Goal: Task Accomplishment & Management: Complete application form

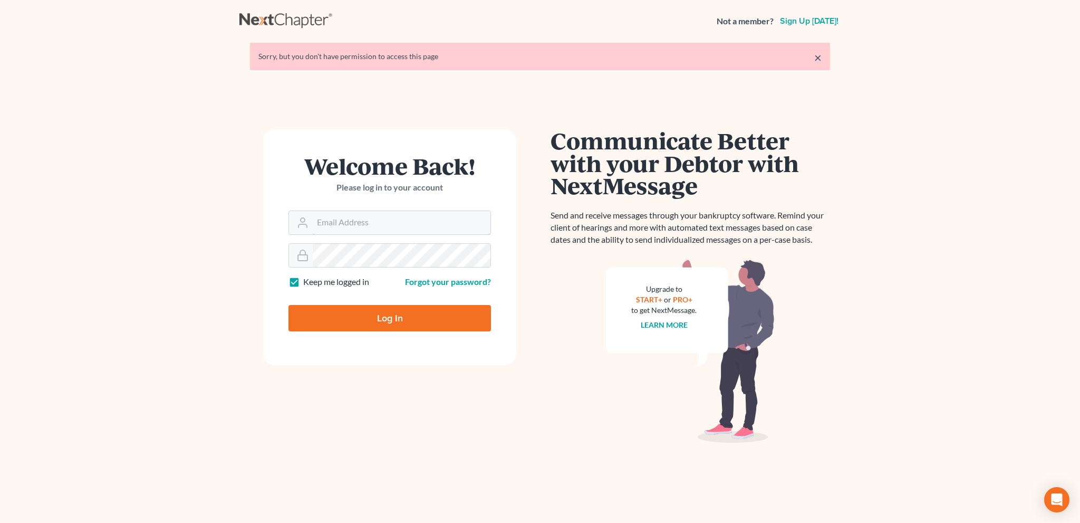
type input "[EMAIL_ADDRESS][DOMAIN_NAME]"
click at [387, 323] on input "Log In" at bounding box center [389, 318] width 202 height 26
type input "Thinking..."
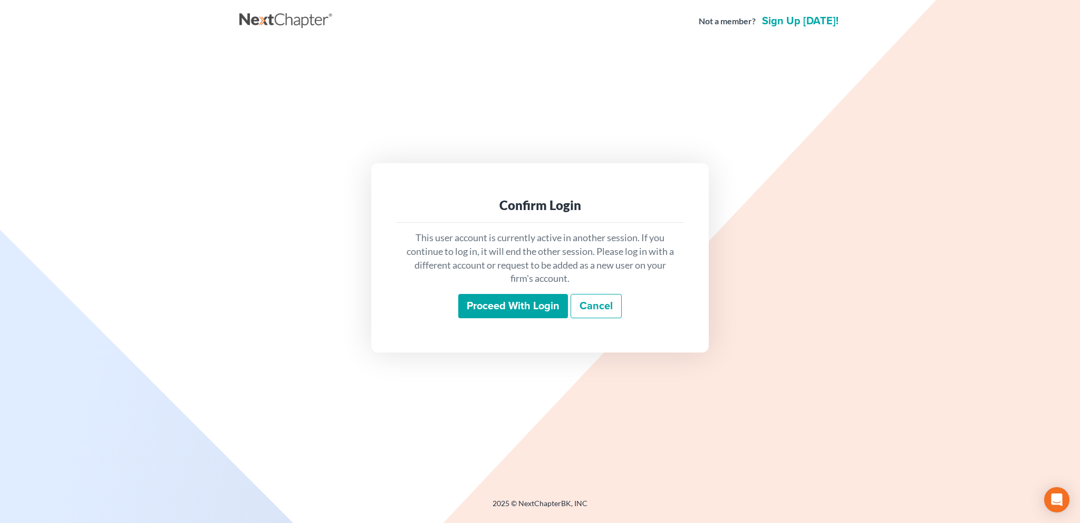
click at [513, 308] on input "Proceed with login" at bounding box center [513, 306] width 110 height 24
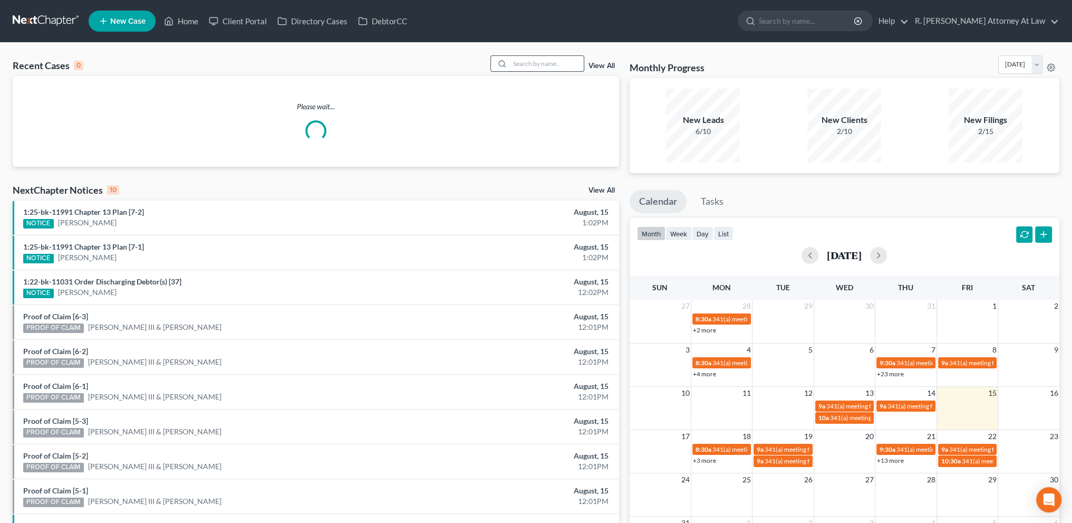
click at [532, 65] on input "search" at bounding box center [547, 63] width 74 height 15
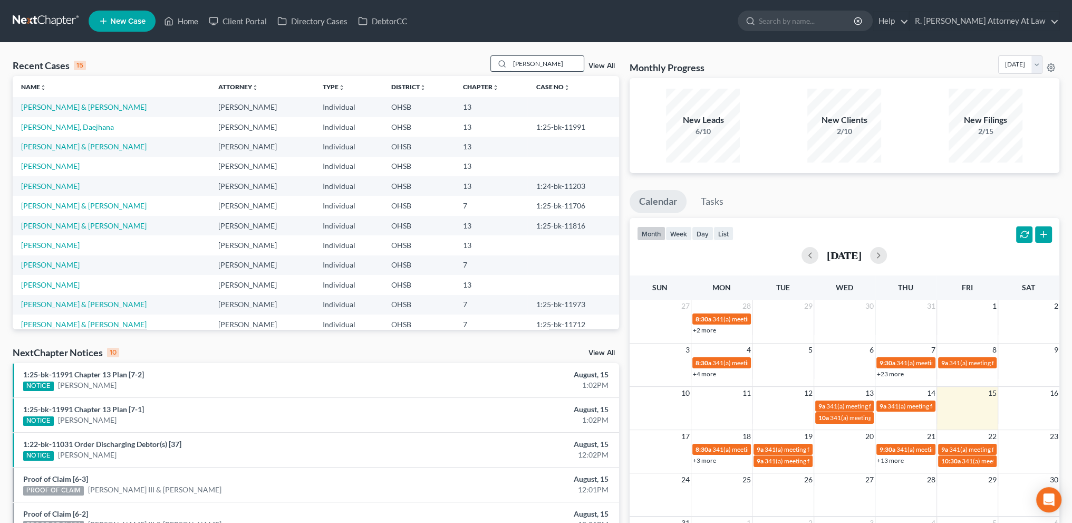
type input "[PERSON_NAME]"
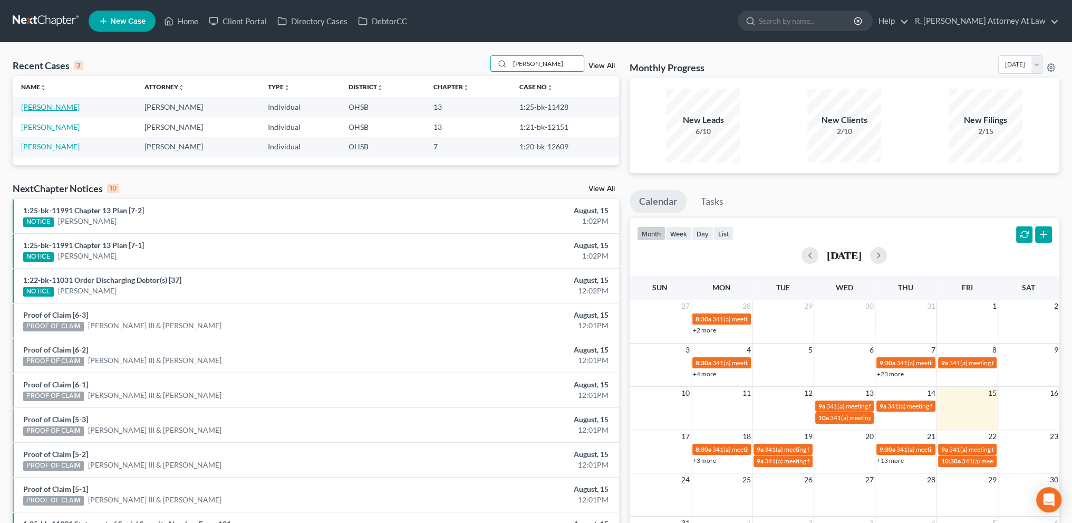
click at [52, 104] on link "[PERSON_NAME]" at bounding box center [50, 106] width 59 height 9
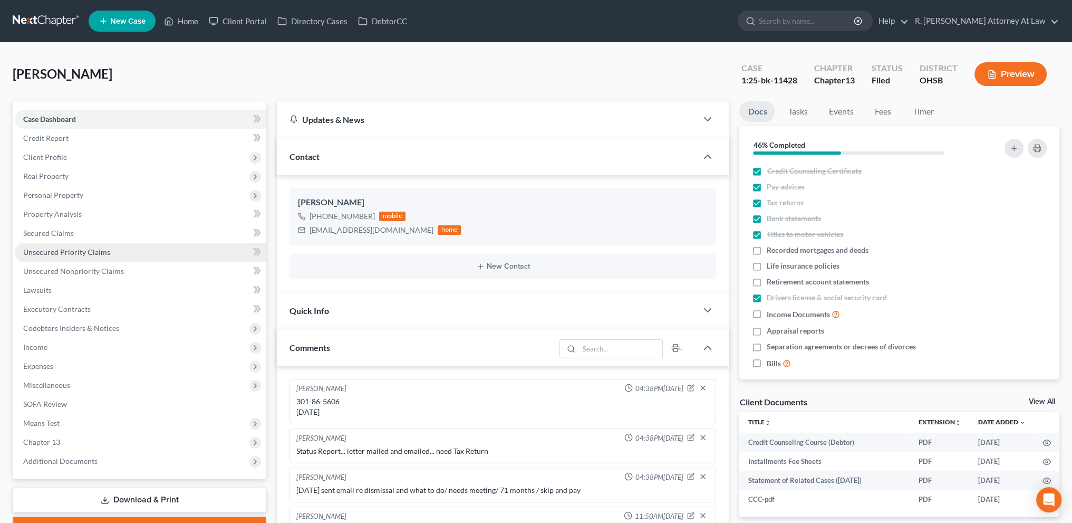
click at [50, 249] on span "Unsecured Priority Claims" at bounding box center [66, 251] width 87 height 9
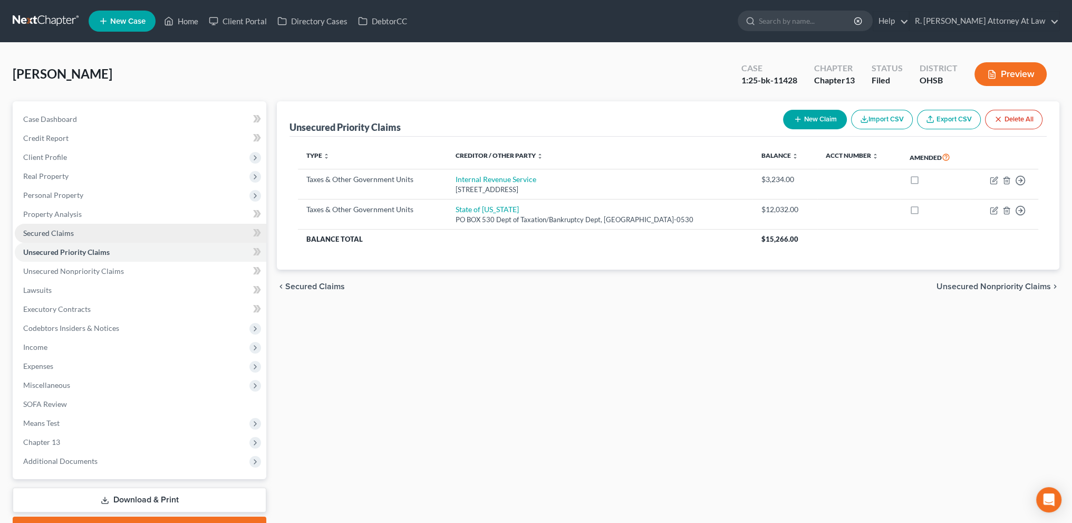
click at [33, 230] on span "Secured Claims" at bounding box center [48, 232] width 51 height 9
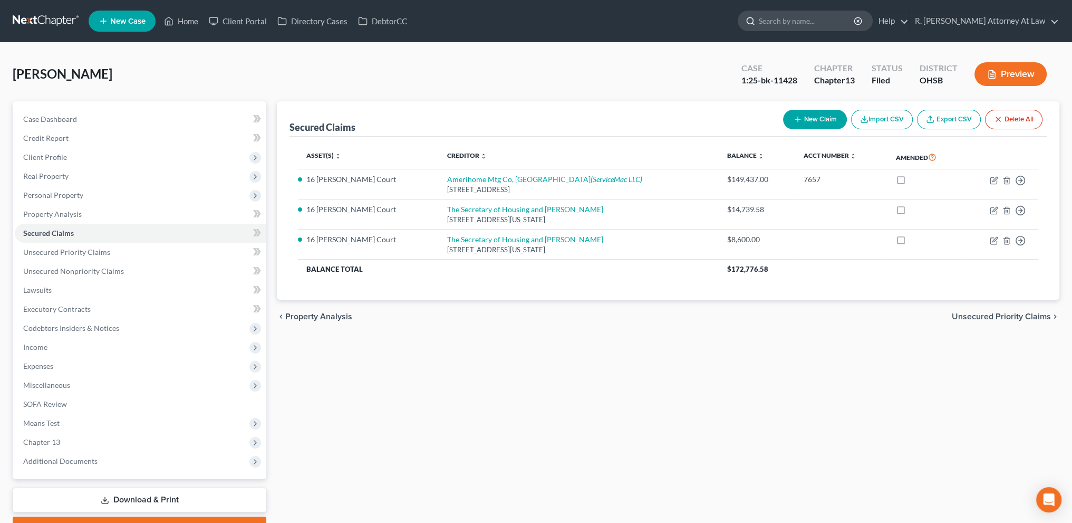
click at [797, 25] on input "search" at bounding box center [807, 21] width 96 height 20
type input "[PERSON_NAME]"
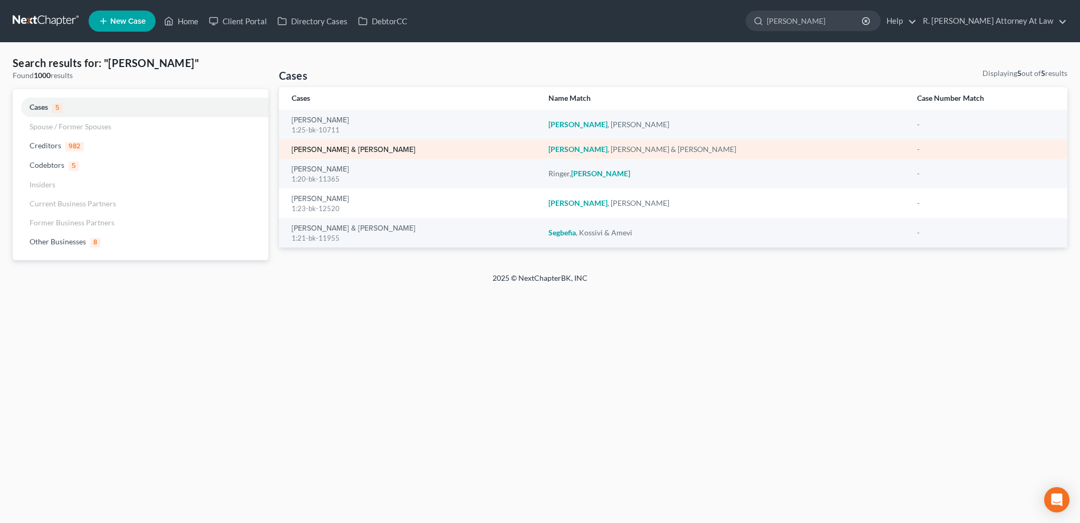
click at [308, 149] on link "[PERSON_NAME] & [PERSON_NAME]" at bounding box center [354, 149] width 124 height 7
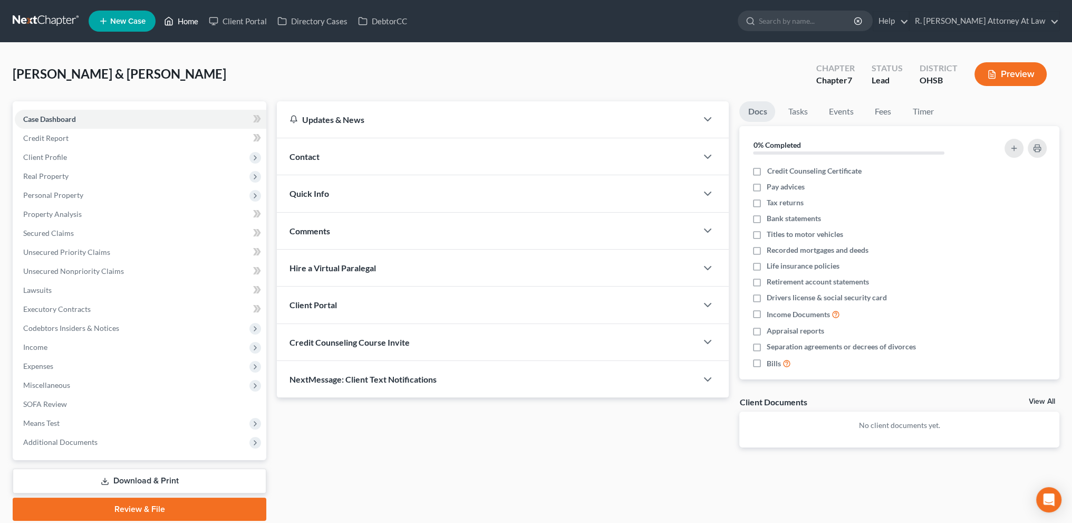
click at [186, 23] on link "Home" at bounding box center [181, 21] width 45 height 19
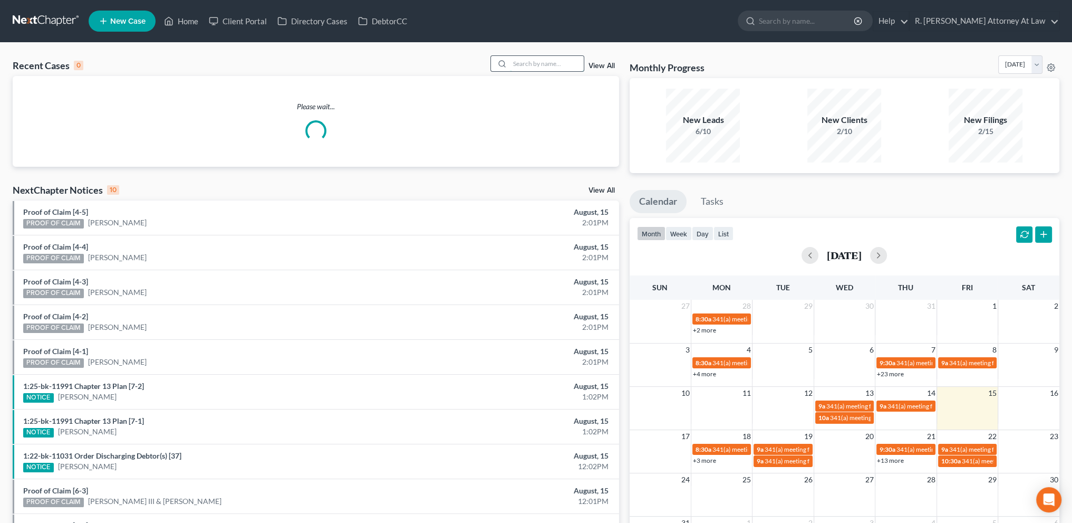
click at [533, 65] on input "search" at bounding box center [547, 63] width 74 height 15
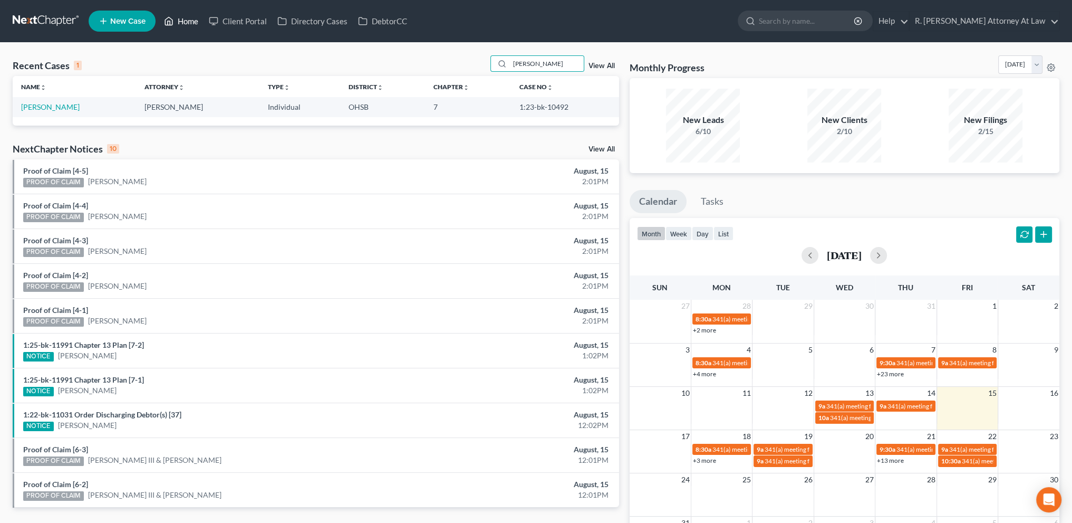
click at [186, 18] on link "Home" at bounding box center [181, 21] width 45 height 19
click at [190, 18] on link "Home" at bounding box center [181, 21] width 45 height 19
click at [193, 24] on link "Home" at bounding box center [181, 21] width 45 height 19
click at [182, 20] on link "Home" at bounding box center [181, 21] width 45 height 19
click at [540, 63] on input "[PERSON_NAME]" at bounding box center [547, 63] width 74 height 15
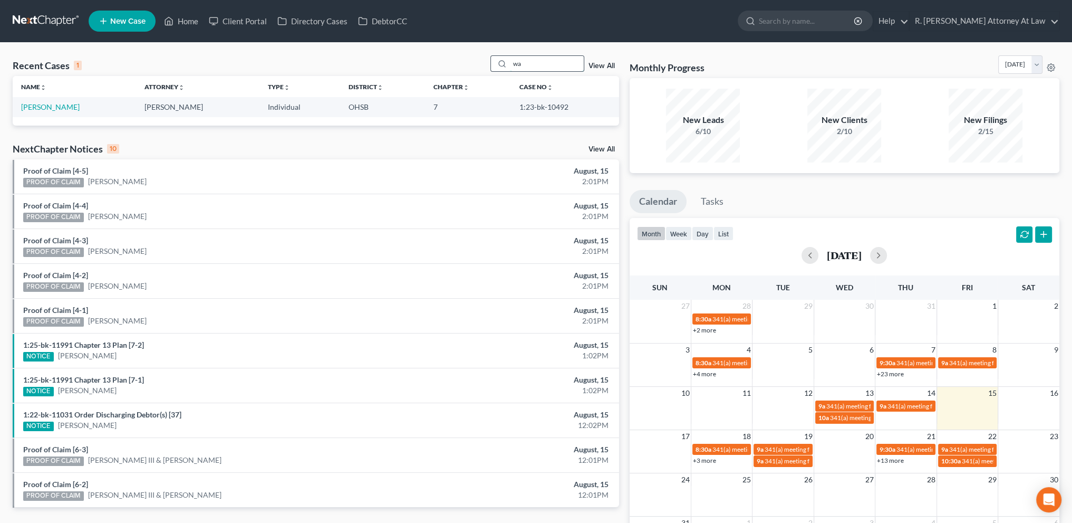
type input "w"
type input "[PERSON_NAME]"
click at [186, 20] on link "Home" at bounding box center [181, 21] width 45 height 19
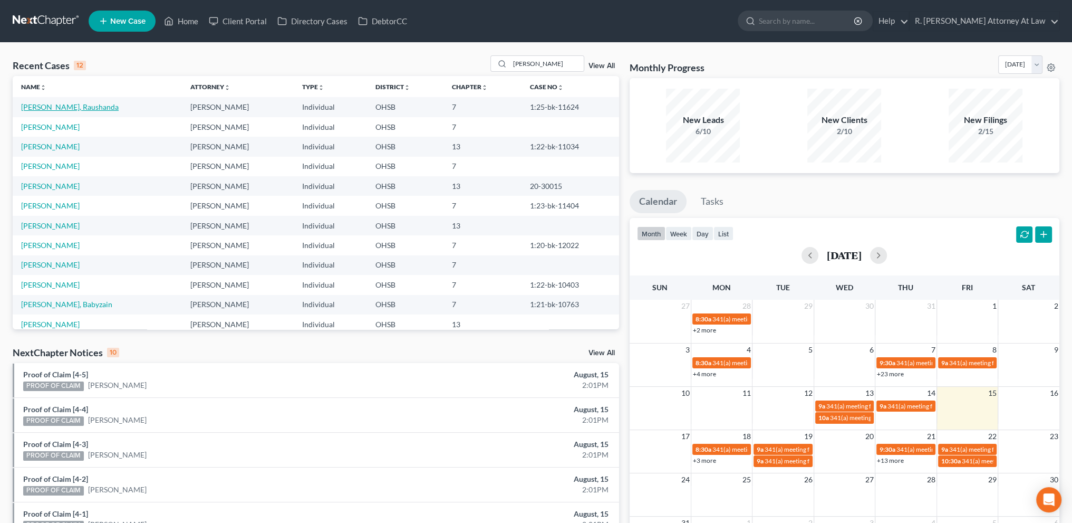
click at [64, 105] on link "[PERSON_NAME], Raushanda" at bounding box center [70, 106] width 98 height 9
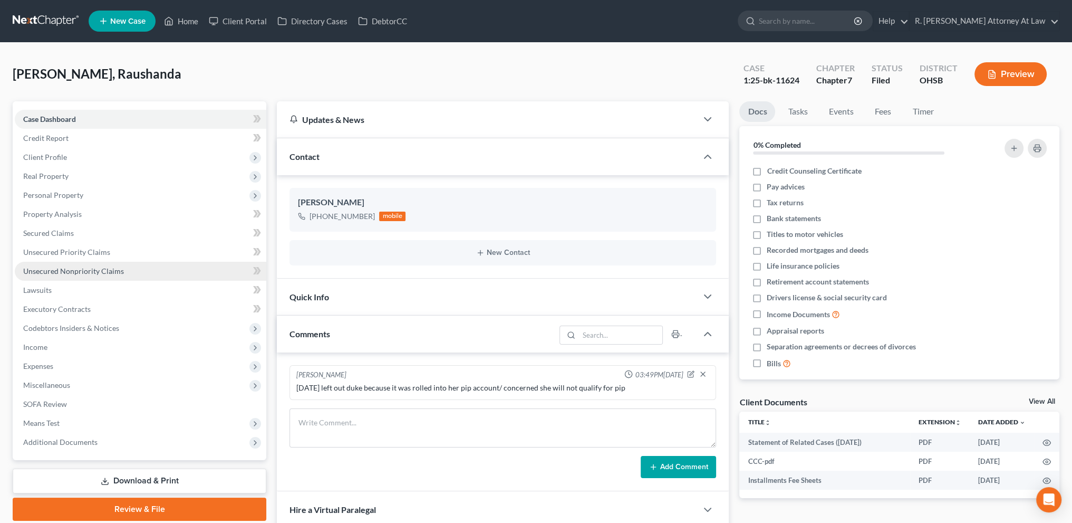
click at [67, 269] on span "Unsecured Nonpriority Claims" at bounding box center [73, 270] width 101 height 9
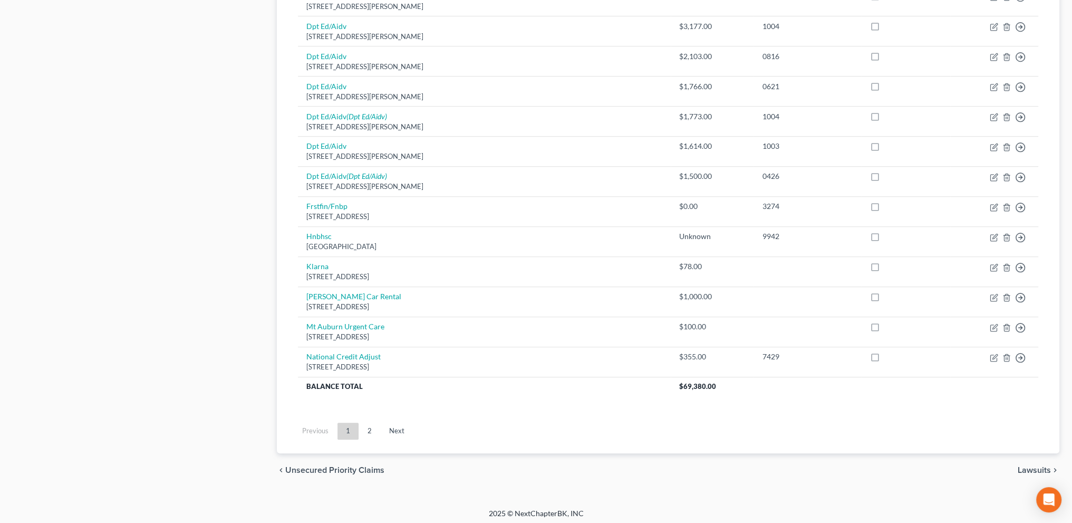
scroll to position [694, 0]
click at [369, 424] on link "2" at bounding box center [369, 430] width 21 height 17
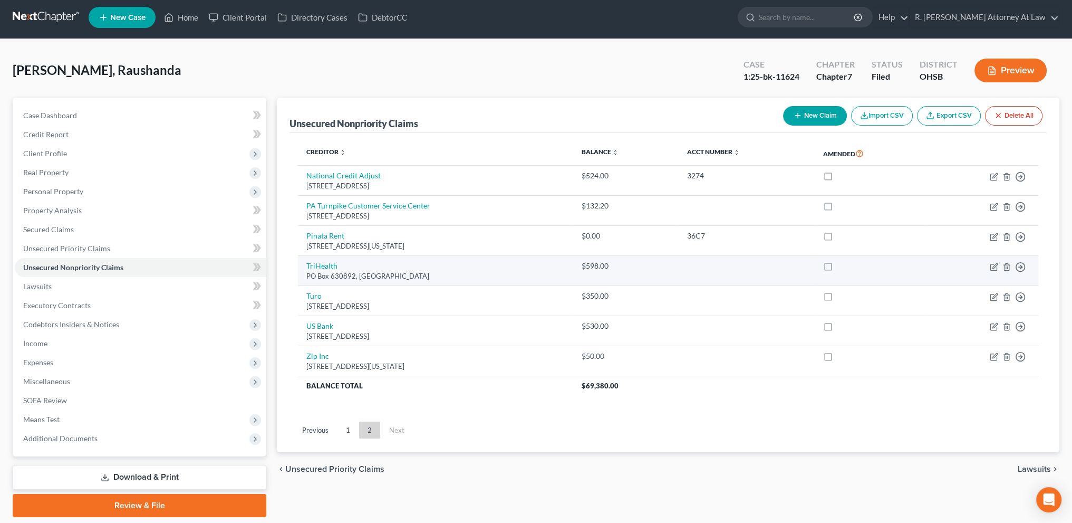
scroll to position [0, 0]
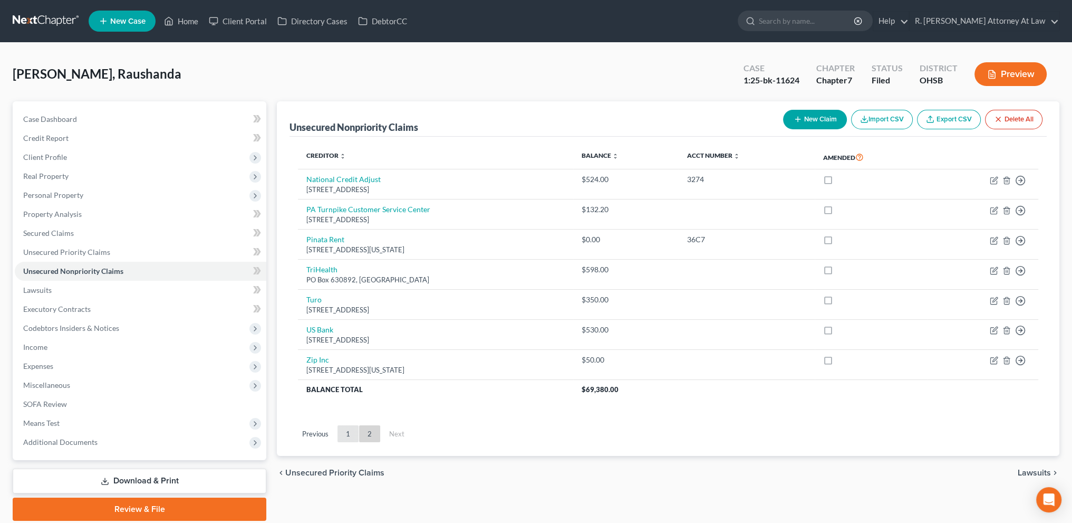
click at [343, 437] on link "1" at bounding box center [347, 433] width 21 height 17
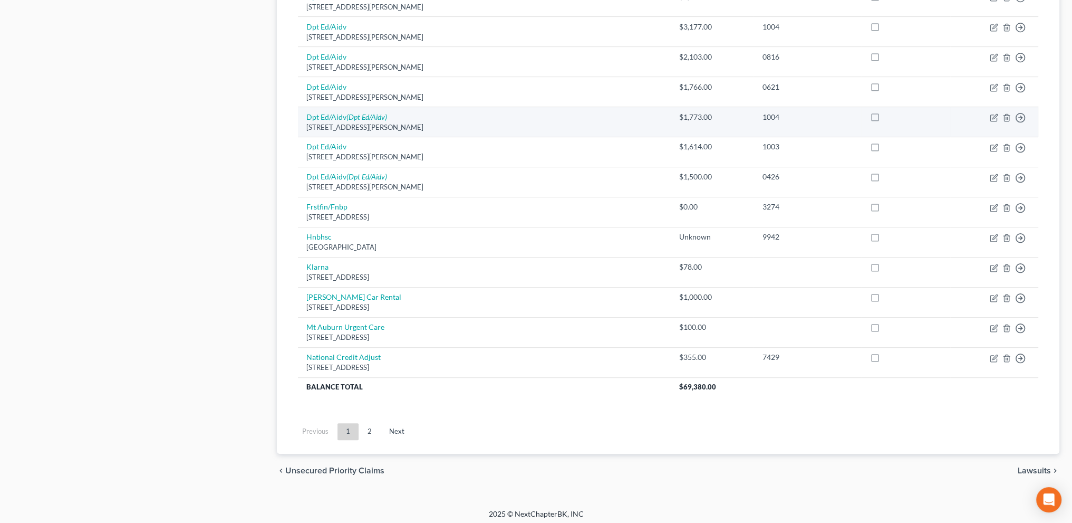
scroll to position [694, 0]
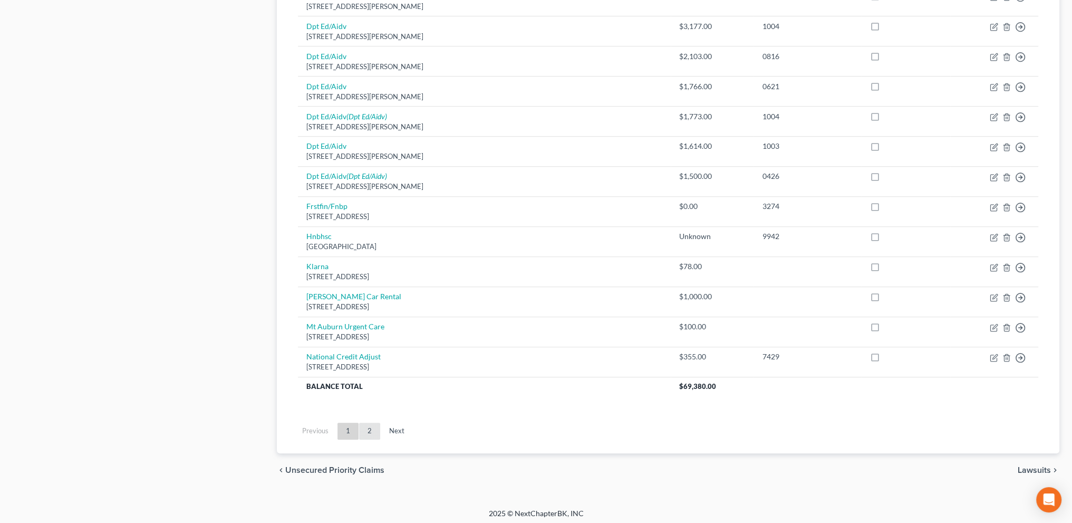
click at [372, 426] on link "2" at bounding box center [369, 430] width 21 height 17
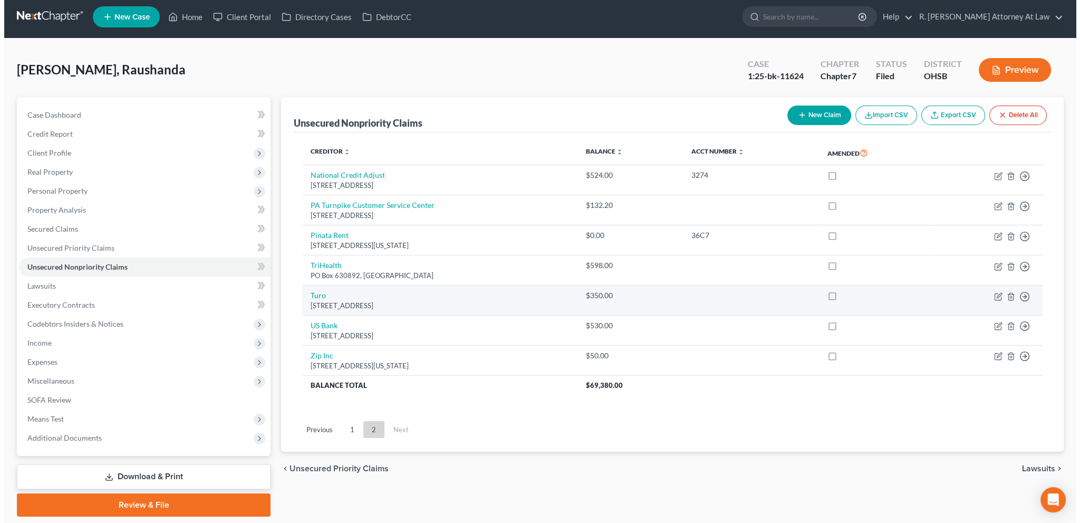
scroll to position [0, 0]
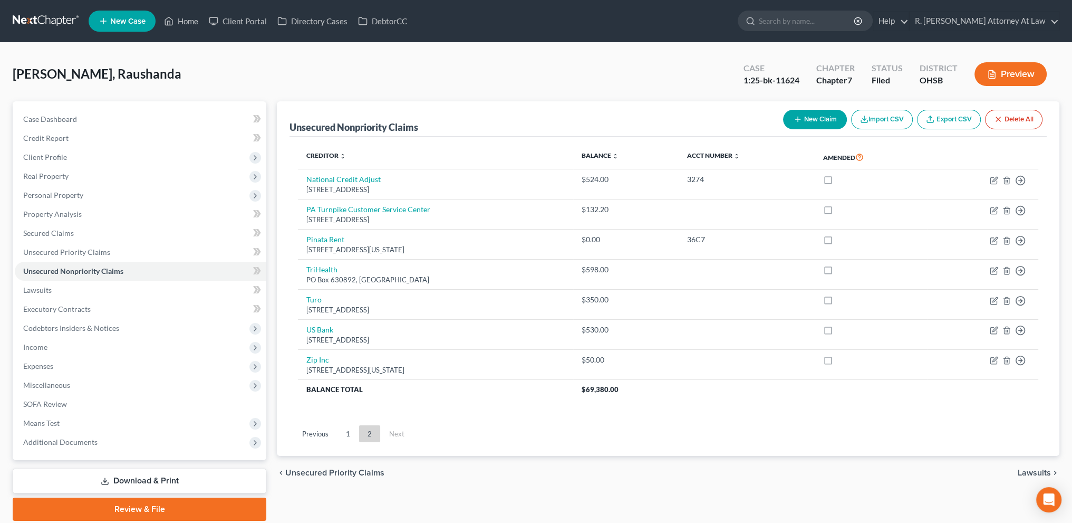
click at [805, 113] on button "New Claim" at bounding box center [815, 120] width 64 height 20
select select "0"
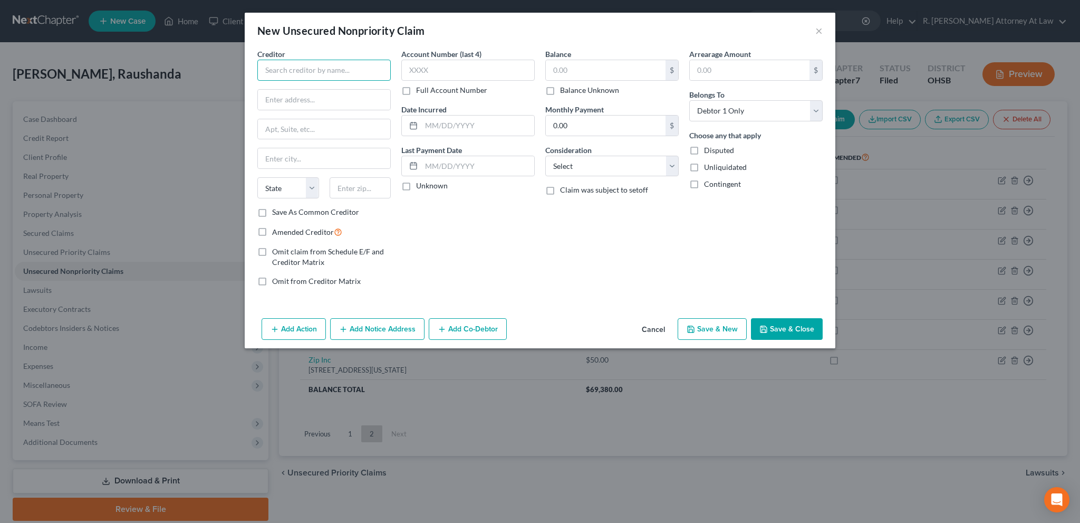
click at [289, 71] on input "text" at bounding box center [323, 70] width 133 height 21
type input "[PERSON_NAME]"
paste input "[STREET_ADDRESS]"
type input "[STREET_ADDRESS]"
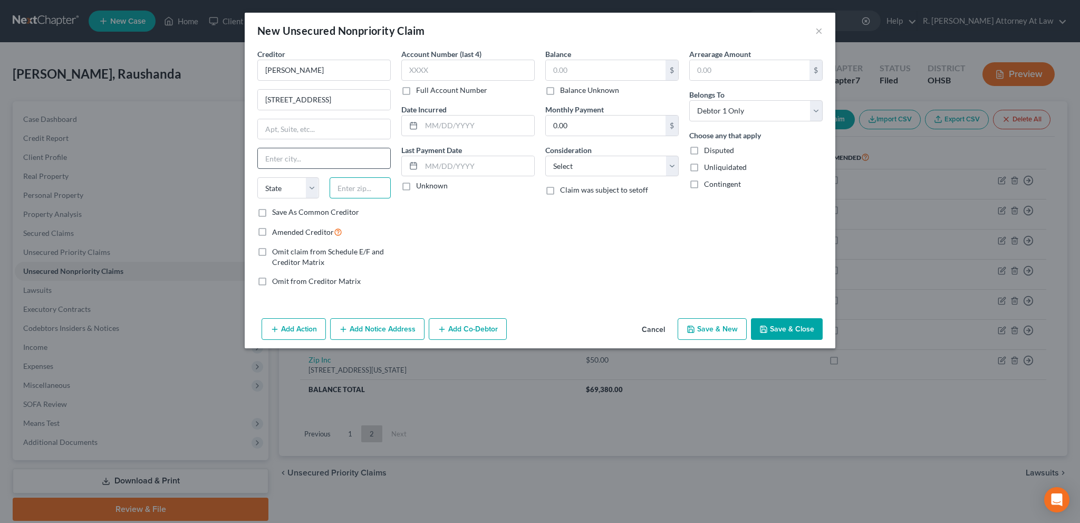
drag, startPoint x: 339, startPoint y: 185, endPoint x: 323, endPoint y: 164, distance: 25.9
click at [339, 185] on input "text" at bounding box center [361, 187] width 62 height 21
type input "45157"
click at [297, 125] on input "text" at bounding box center [324, 129] width 132 height 20
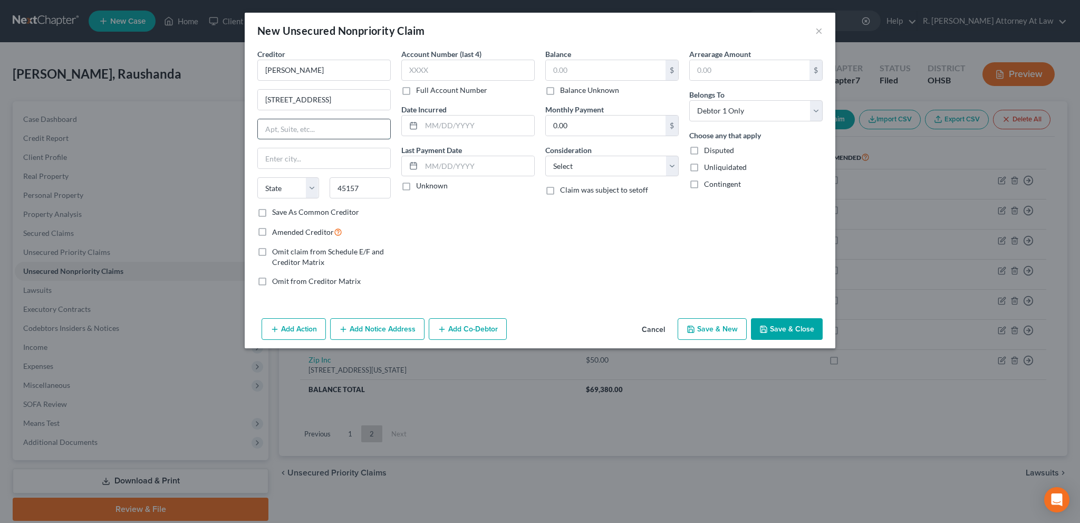
type input "[GEOGRAPHIC_DATA]"
select select "36"
type input "Lot 128"
click at [329, 99] on input "[STREET_ADDRESS]" at bounding box center [324, 100] width 132 height 20
type input "[STREET_ADDRESS]"
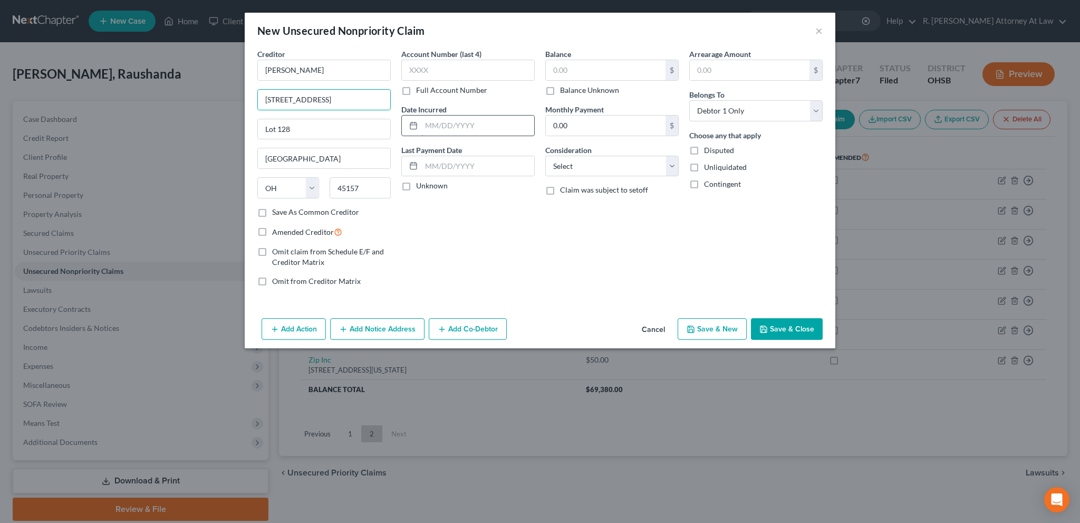
click at [432, 127] on input "text" at bounding box center [477, 125] width 113 height 20
type input "[DATE]"
click at [560, 90] on label "Balance Unknown" at bounding box center [589, 90] width 59 height 11
click at [564, 90] on input "Balance Unknown" at bounding box center [567, 88] width 7 height 7
checkbox input "true"
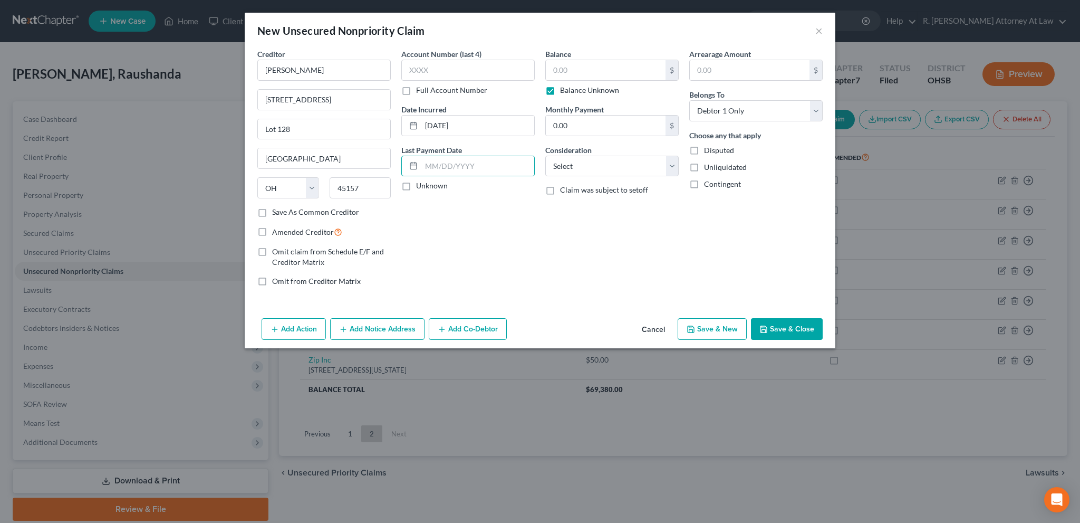
type input "0.00"
click at [586, 169] on select "Select Cable / Satellite Services Collection Agency Credit Card Debt Debt Couns…" at bounding box center [611, 166] width 133 height 21
select select "14"
click at [545, 156] on select "Select Cable / Satellite Services Collection Agency Credit Card Debt Debt Couns…" at bounding box center [611, 166] width 133 height 21
click at [564, 206] on input "text" at bounding box center [612, 206] width 132 height 20
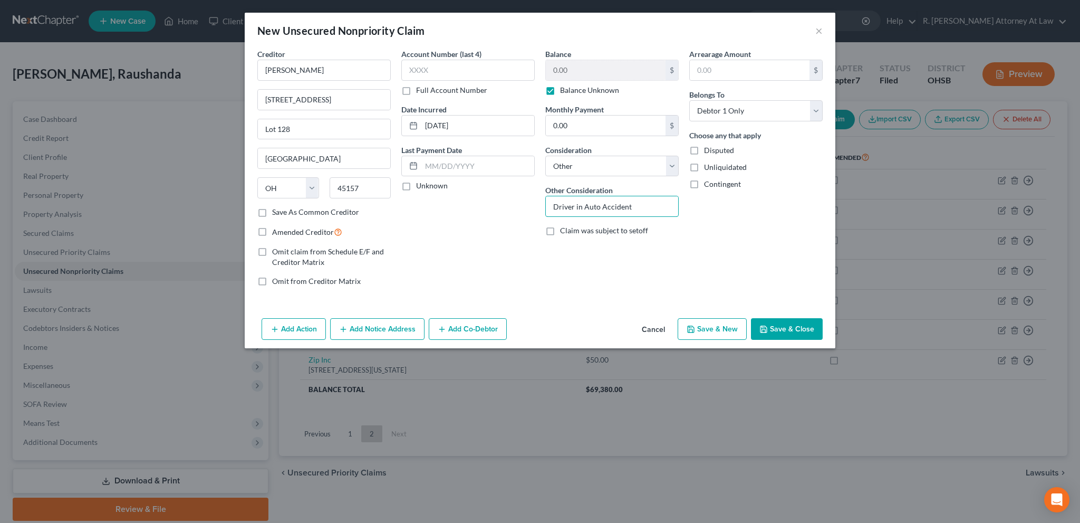
type input "Driver in Auto Accident"
click at [704, 152] on label "Disputed" at bounding box center [719, 150] width 30 height 11
click at [708, 152] on input "Disputed" at bounding box center [711, 148] width 7 height 7
checkbox input "true"
click at [272, 231] on label "Amended Creditor" at bounding box center [307, 232] width 70 height 12
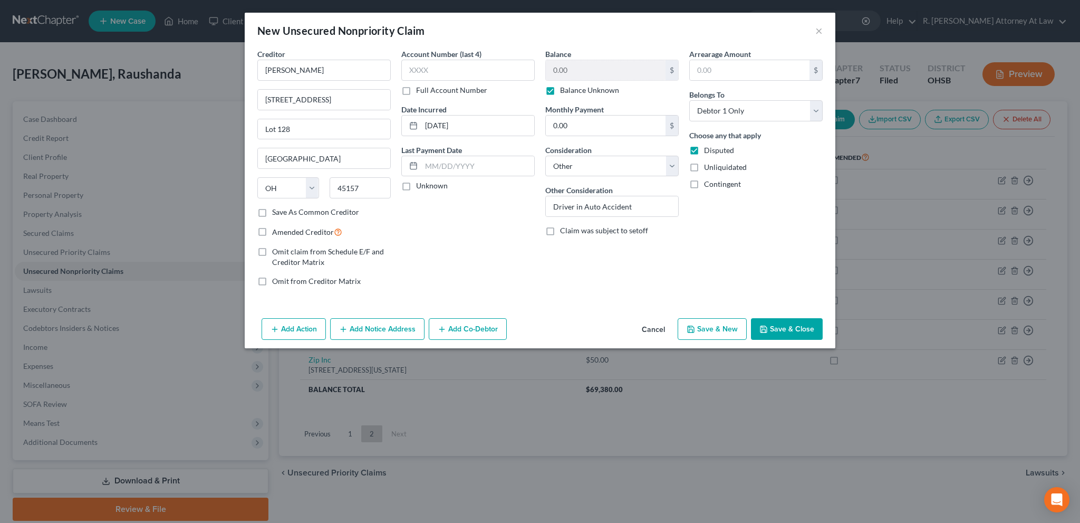
click at [276, 231] on input "Amended Creditor" at bounding box center [279, 229] width 7 height 7
checkbox input "true"
click at [777, 324] on button "Save & Close" at bounding box center [787, 329] width 72 height 22
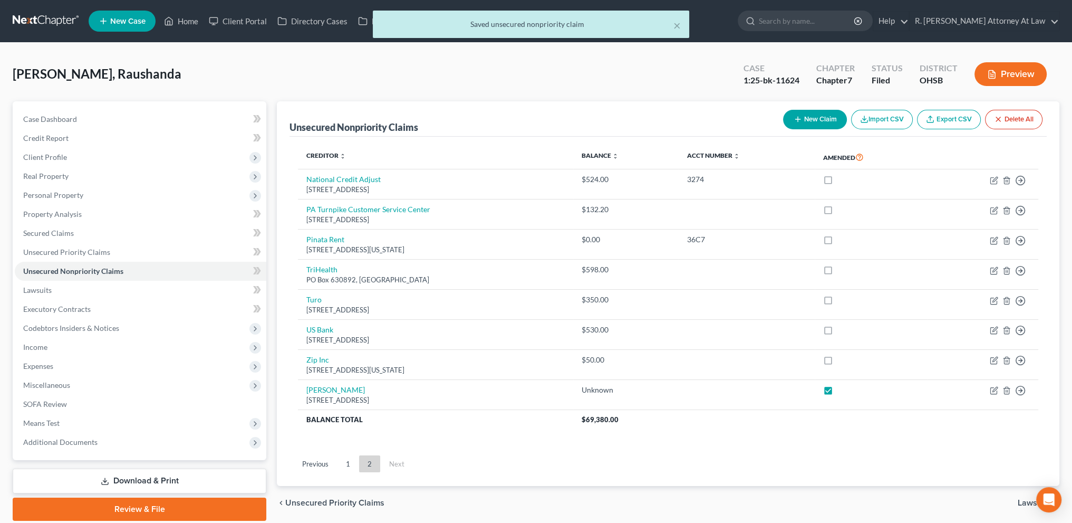
click at [787, 114] on button "New Claim" at bounding box center [815, 120] width 64 height 20
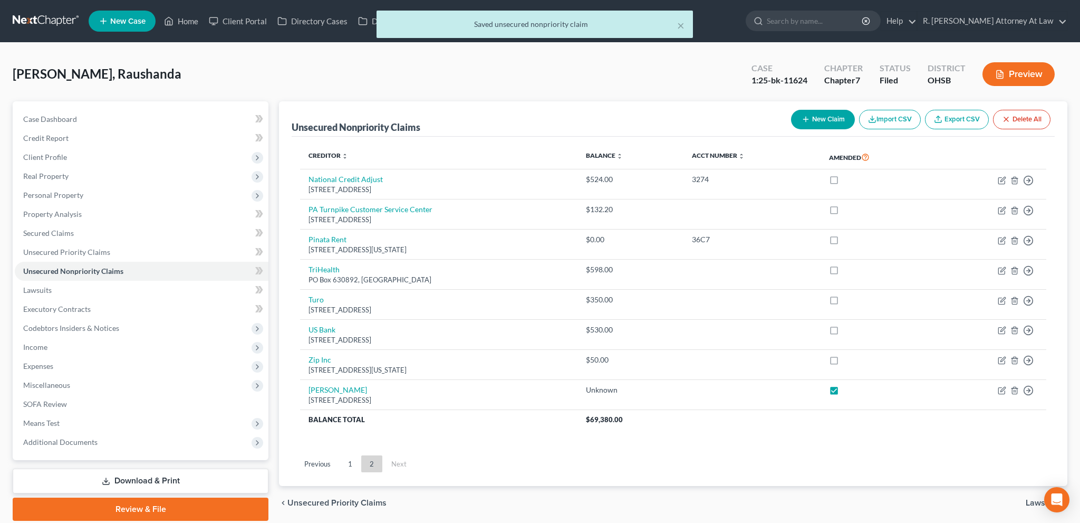
select select "0"
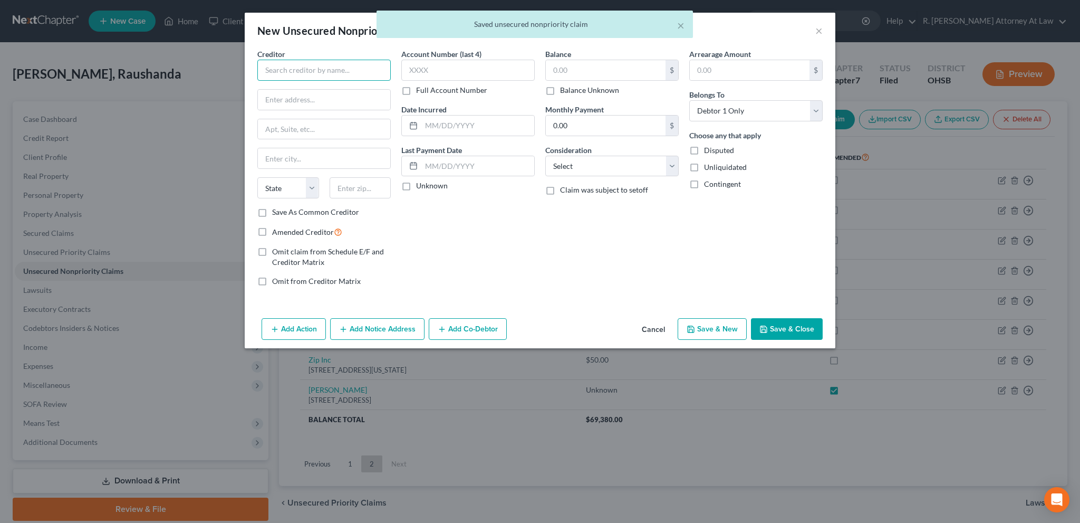
click at [275, 73] on input "text" at bounding box center [323, 70] width 133 height 21
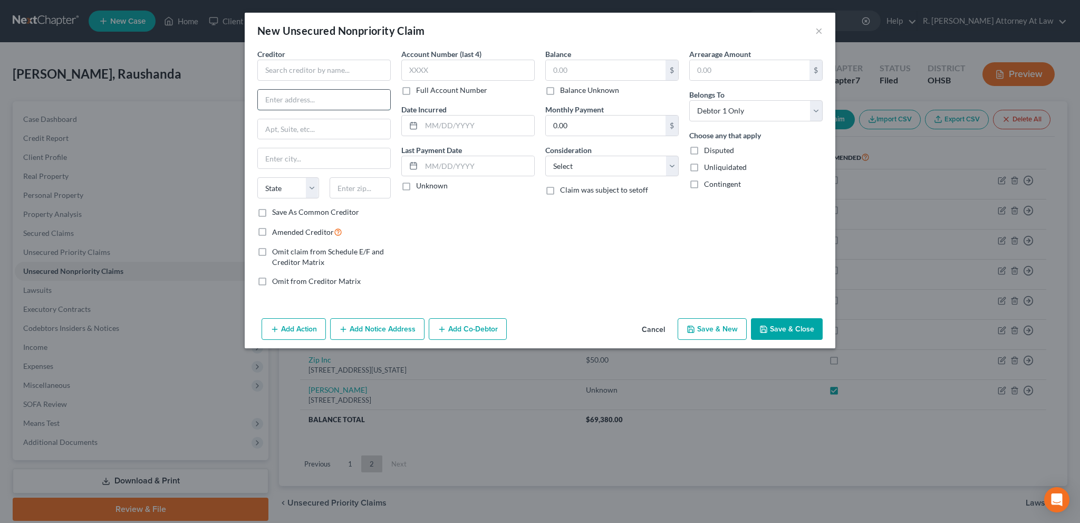
paste input "[STREET_ADDRESS][PERSON_NAME][PERSON_NAME]"
type input "[STREET_ADDRESS][PERSON_NAME][PERSON_NAME]"
click at [286, 69] on input "text" at bounding box center [323, 70] width 133 height 21
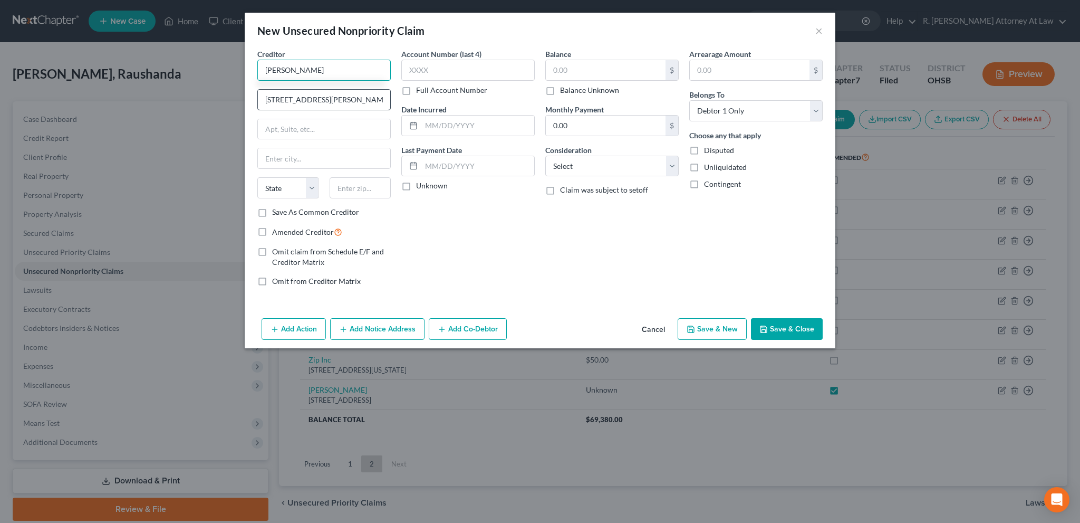
type input "[PERSON_NAME]"
click at [358, 98] on input "[STREET_ADDRESS][PERSON_NAME][PERSON_NAME]" at bounding box center [324, 100] width 132 height 20
type input "1954 [PERSON_NAME] Rd"
click at [345, 187] on input "text" at bounding box center [361, 187] width 62 height 21
type input "45102"
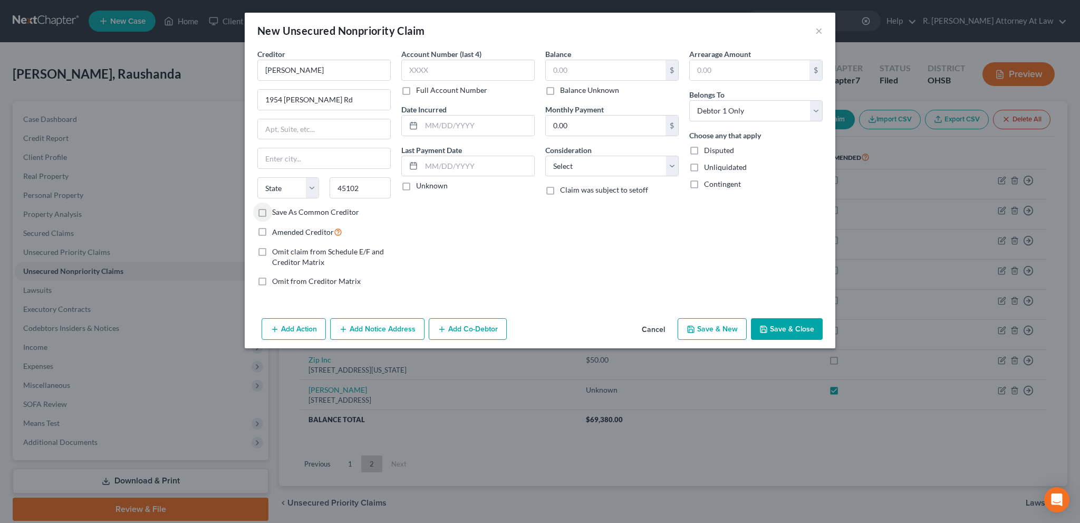
type input "[PERSON_NAME]"
select select "36"
drag, startPoint x: 261, startPoint y: 229, endPoint x: 342, endPoint y: 175, distance: 97.3
click at [272, 229] on label "Amended Creditor" at bounding box center [307, 232] width 70 height 12
click at [276, 229] on input "Amended Creditor" at bounding box center [279, 229] width 7 height 7
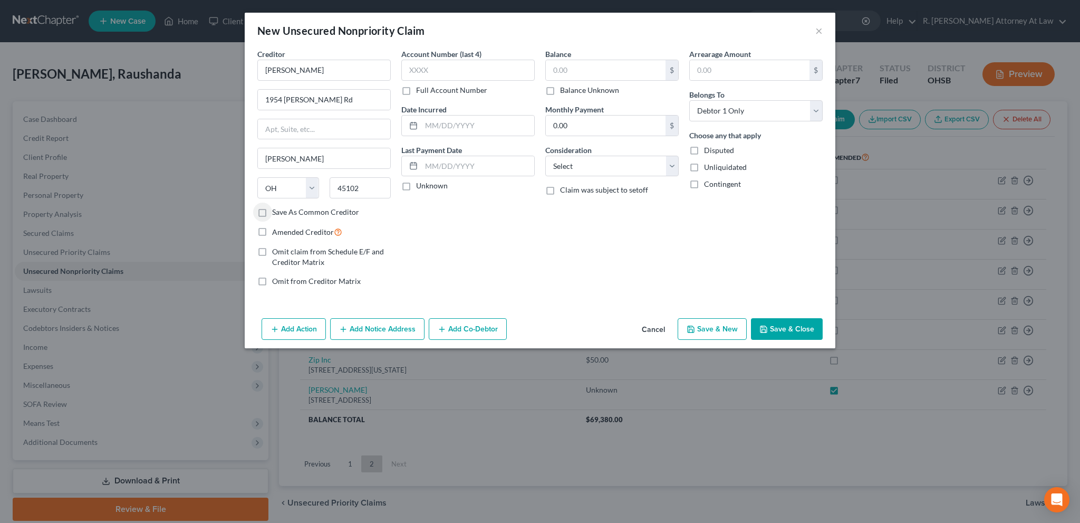
checkbox input "true"
click at [442, 129] on input "text" at bounding box center [477, 125] width 113 height 20
type input "[DATE]"
click at [560, 88] on label "Balance Unknown" at bounding box center [589, 90] width 59 height 11
click at [564, 88] on input "Balance Unknown" at bounding box center [567, 88] width 7 height 7
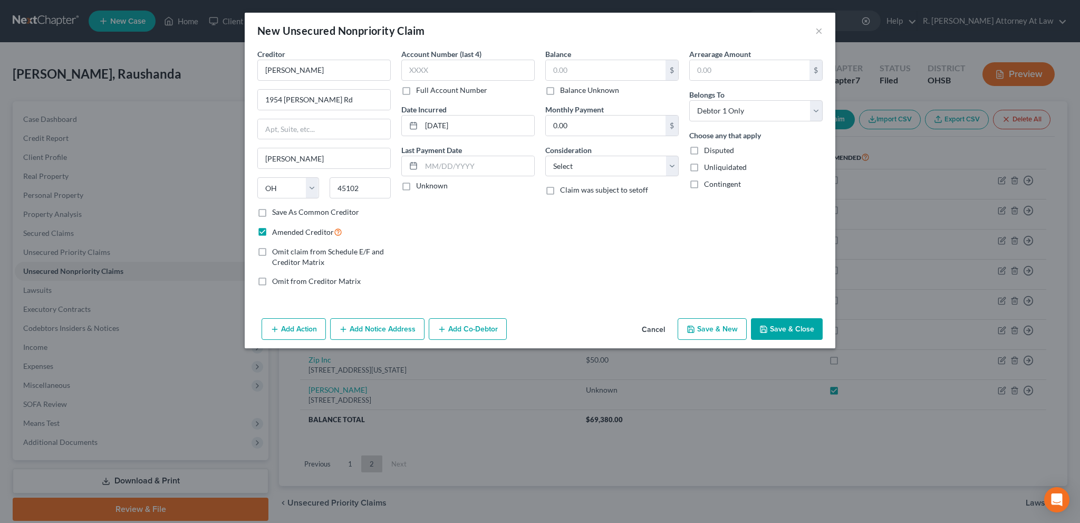
checkbox input "true"
type input "0.00"
click at [572, 169] on select "Select Cable / Satellite Services Collection Agency Credit Card Debt Debt Couns…" at bounding box center [611, 166] width 133 height 21
select select "14"
click at [545, 156] on select "Select Cable / Satellite Services Collection Agency Credit Card Debt Debt Couns…" at bounding box center [611, 166] width 133 height 21
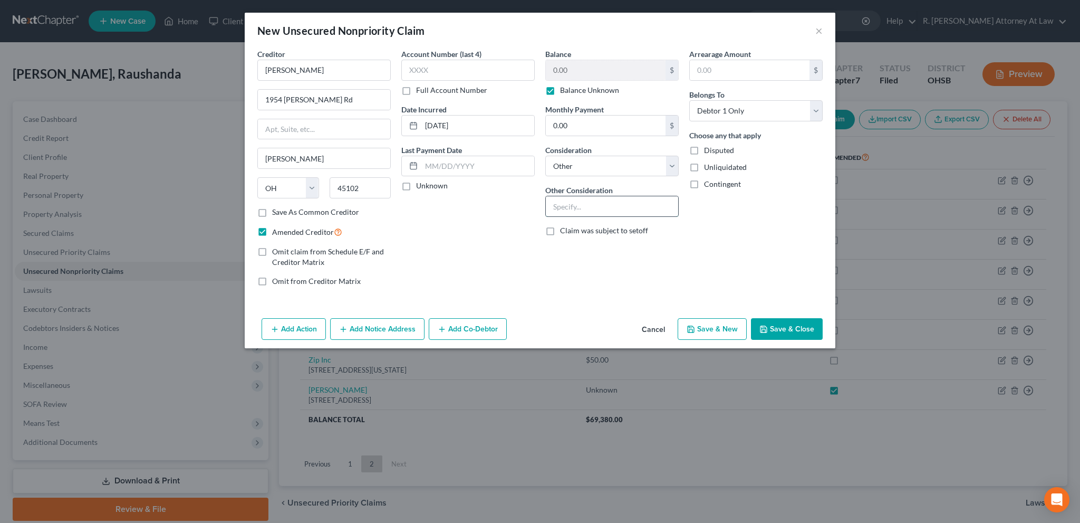
click at [558, 207] on input "text" at bounding box center [612, 206] width 132 height 20
type input "Driver/Passenger in Auto Accident"
click at [704, 149] on label "Disputed" at bounding box center [719, 150] width 30 height 11
click at [708, 149] on input "Disputed" at bounding box center [711, 148] width 7 height 7
checkbox input "true"
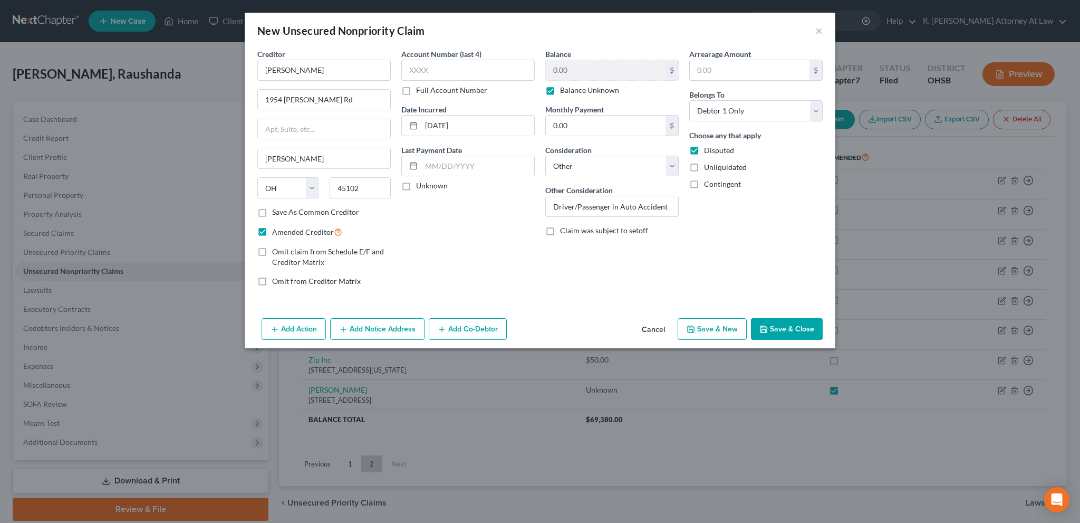
click at [780, 330] on button "Save & Close" at bounding box center [787, 329] width 72 height 22
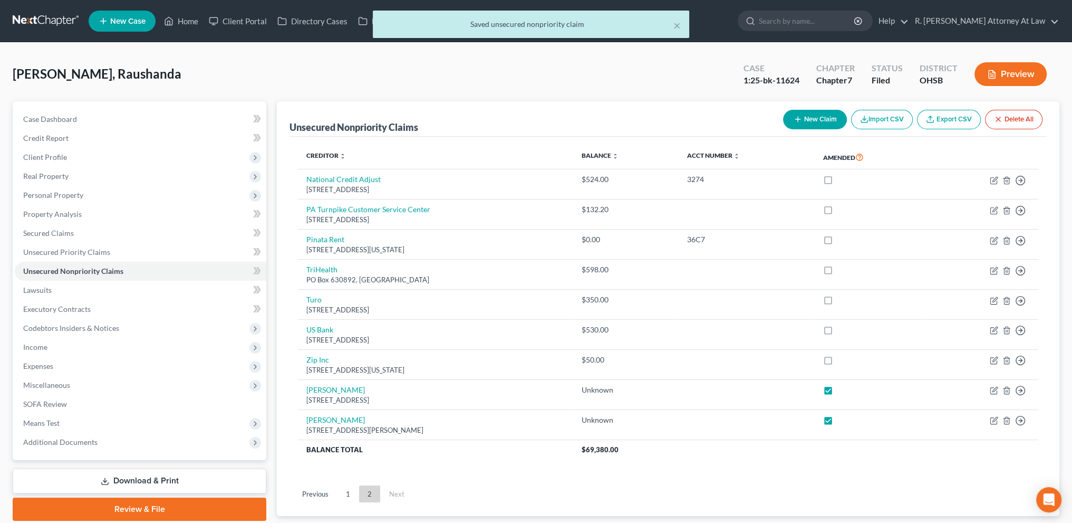
click at [800, 116] on button "New Claim" at bounding box center [815, 120] width 64 height 20
select select "0"
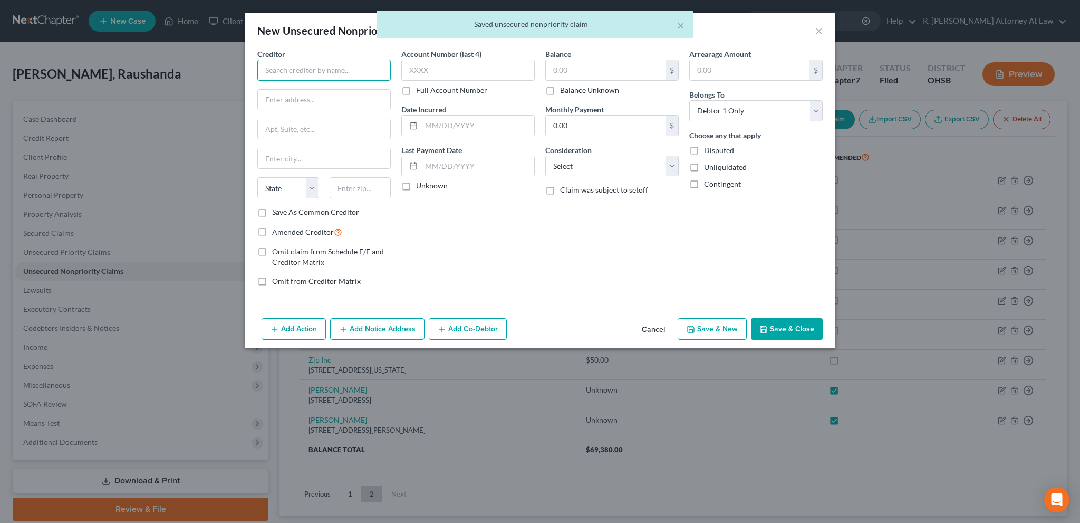
click at [271, 71] on input "text" at bounding box center [323, 70] width 133 height 21
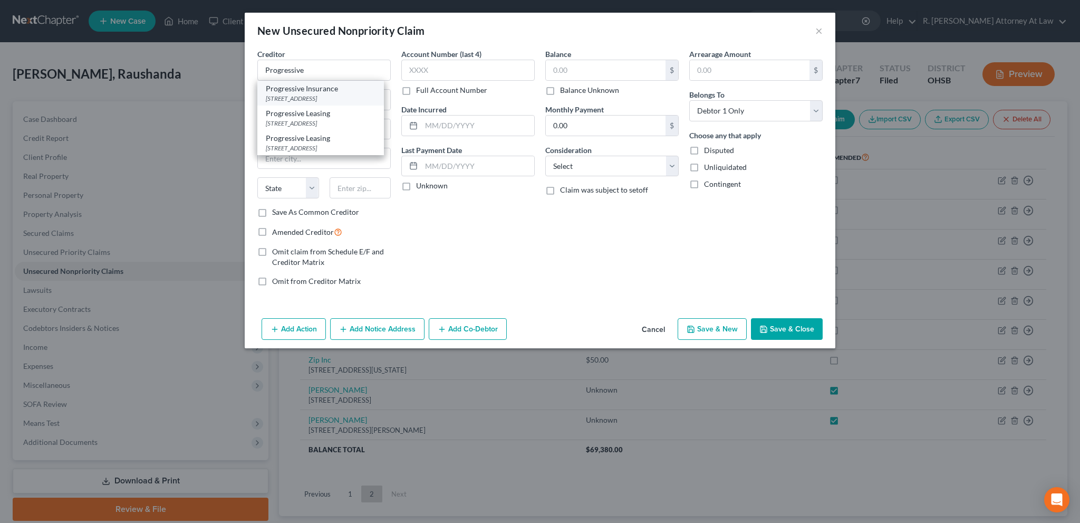
click at [293, 99] on div "[STREET_ADDRESS]" at bounding box center [321, 98] width 110 height 9
type input "Progressive Insurance"
type input "[STREET_ADDRESS]"
type input "[GEOGRAPHIC_DATA]"
select select "36"
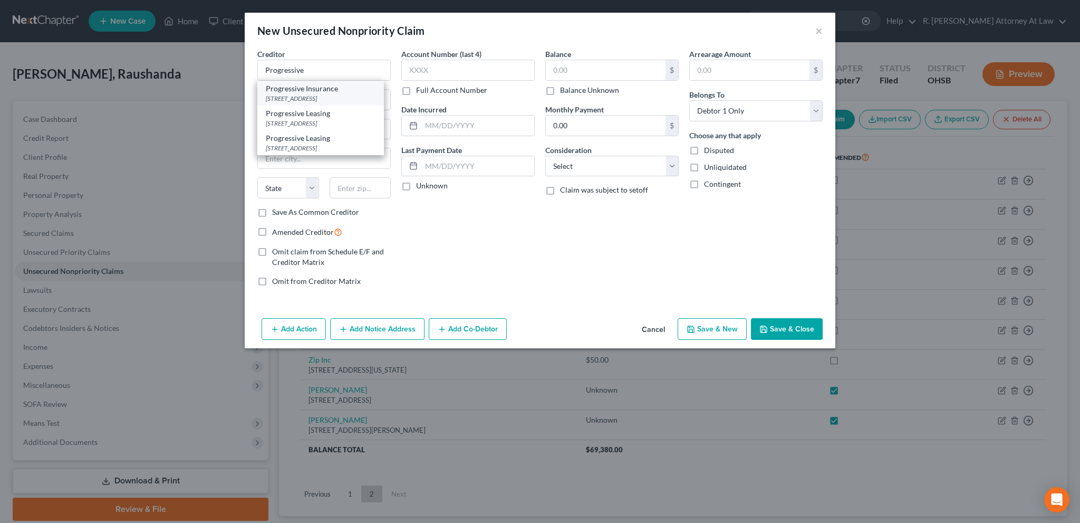
type input "44143"
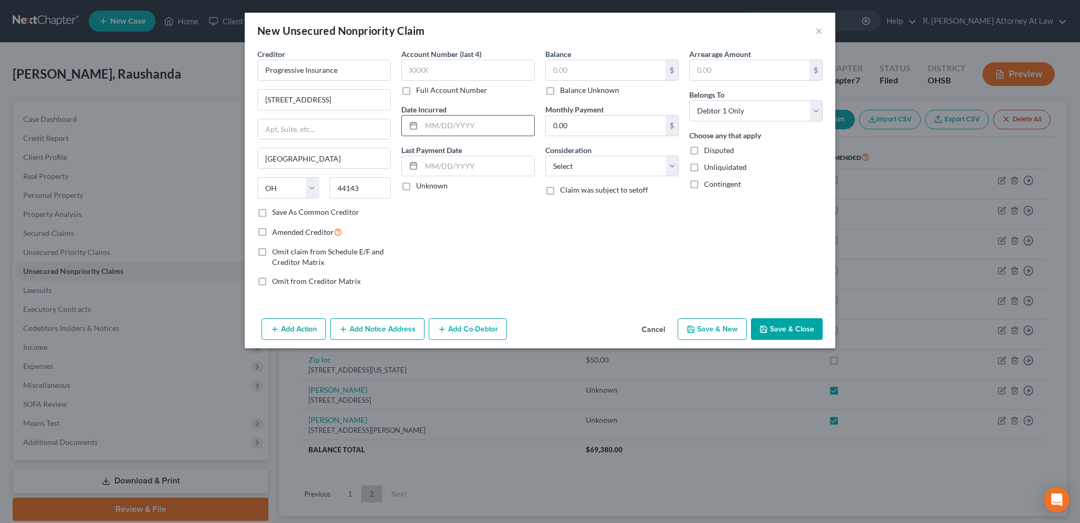
click at [439, 126] on input "text" at bounding box center [477, 125] width 113 height 20
type input "[DATE]"
click at [560, 88] on label "Balance Unknown" at bounding box center [589, 90] width 59 height 11
click at [564, 88] on input "Balance Unknown" at bounding box center [567, 88] width 7 height 7
checkbox input "true"
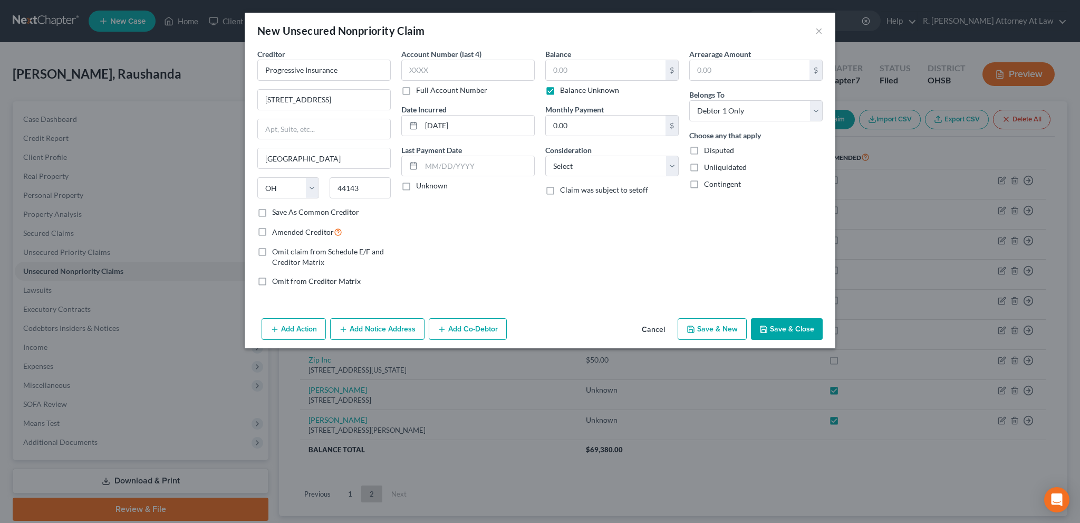
type input "0.00"
click at [573, 167] on select "Select Cable / Satellite Services Collection Agency Credit Card Debt Debt Couns…" at bounding box center [611, 166] width 133 height 21
select select "14"
click at [545, 156] on select "Select Cable / Satellite Services Collection Agency Credit Card Debt Debt Couns…" at bounding box center [611, 166] width 133 height 21
click at [559, 209] on input "text" at bounding box center [612, 206] width 132 height 20
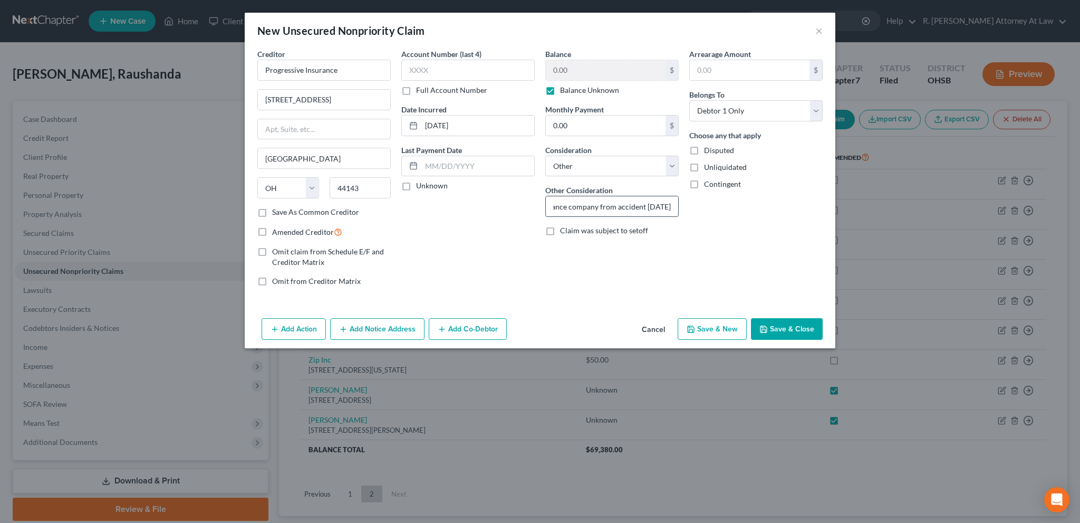
scroll to position [0, 27]
type input "Insurance company from accident [DATE]"
click at [704, 149] on label "Disputed" at bounding box center [719, 150] width 30 height 11
click at [708, 149] on input "Disputed" at bounding box center [711, 148] width 7 height 7
checkbox input "true"
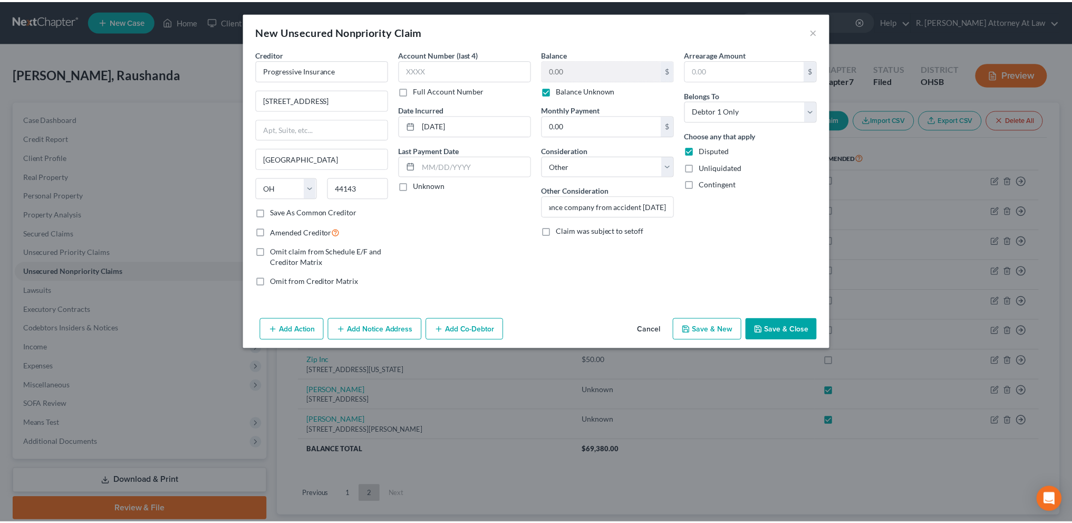
scroll to position [0, 0]
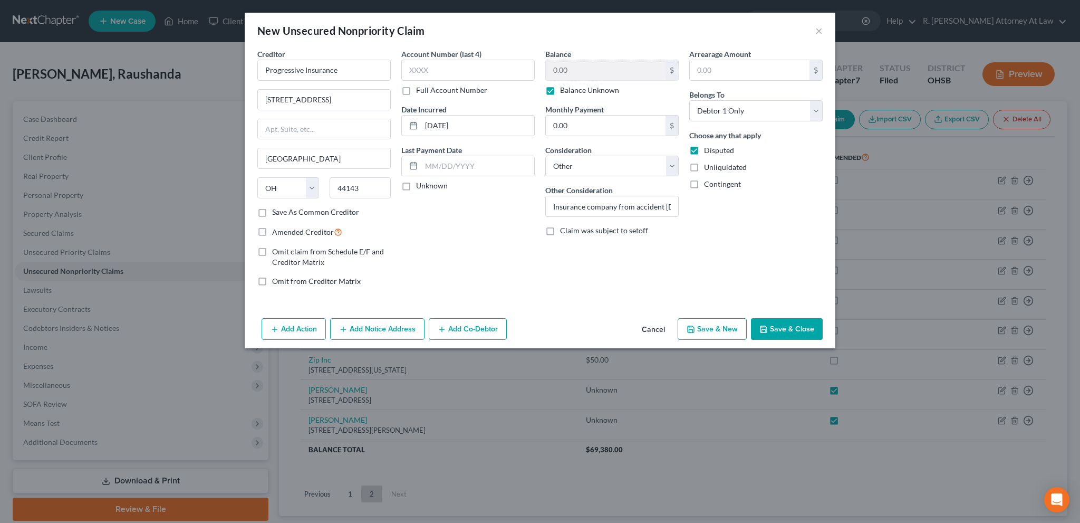
click at [765, 326] on polyline "button" at bounding box center [763, 327] width 3 height 2
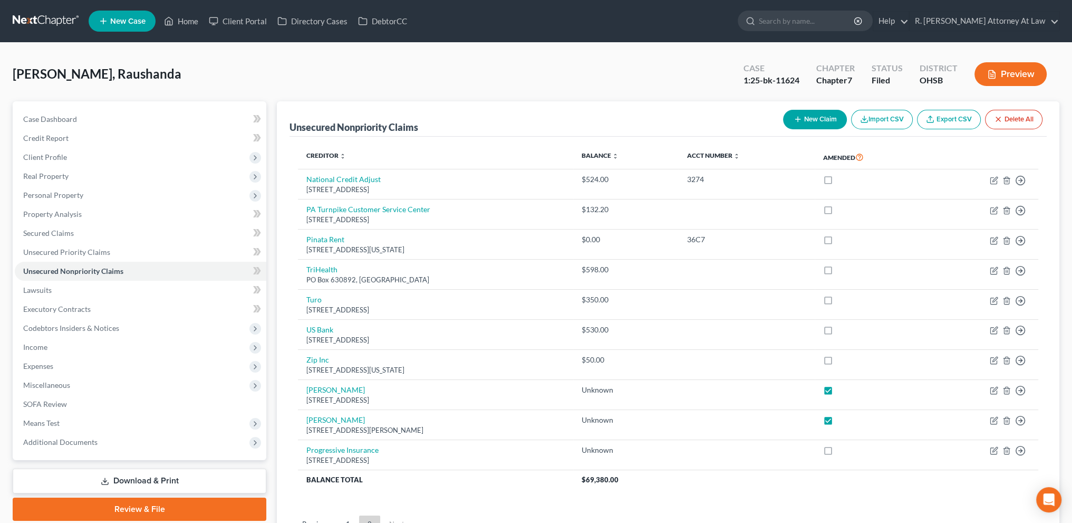
click at [812, 114] on button "New Claim" at bounding box center [815, 120] width 64 height 20
select select "0"
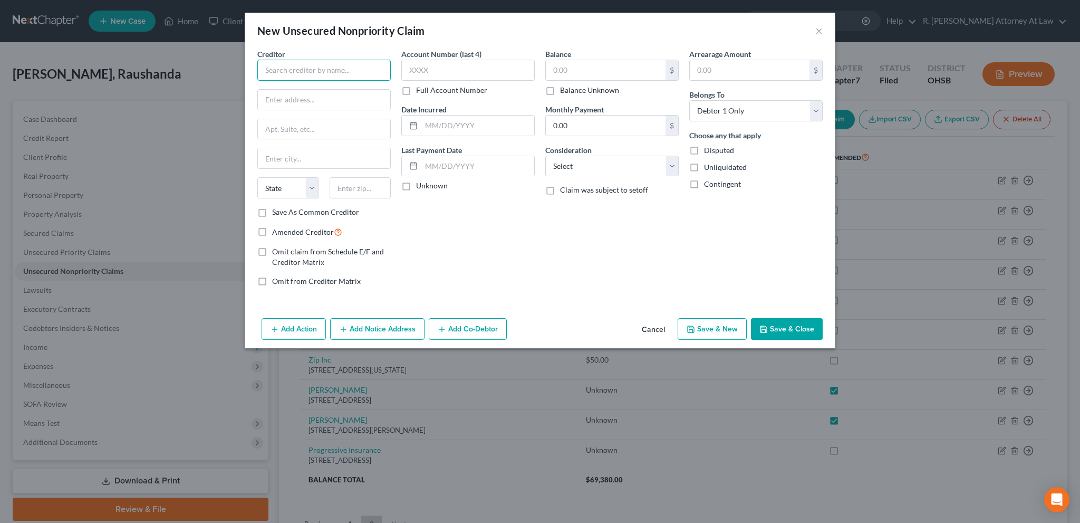
click at [291, 71] on input "text" at bounding box center [323, 70] width 133 height 21
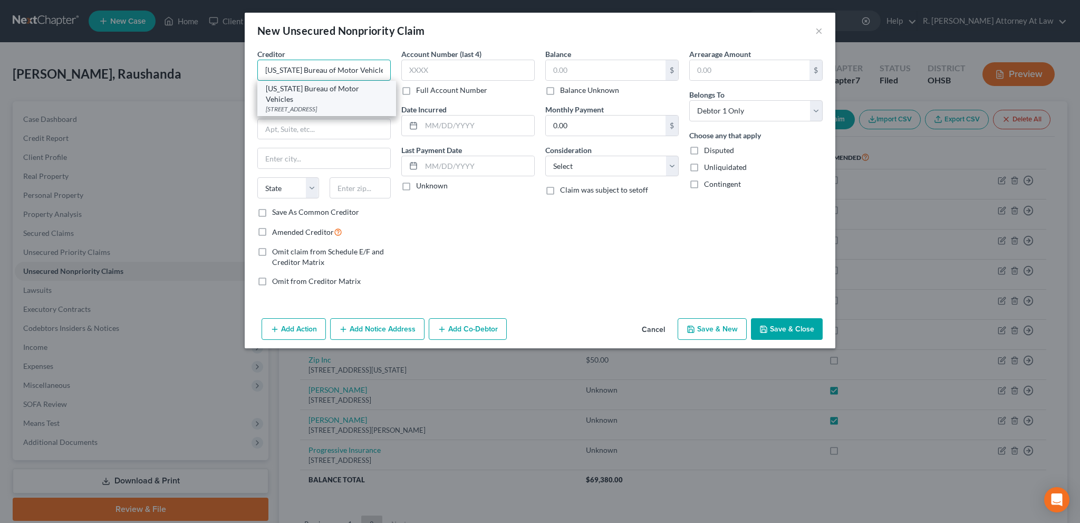
type input "[US_STATE] Bureau of Motor Vehicles"
click at [309, 104] on div "[STREET_ADDRESS]" at bounding box center [327, 108] width 122 height 9
type input "PO BOX 16520"
type input "Columbus"
select select "36"
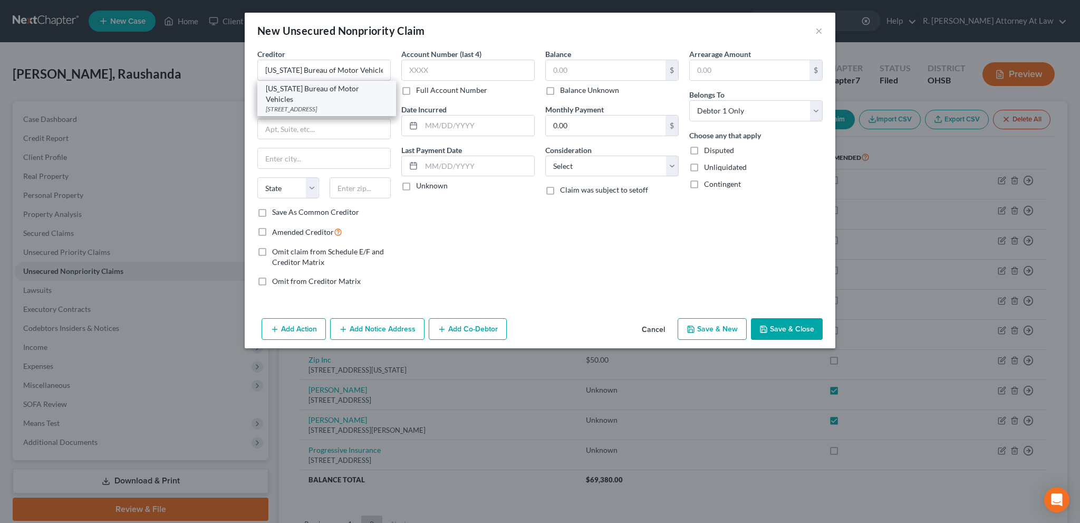
type input "43216"
click at [426, 122] on input "text" at bounding box center [477, 125] width 113 height 20
click at [479, 121] on input "06/26/202" at bounding box center [477, 125] width 113 height 20
type input "[DATE]"
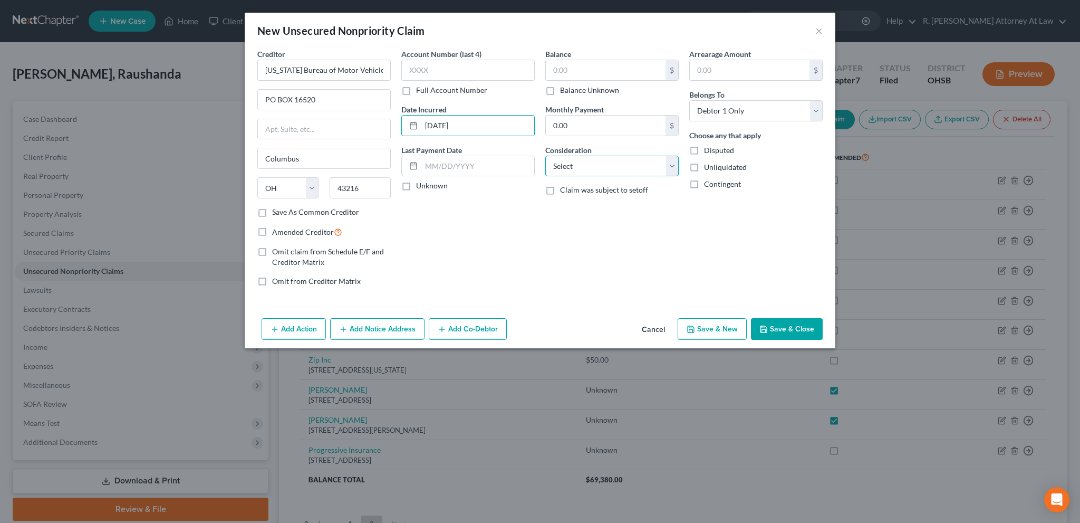
click at [571, 164] on select "Select Cable / Satellite Services Collection Agency Credit Card Debt Debt Couns…" at bounding box center [611, 166] width 133 height 21
select select "14"
click at [545, 156] on select "Select Cable / Satellite Services Collection Agency Credit Card Debt Debt Couns…" at bounding box center [611, 166] width 133 height 21
click at [563, 209] on input "text" at bounding box center [612, 206] width 132 height 20
type input "uninsured accident"
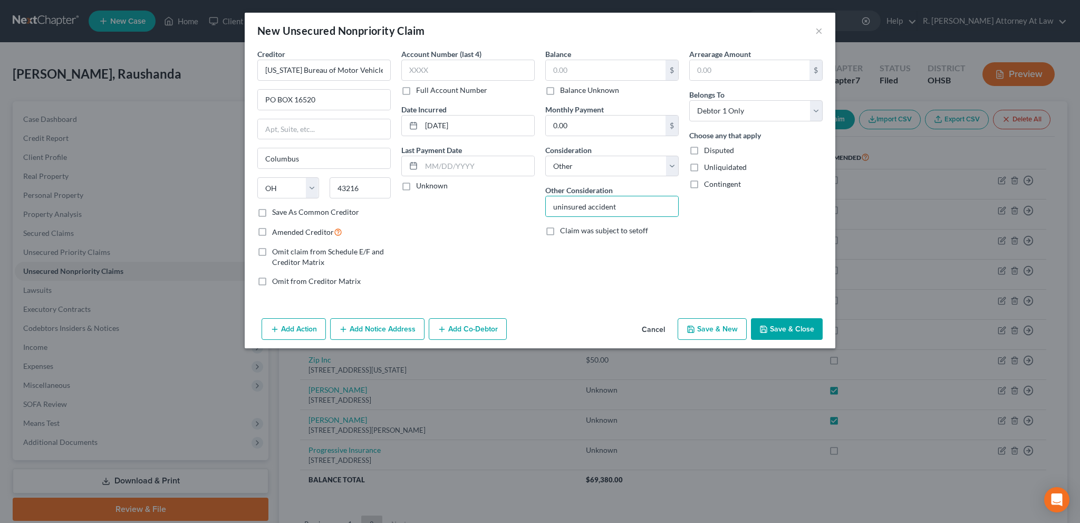
click at [560, 89] on label "Balance Unknown" at bounding box center [589, 90] width 59 height 11
click at [564, 89] on input "Balance Unknown" at bounding box center [567, 88] width 7 height 7
checkbox input "true"
type input "0.00"
click at [778, 327] on button "Save & Close" at bounding box center [787, 329] width 72 height 22
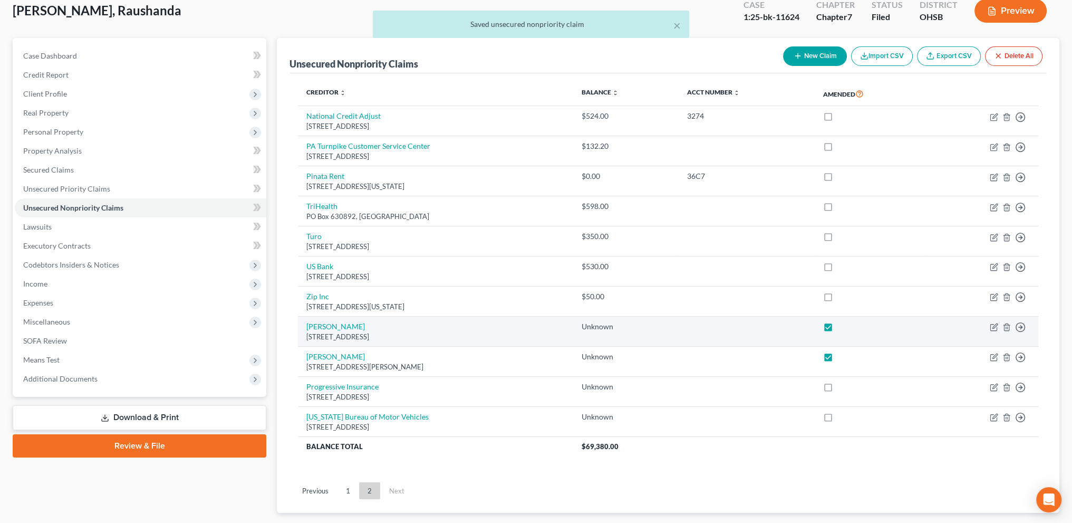
scroll to position [125, 0]
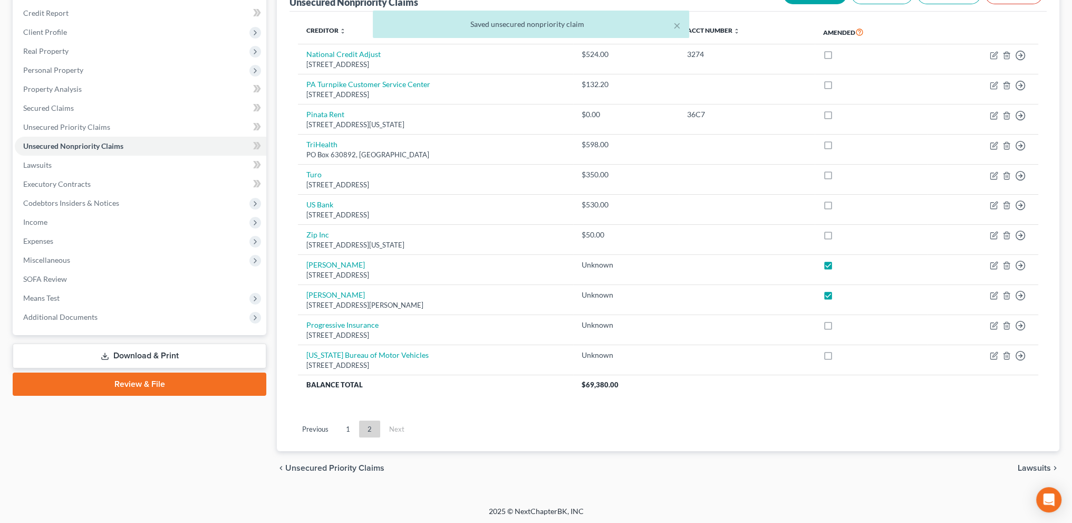
click at [114, 354] on link "Download & Print" at bounding box center [140, 355] width 254 height 25
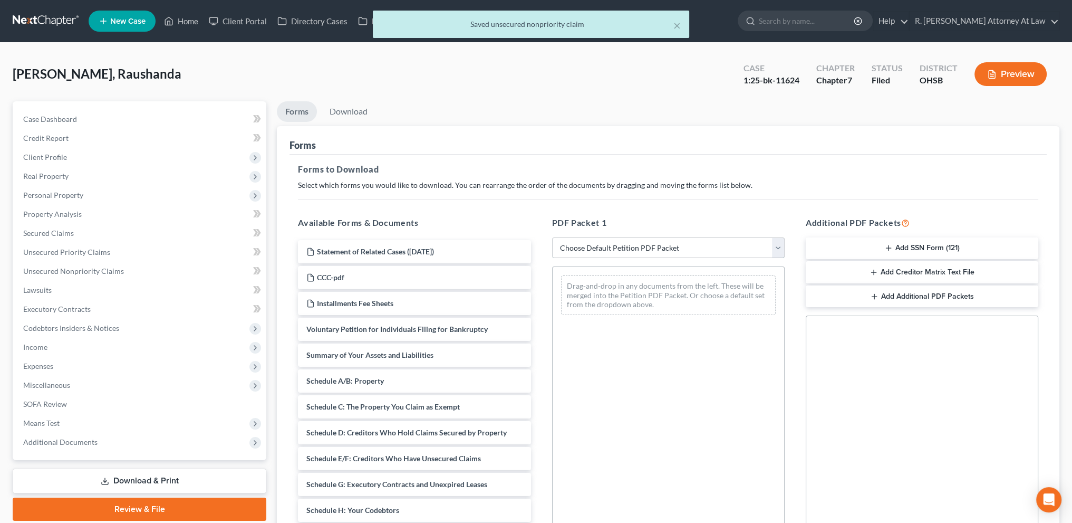
click at [567, 253] on select "Choose Default Petition PDF Packet Complete Bankruptcy Petition (all forms and …" at bounding box center [668, 247] width 233 height 21
select select "2"
click at [552, 237] on select "Choose Default Petition PDF Packet Complete Bankruptcy Petition (all forms and …" at bounding box center [668, 247] width 233 height 21
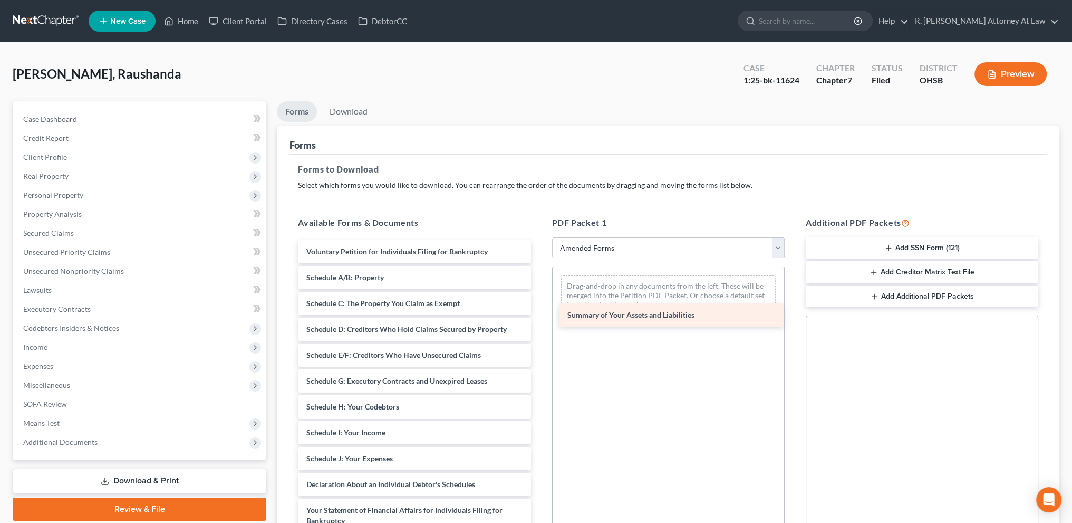
drag, startPoint x: 348, startPoint y: 276, endPoint x: 609, endPoint y: 310, distance: 263.1
click at [539, 310] on div "Summary of Your Assets and Liabilities Voluntary Petition for Individuals Filin…" at bounding box center [413, 474] width 249 height 468
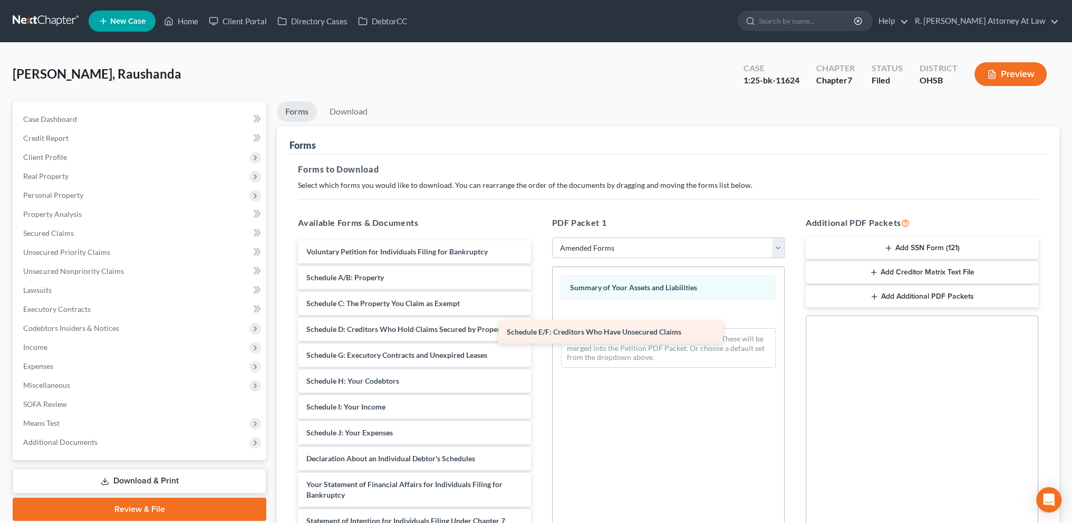
drag, startPoint x: 410, startPoint y: 357, endPoint x: 612, endPoint y: 335, distance: 202.6
click at [539, 335] on div "Schedule E/F: Creditors Who Have Unsecured Claims Voluntary Petition for Indivi…" at bounding box center [413, 461] width 249 height 442
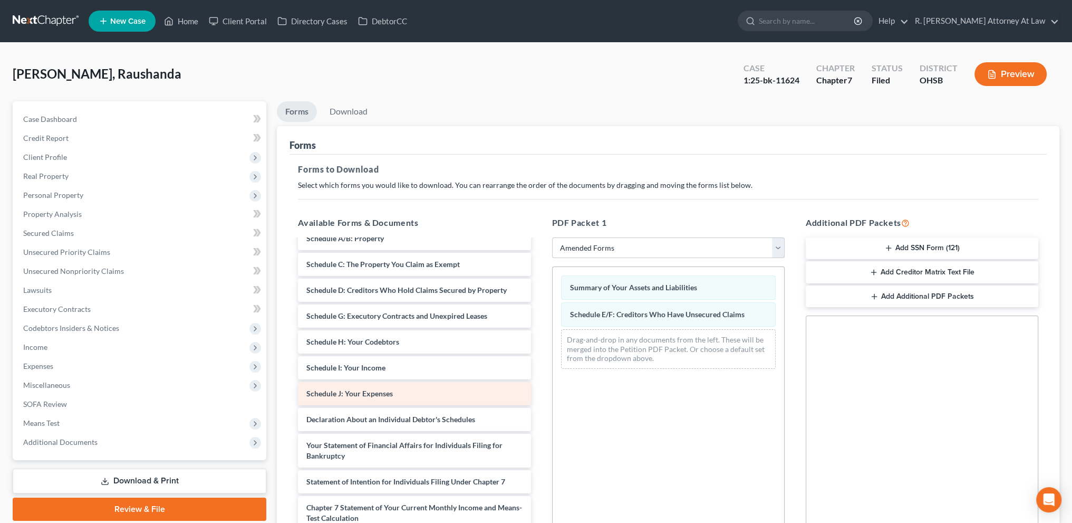
scroll to position [40, 0]
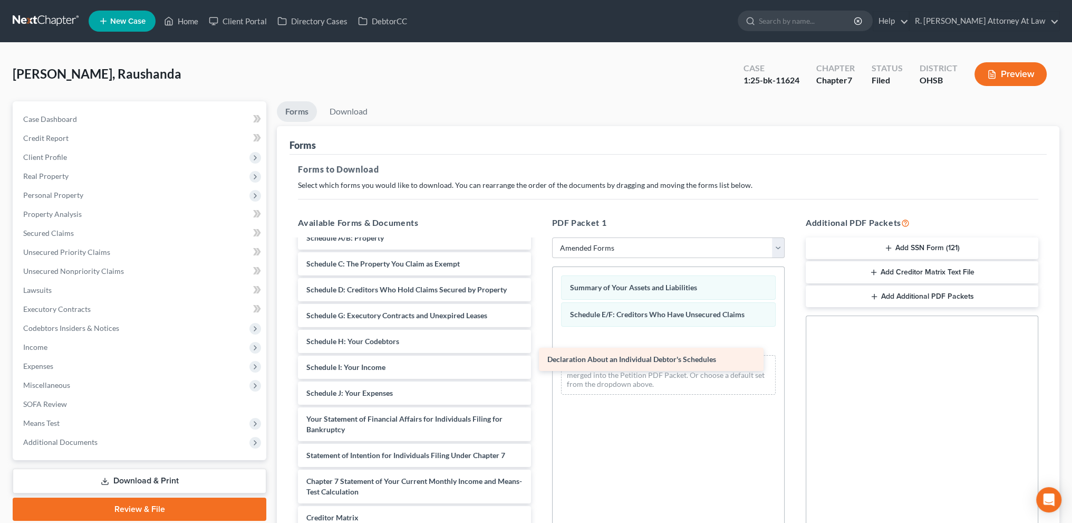
drag, startPoint x: 421, startPoint y: 417, endPoint x: 674, endPoint y: 352, distance: 261.8
click at [539, 356] on div "Declaration About an Individual Debtor's Schedules Voluntary Petition for Indiv…" at bounding box center [413, 408] width 249 height 417
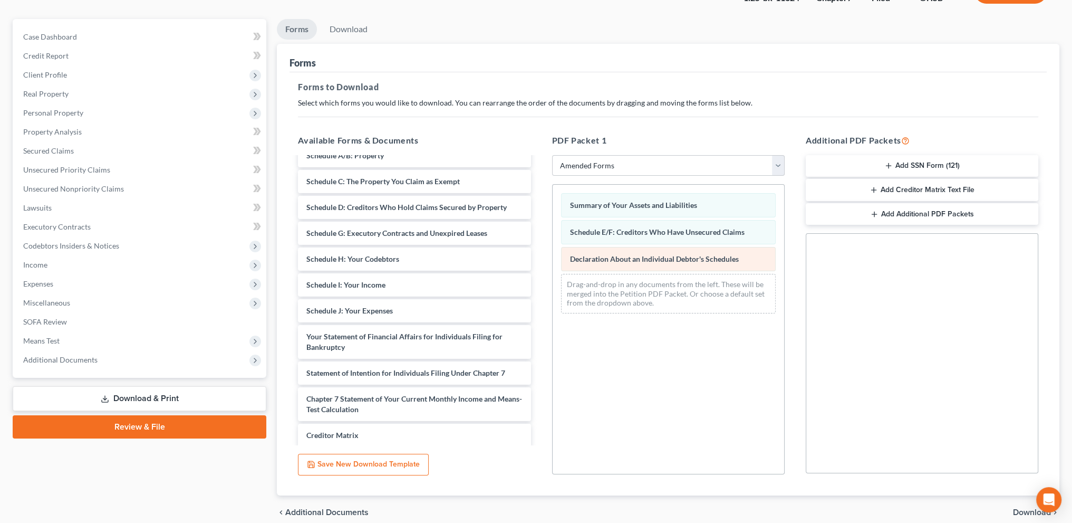
scroll to position [128, 0]
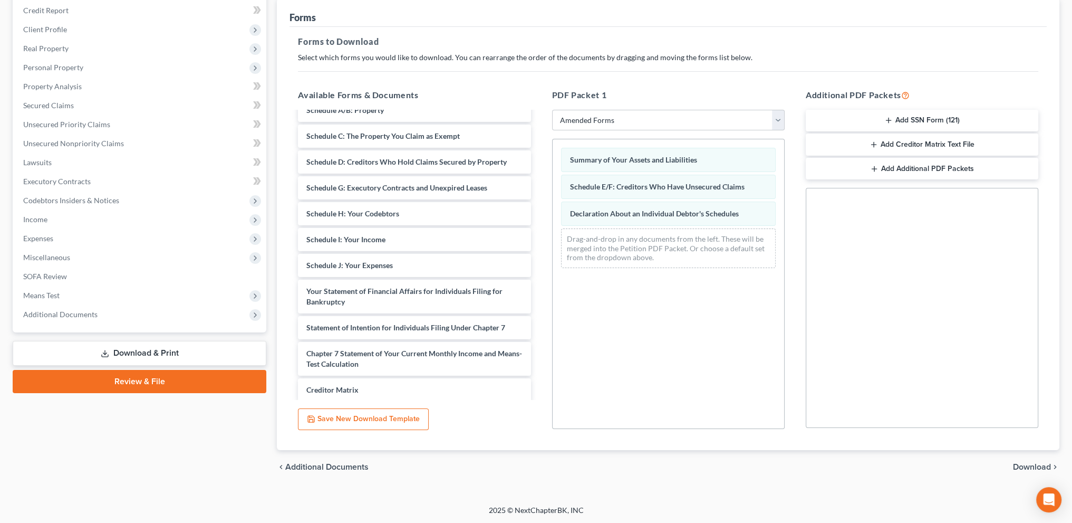
click at [1029, 464] on span "Download" at bounding box center [1032, 466] width 38 height 8
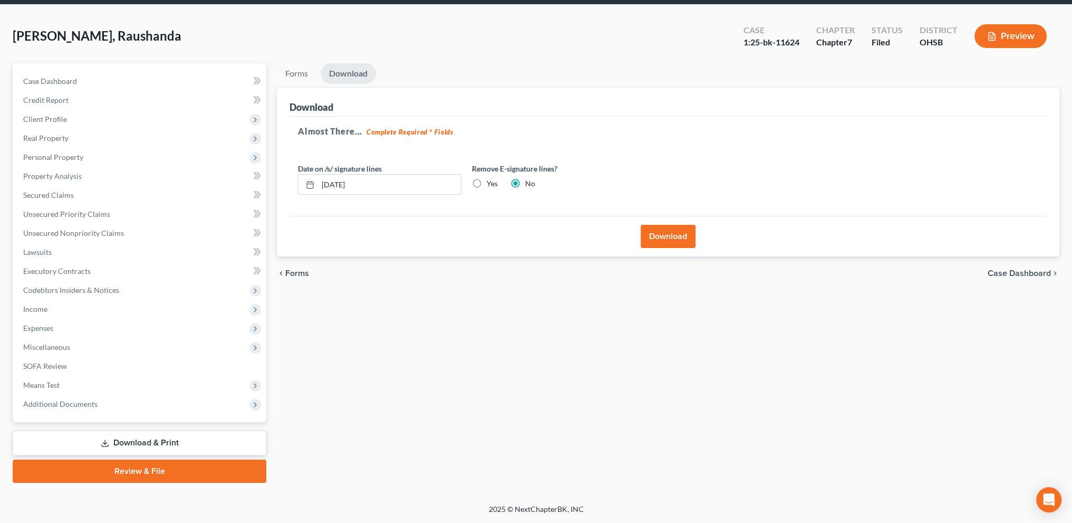
scroll to position [37, 0]
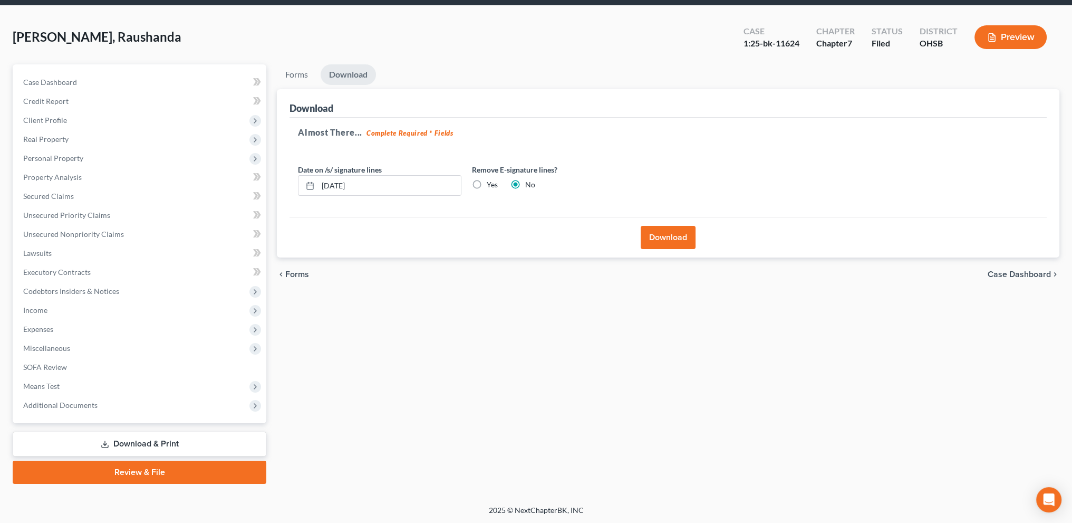
click at [652, 233] on button "Download" at bounding box center [668, 237] width 55 height 23
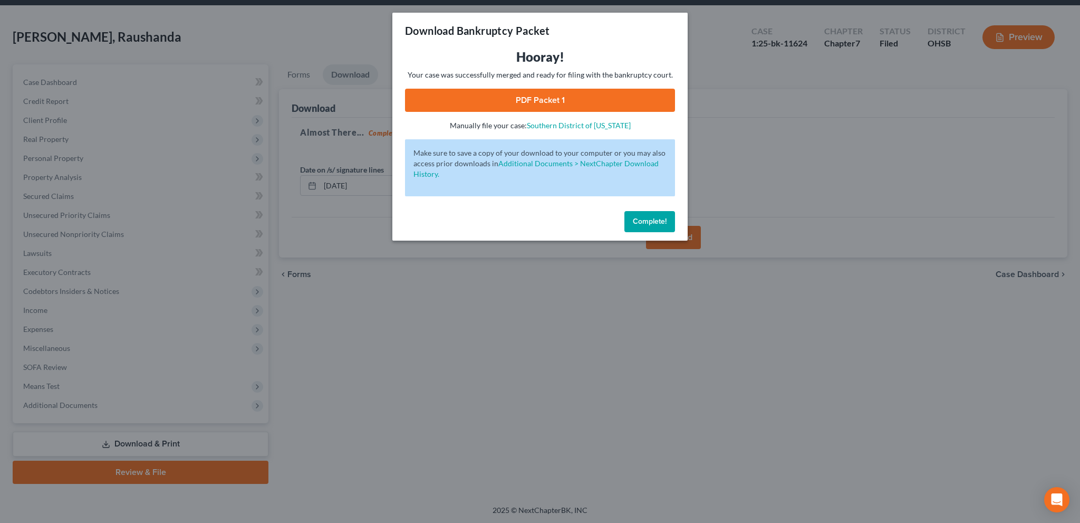
click at [536, 101] on link "PDF Packet 1" at bounding box center [540, 100] width 270 height 23
click at [643, 225] on span "Complete!" at bounding box center [650, 221] width 34 height 9
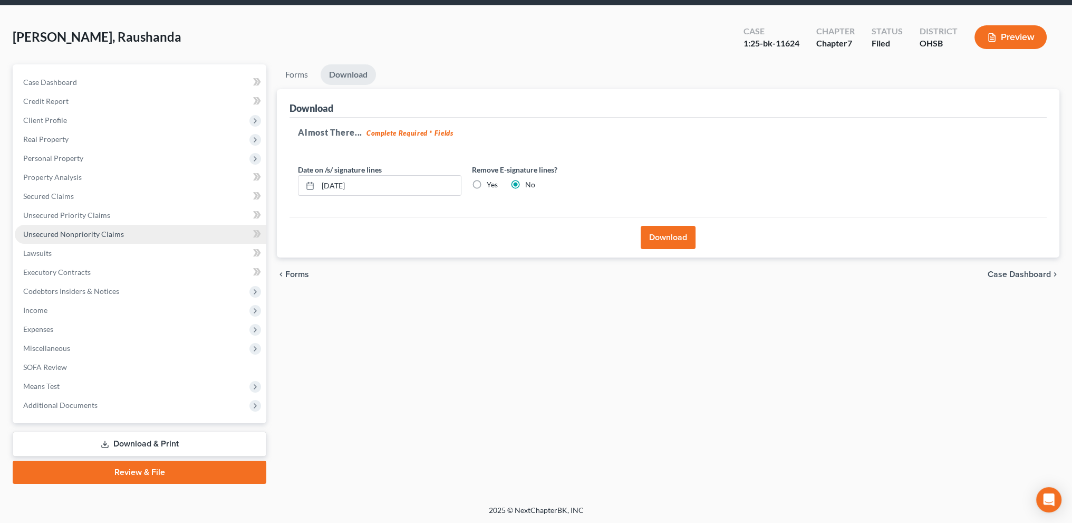
click at [67, 229] on span "Unsecured Nonpriority Claims" at bounding box center [73, 233] width 101 height 9
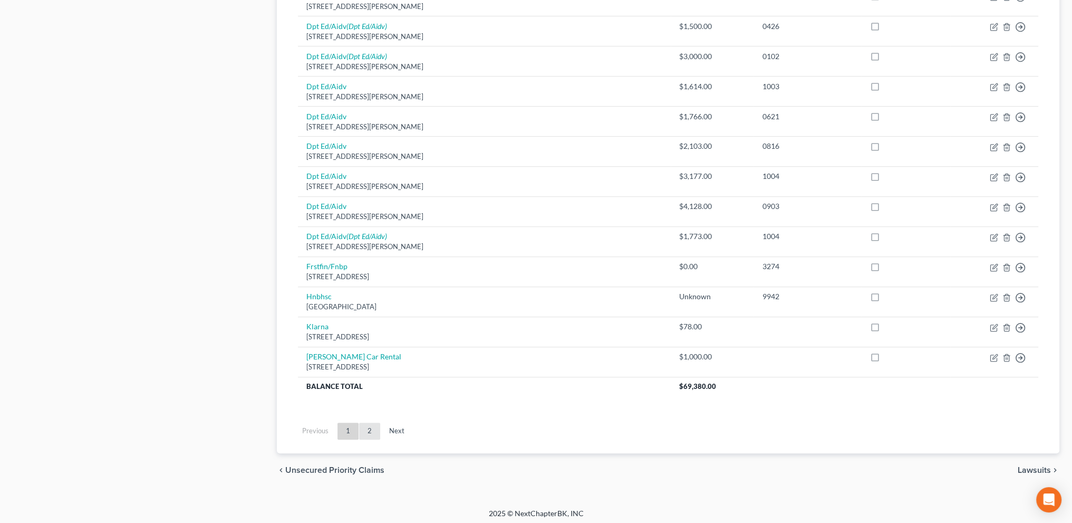
click at [368, 426] on link "2" at bounding box center [369, 430] width 21 height 17
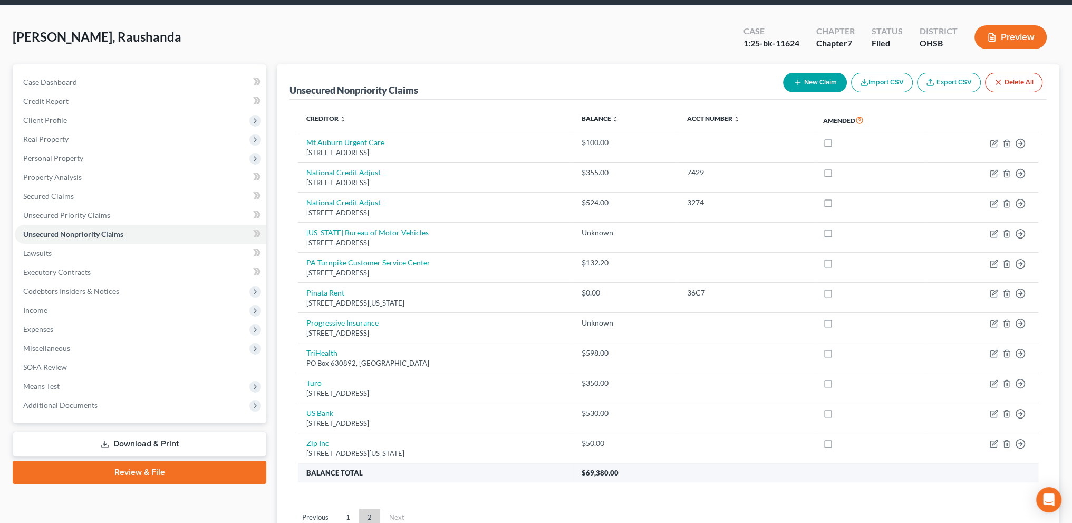
scroll to position [125, 0]
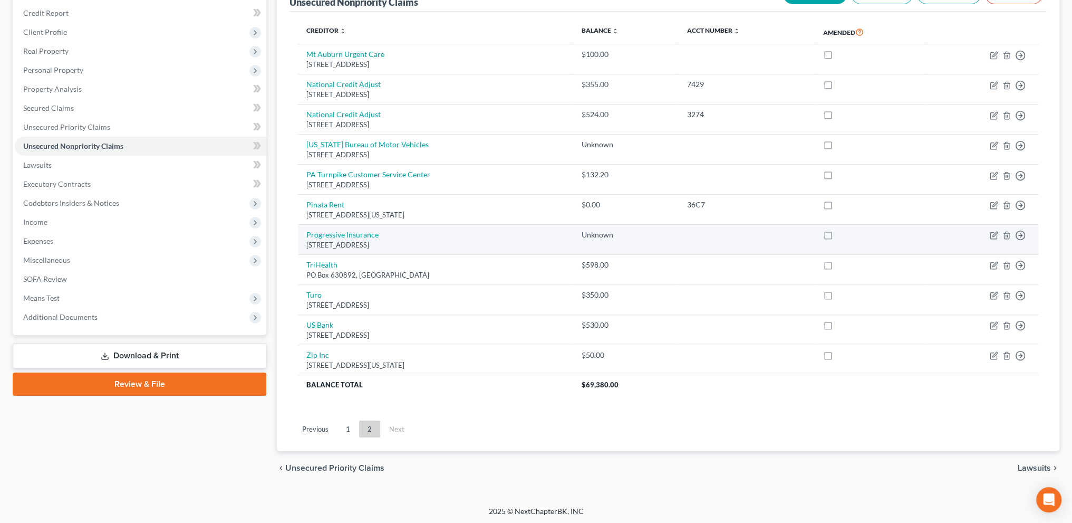
click at [838, 237] on label at bounding box center [838, 237] width 0 height 0
click at [847, 235] on input "checkbox" at bounding box center [845, 232] width 7 height 7
checkbox input "true"
click at [993, 234] on icon "button" at bounding box center [994, 235] width 8 height 8
select select "36"
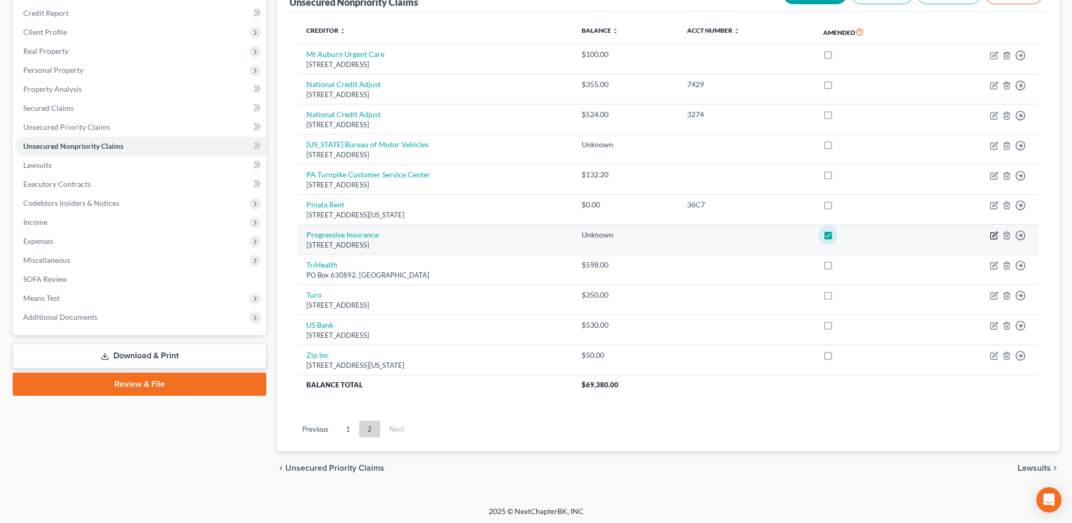
select select "14"
select select "0"
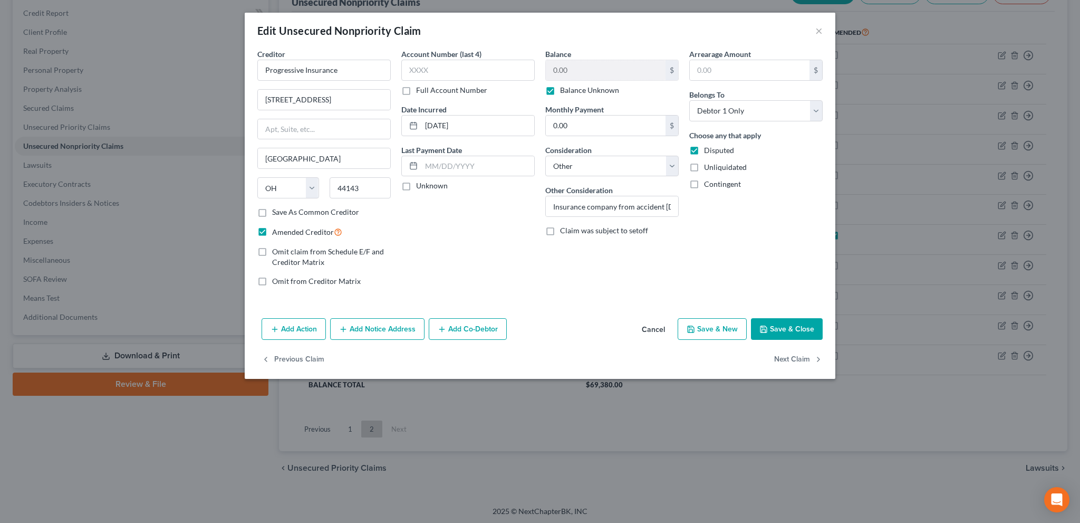
click at [416, 90] on label "Full Account Number" at bounding box center [451, 90] width 71 height 11
click at [420, 90] on input "Full Account Number" at bounding box center [423, 88] width 7 height 7
paste input "938401212"
type input "938401212"
click at [464, 223] on div "Account Number 938401212 Full Account Number Date Incurred [DATE] Last Payment …" at bounding box center [468, 172] width 144 height 246
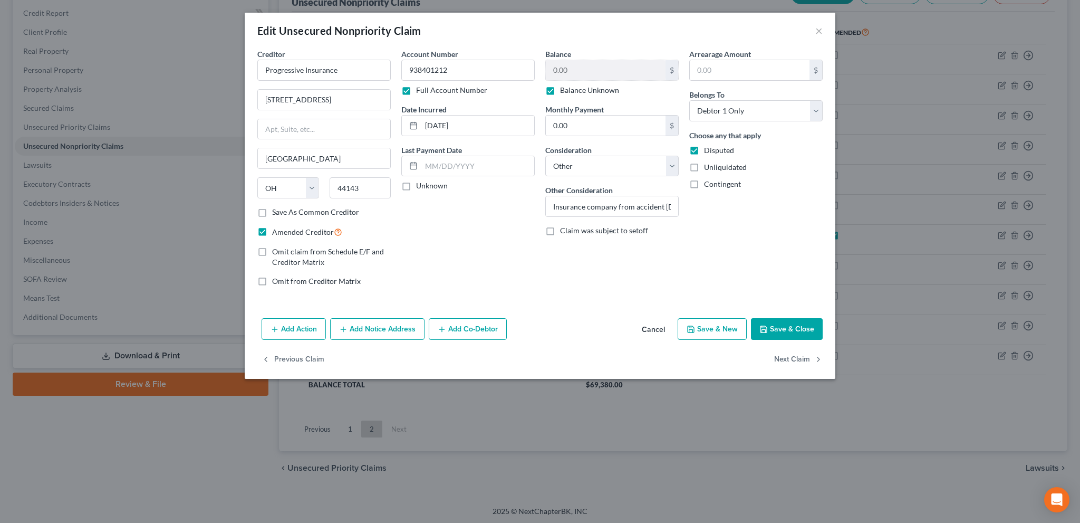
click at [769, 331] on button "Save & Close" at bounding box center [787, 329] width 72 height 22
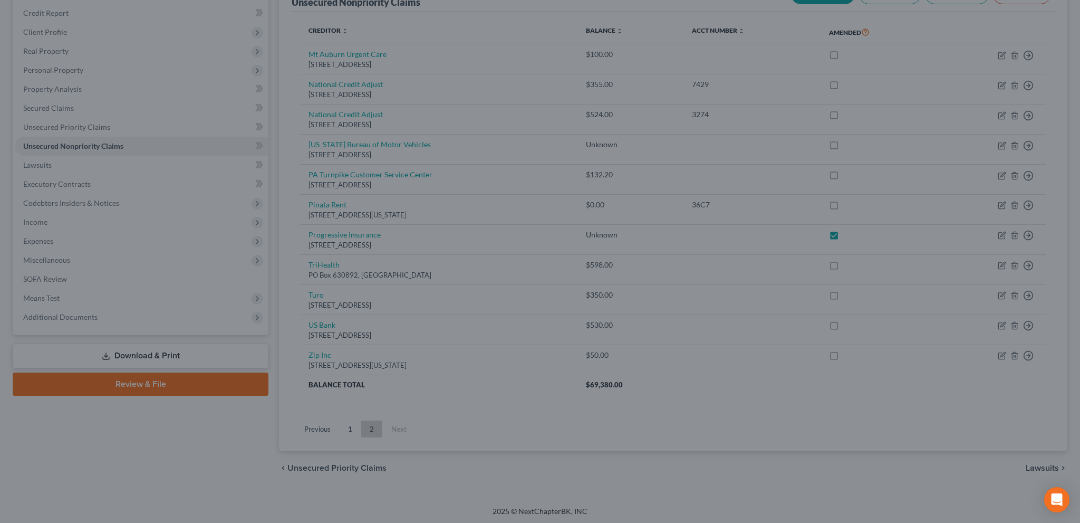
type input "0"
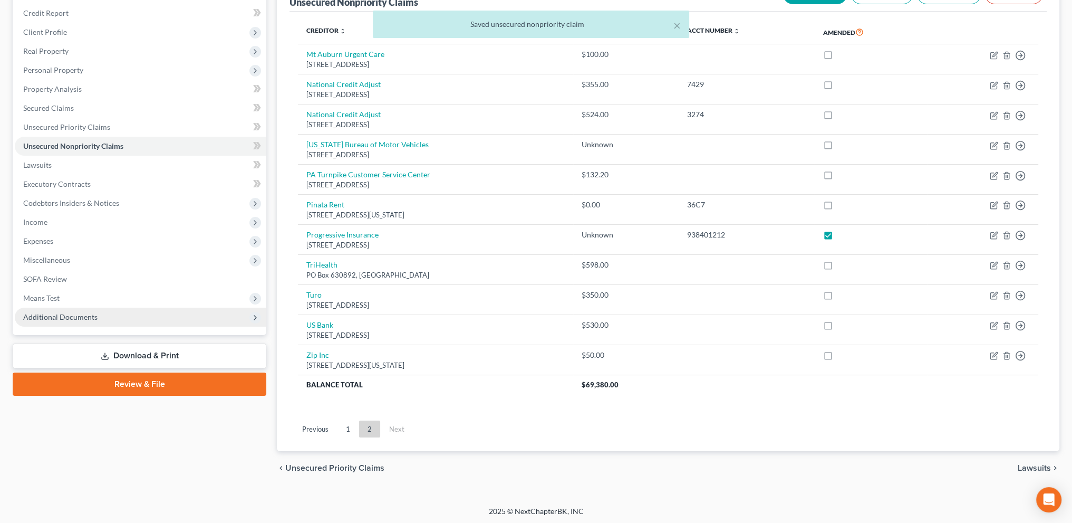
click at [72, 318] on span "Additional Documents" at bounding box center [60, 316] width 74 height 9
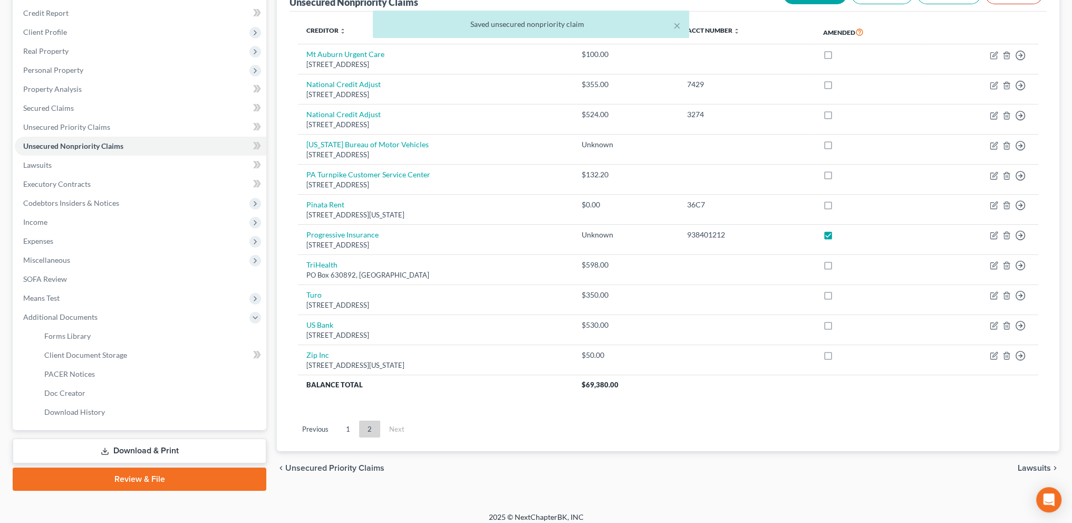
click at [120, 447] on link "Download & Print" at bounding box center [140, 450] width 254 height 25
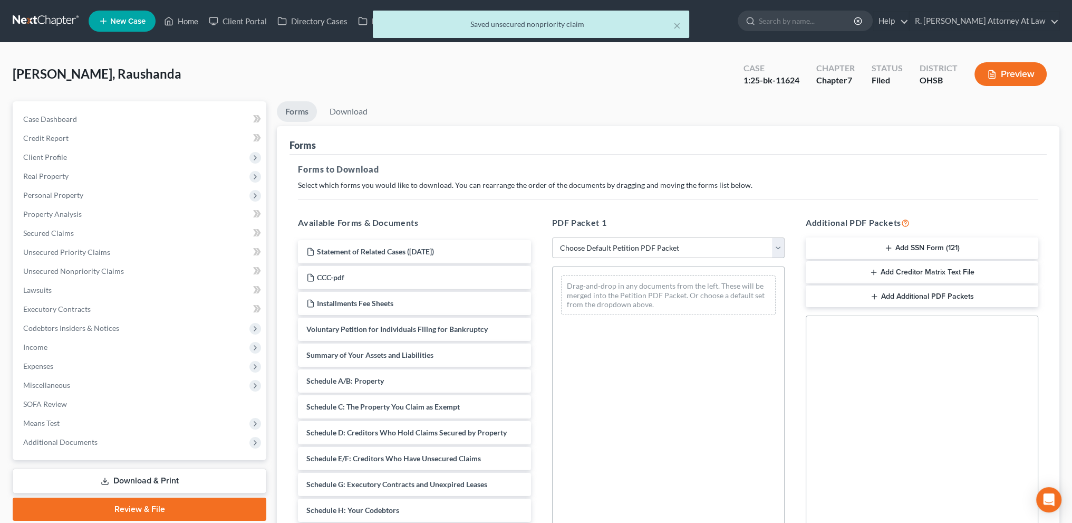
click at [620, 244] on select "Choose Default Petition PDF Packet Complete Bankruptcy Petition (all forms and …" at bounding box center [668, 247] width 233 height 21
select select "2"
click at [552, 237] on select "Choose Default Petition PDF Packet Complete Bankruptcy Petition (all forms and …" at bounding box center [668, 247] width 233 height 21
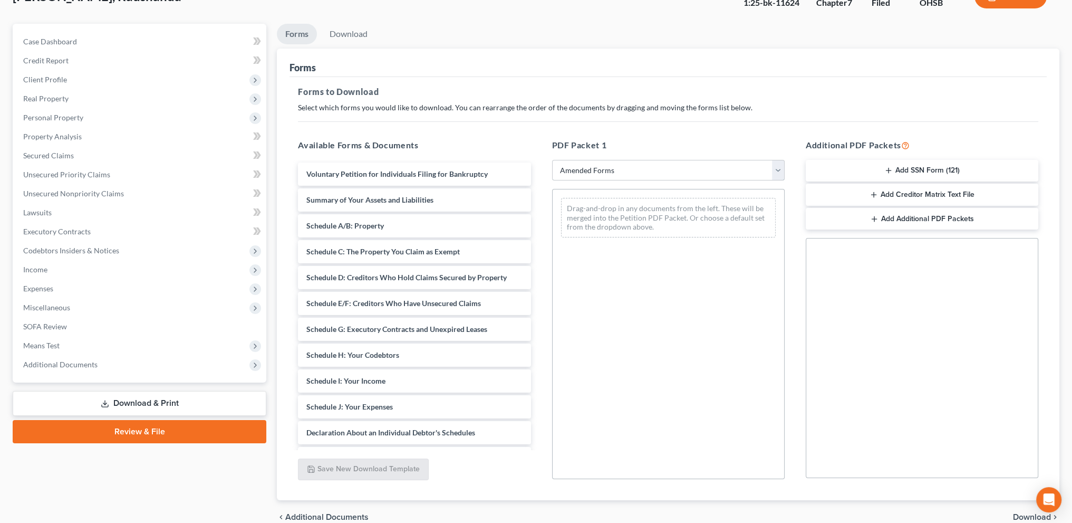
scroll to position [79, 0]
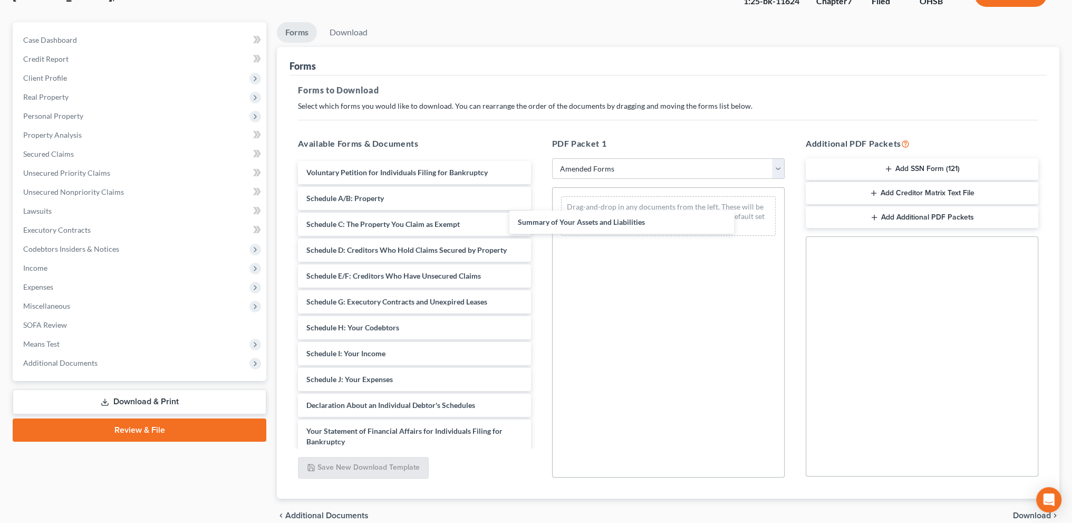
drag, startPoint x: 346, startPoint y: 200, endPoint x: 550, endPoint y: 221, distance: 204.6
click at [539, 225] on div "Summary of Your Assets and Liabilities Voluntary Petition for Individuals Filin…" at bounding box center [413, 395] width 249 height 468
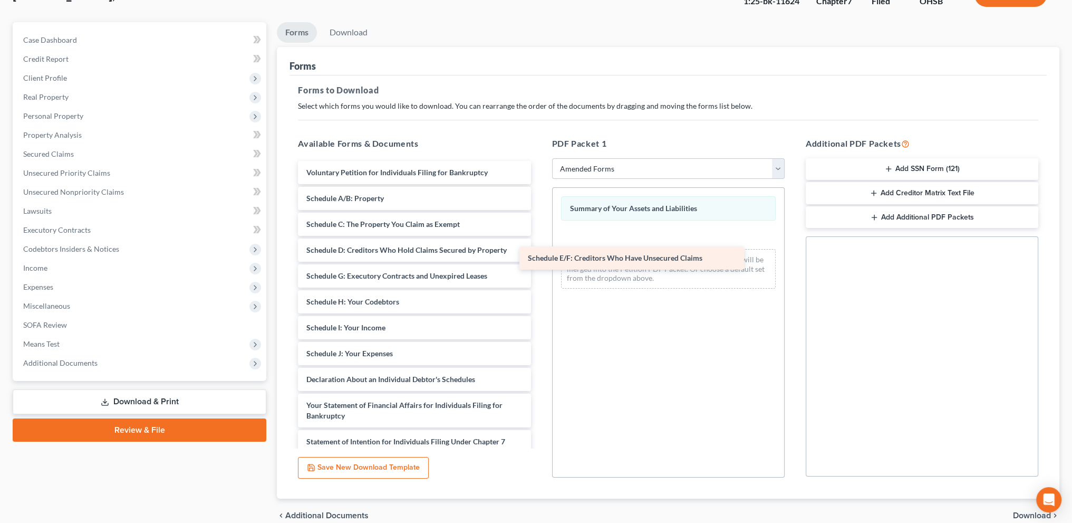
drag, startPoint x: 346, startPoint y: 272, endPoint x: 572, endPoint y: 249, distance: 226.8
click at [539, 250] on div "Schedule E/F: Creditors Who Have Unsecured Claims Voluntary Petition for Indivi…" at bounding box center [413, 382] width 249 height 442
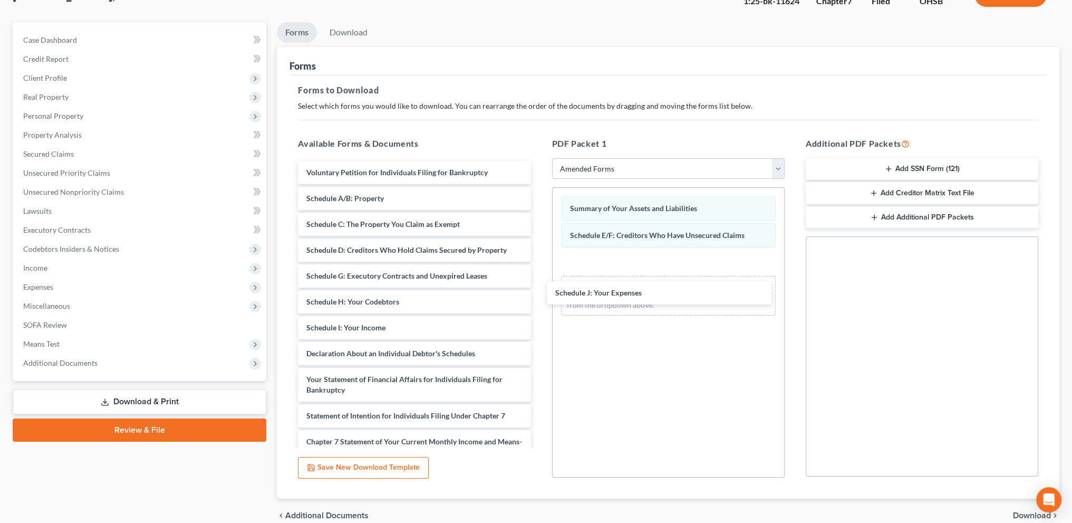
drag, startPoint x: 387, startPoint y: 349, endPoint x: 673, endPoint y: 280, distance: 294.9
click at [539, 286] on div "Schedule J: Your Expenses Voluntary Petition for Individuals Filing for Bankrup…" at bounding box center [413, 369] width 249 height 417
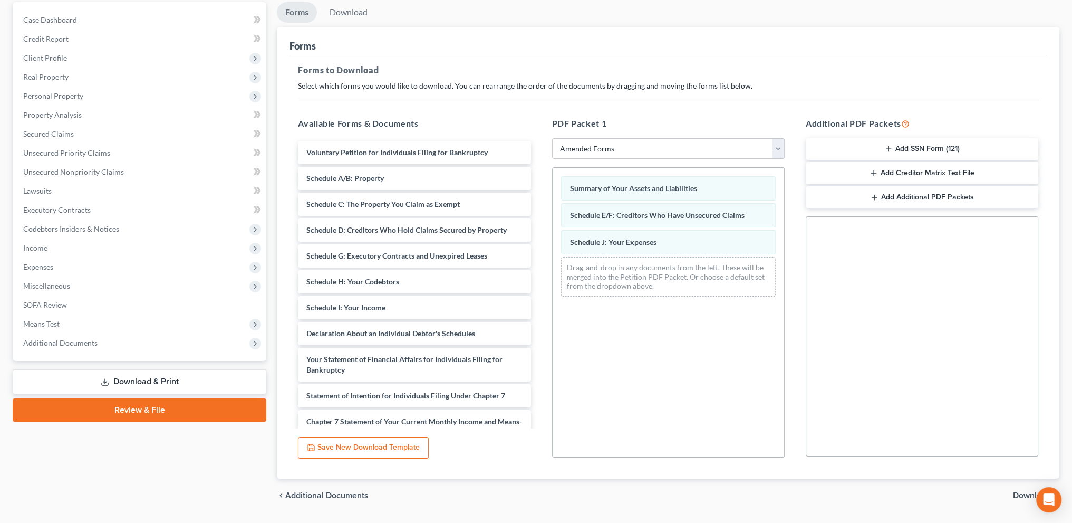
scroll to position [128, 0]
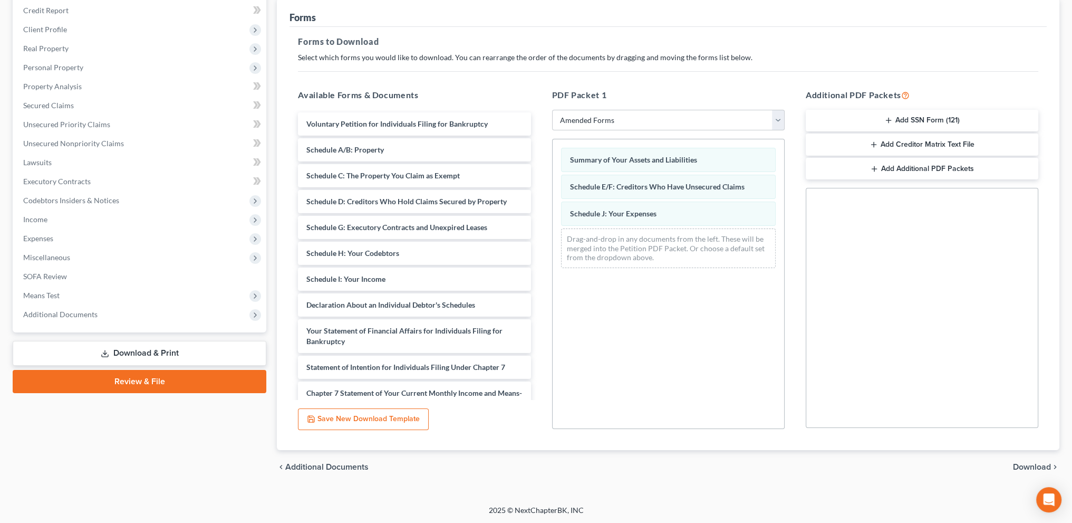
click at [1034, 469] on span "Download" at bounding box center [1032, 466] width 38 height 8
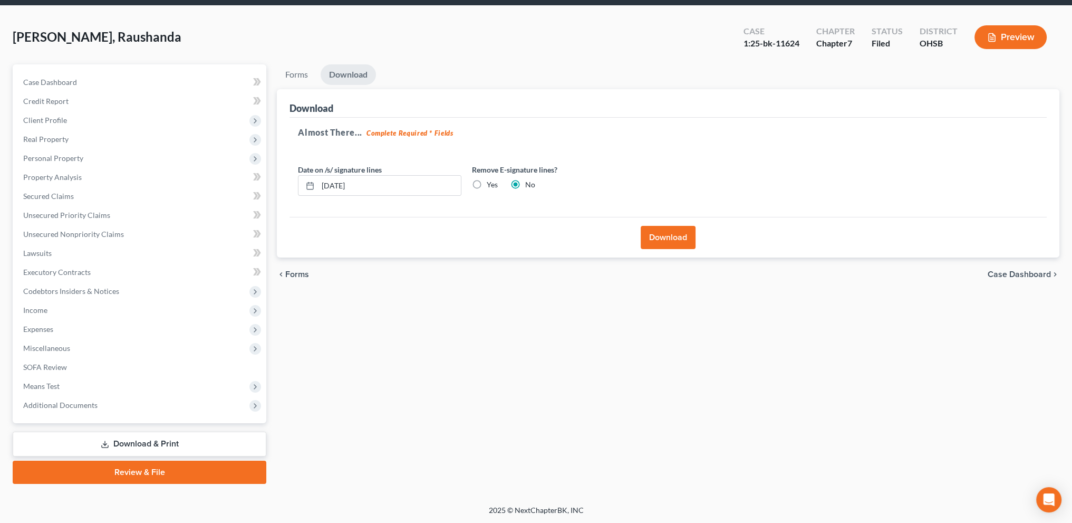
click at [655, 240] on button "Download" at bounding box center [668, 237] width 55 height 23
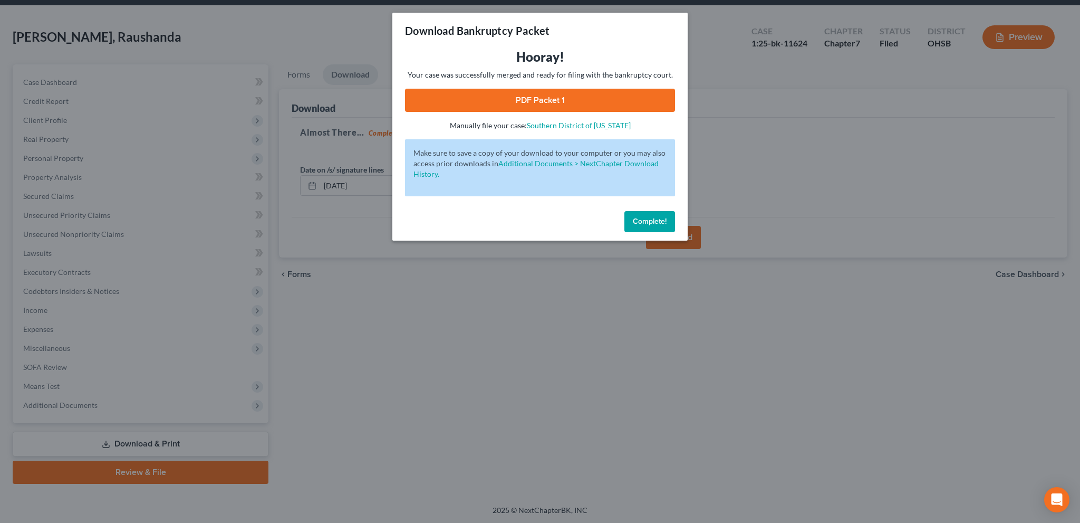
click at [542, 101] on link "PDF Packet 1" at bounding box center [540, 100] width 270 height 23
click at [636, 222] on span "Complete!" at bounding box center [650, 221] width 34 height 9
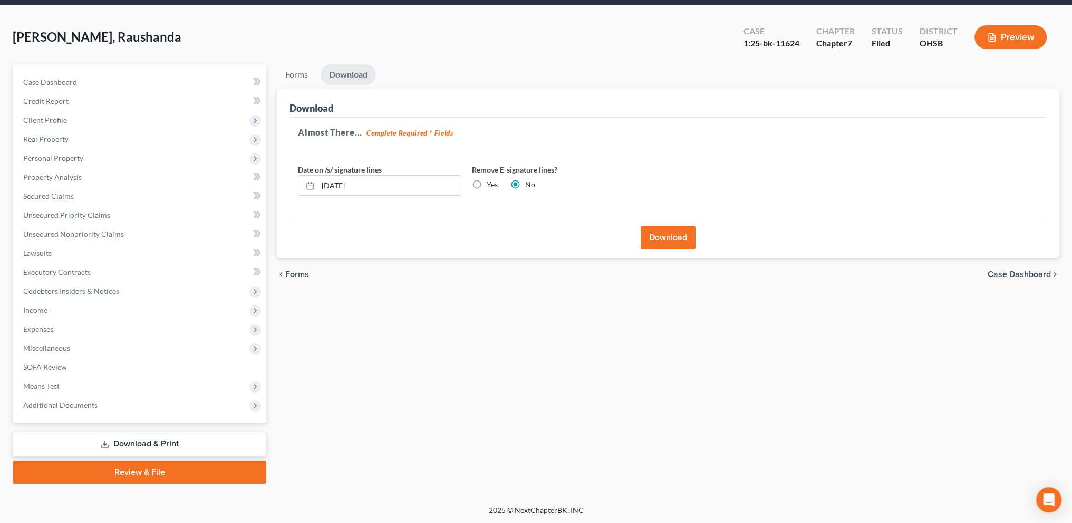
click at [118, 443] on link "Download & Print" at bounding box center [140, 443] width 254 height 25
click at [72, 403] on span "Additional Documents" at bounding box center [60, 404] width 74 height 9
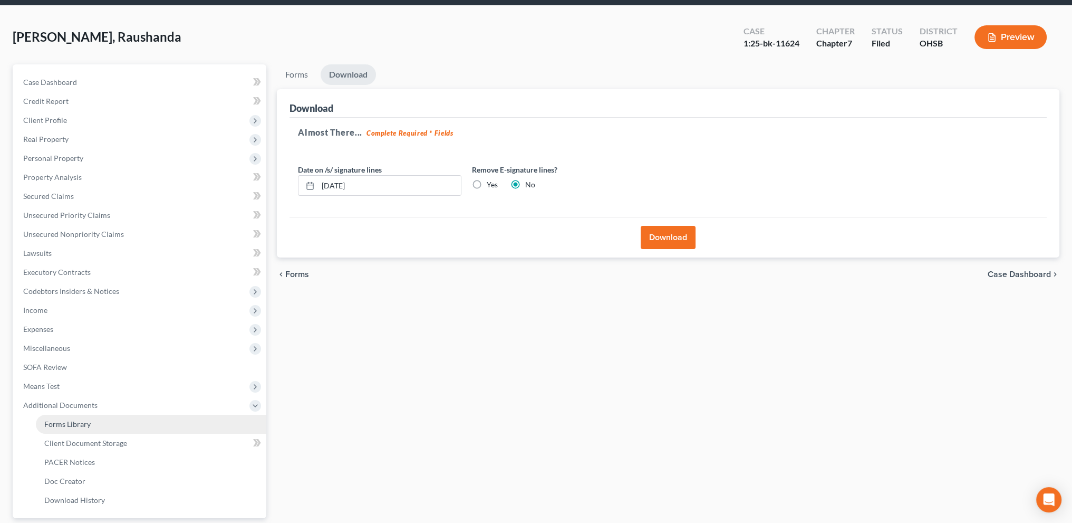
click at [76, 420] on span "Forms Library" at bounding box center [67, 423] width 46 height 9
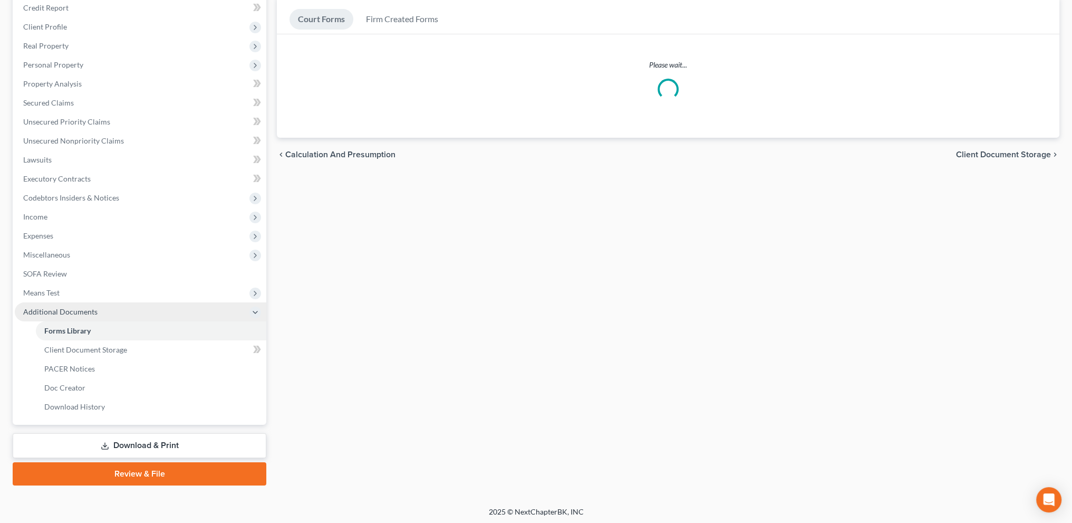
scroll to position [132, 0]
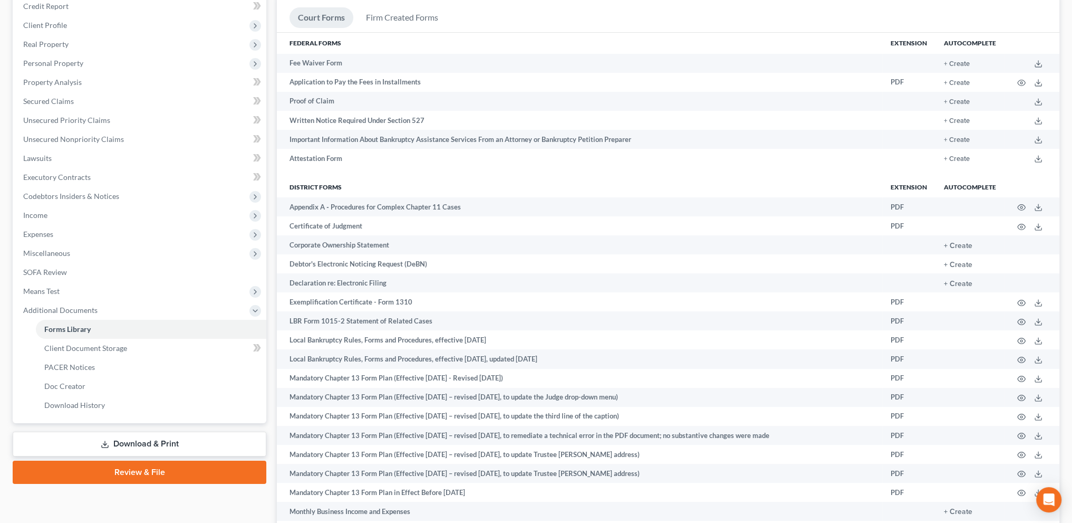
click at [131, 443] on link "Download & Print" at bounding box center [140, 443] width 254 height 25
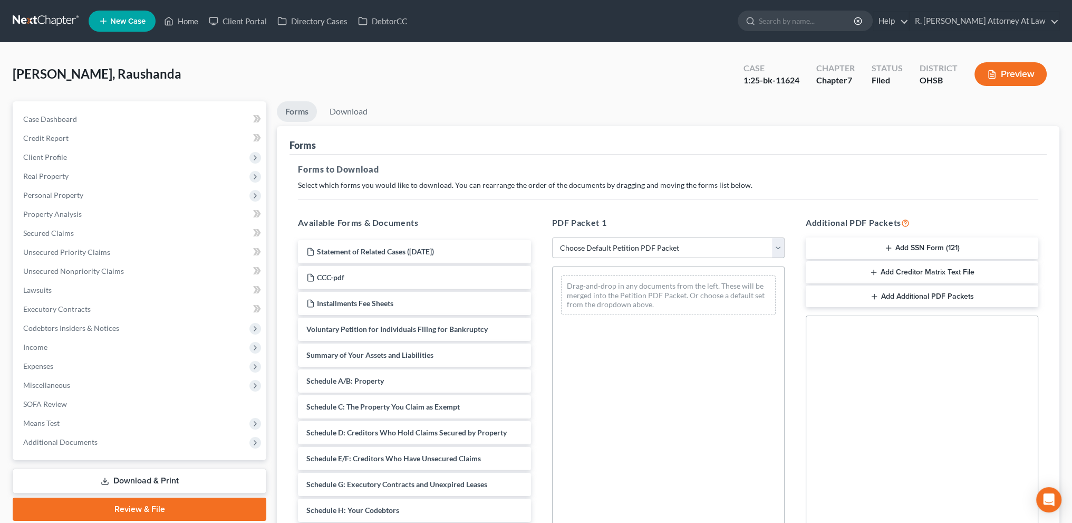
click at [591, 246] on select "Choose Default Petition PDF Packet Complete Bankruptcy Petition (all forms and …" at bounding box center [668, 247] width 233 height 21
select select "2"
click at [552, 237] on select "Choose Default Petition PDF Packet Complete Bankruptcy Petition (all forms and …" at bounding box center [668, 247] width 233 height 21
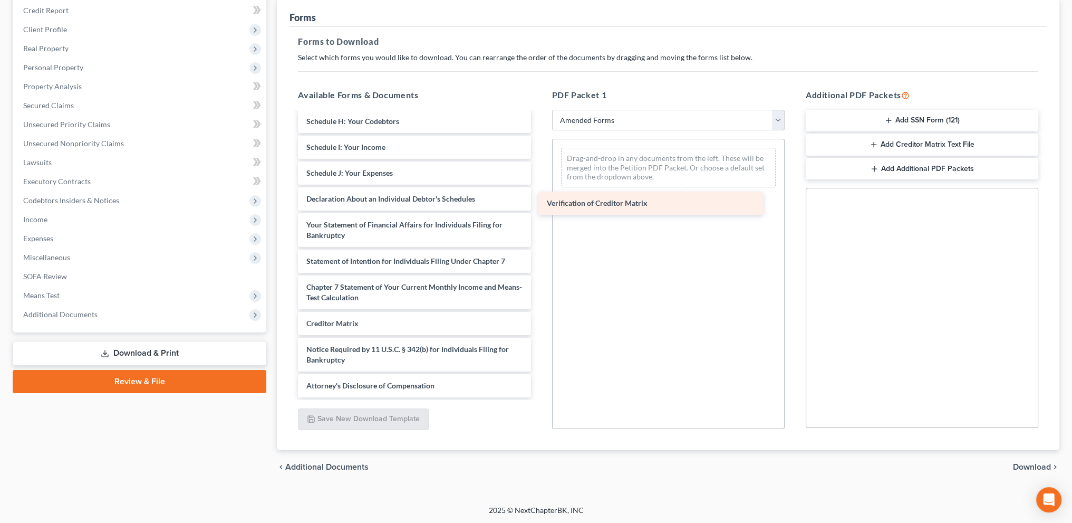
scroll to position [184, 0]
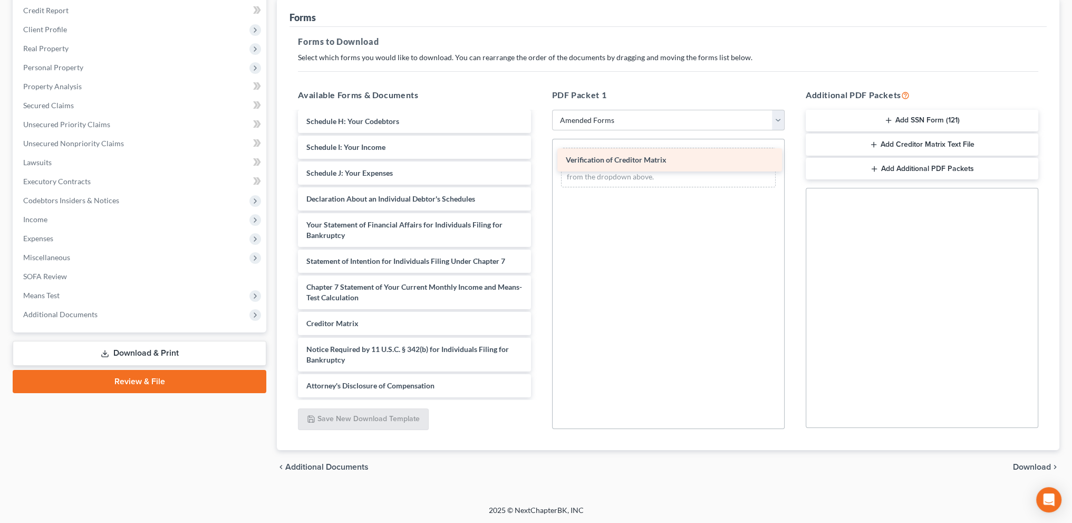
drag, startPoint x: 327, startPoint y: 319, endPoint x: 587, endPoint y: 157, distance: 306.1
click at [539, 157] on div "Verification of Creditor Matrix Voluntary Petition for Individuals Filing for B…" at bounding box center [413, 163] width 249 height 468
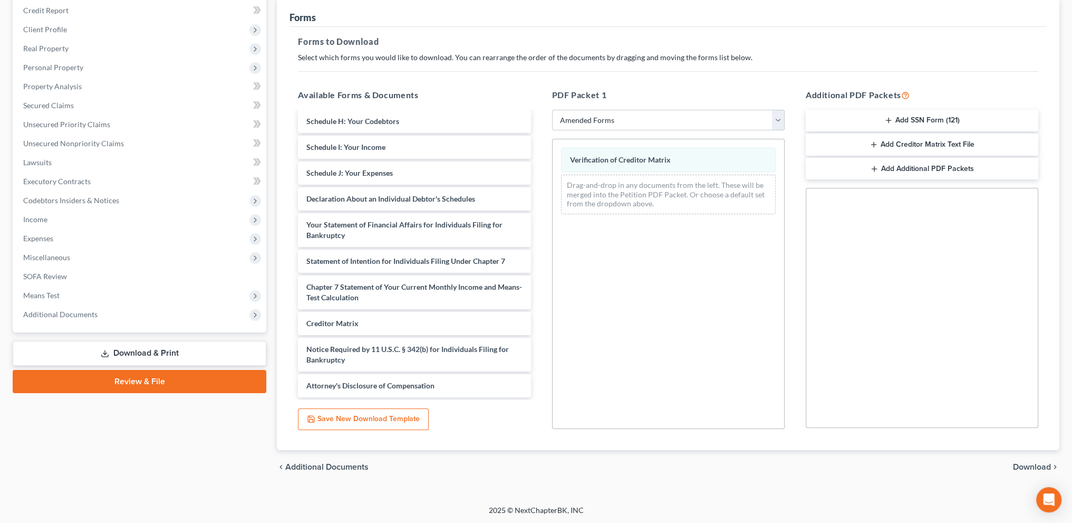
click at [1032, 467] on span "Download" at bounding box center [1032, 466] width 38 height 8
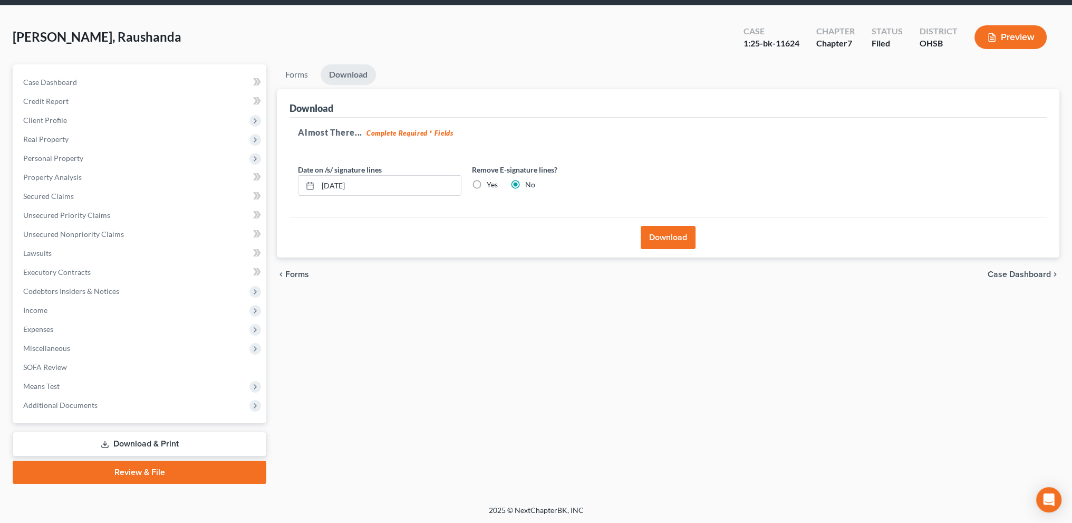
click at [671, 238] on button "Download" at bounding box center [668, 237] width 55 height 23
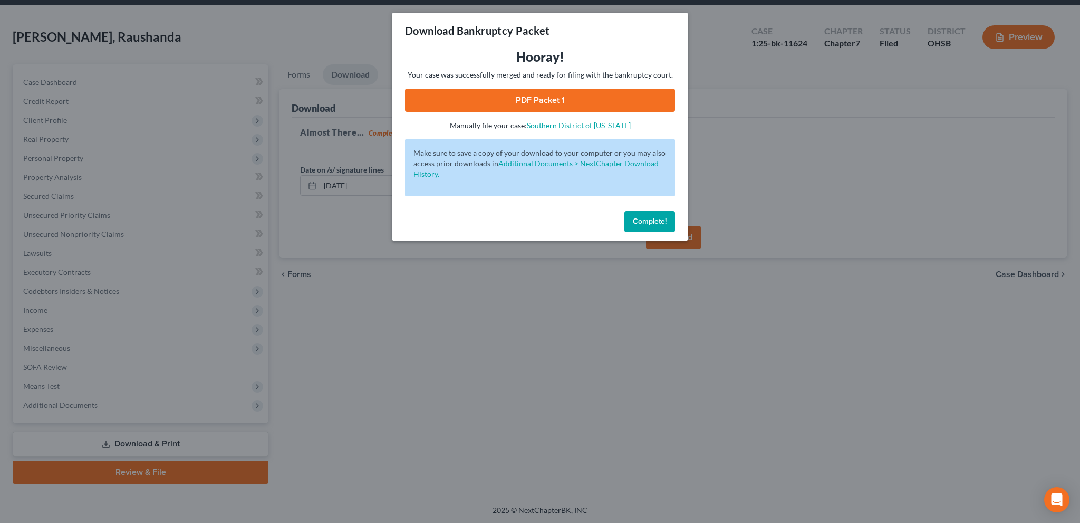
click at [537, 100] on link "PDF Packet 1" at bounding box center [540, 100] width 270 height 23
click at [644, 218] on span "Complete!" at bounding box center [650, 221] width 34 height 9
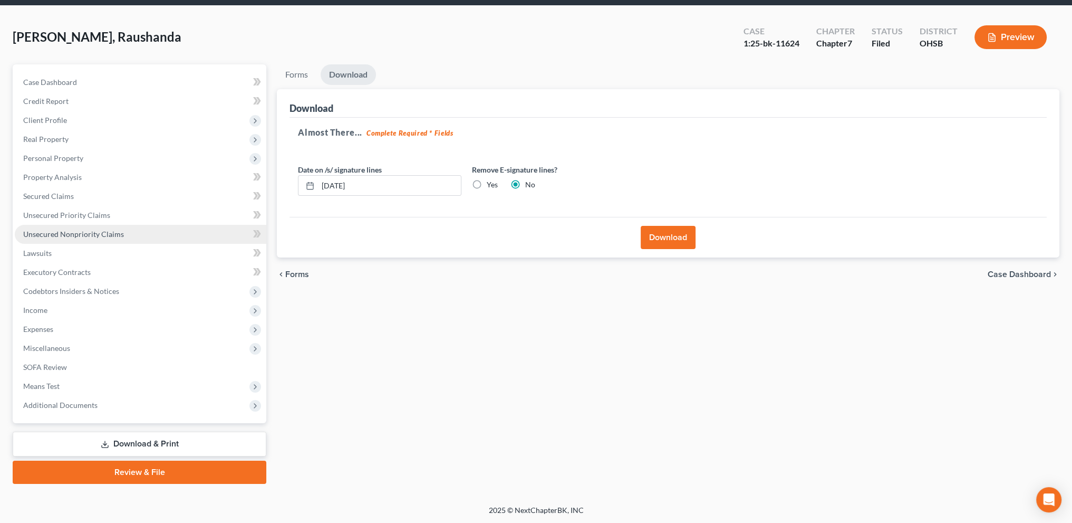
click at [69, 229] on span "Unsecured Nonpriority Claims" at bounding box center [73, 233] width 101 height 9
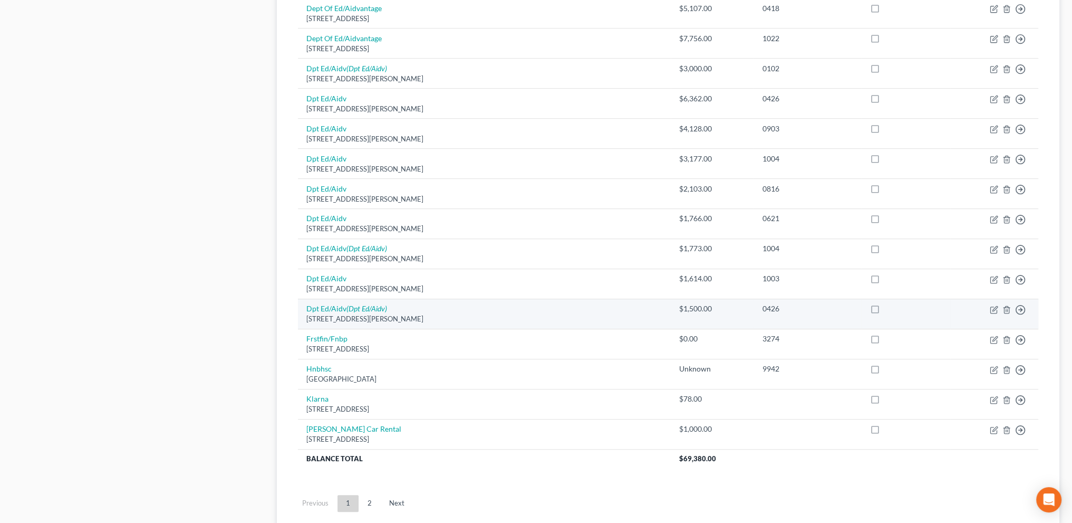
scroll to position [694, 0]
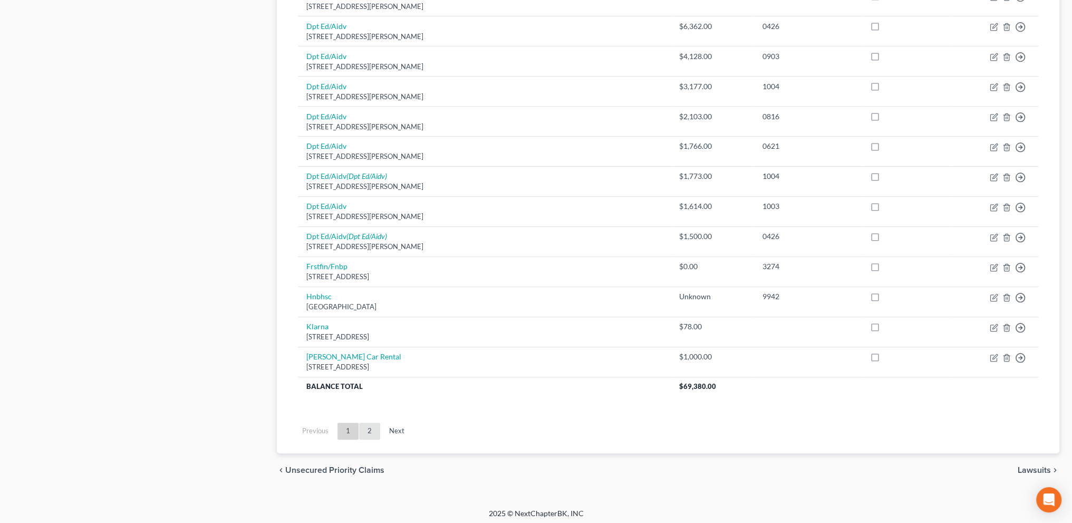
click at [373, 430] on link "2" at bounding box center [369, 430] width 21 height 17
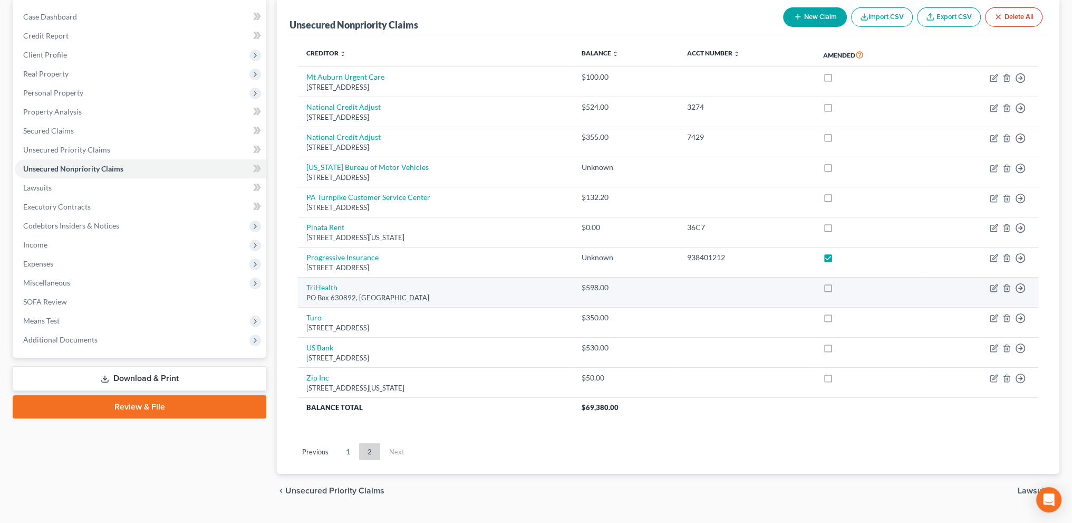
scroll to position [125, 0]
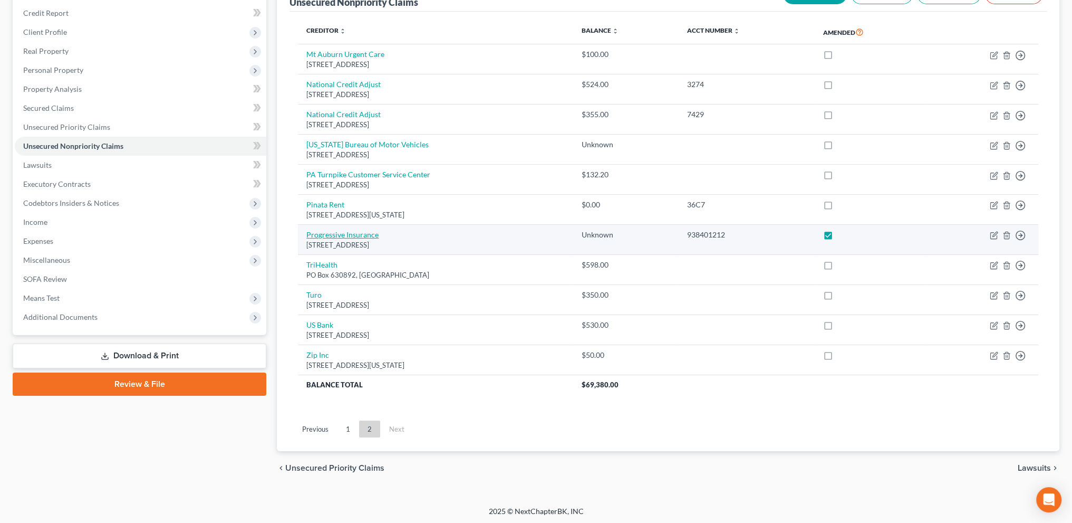
click at [344, 236] on link "Progressive Insurance" at bounding box center [342, 234] width 72 height 9
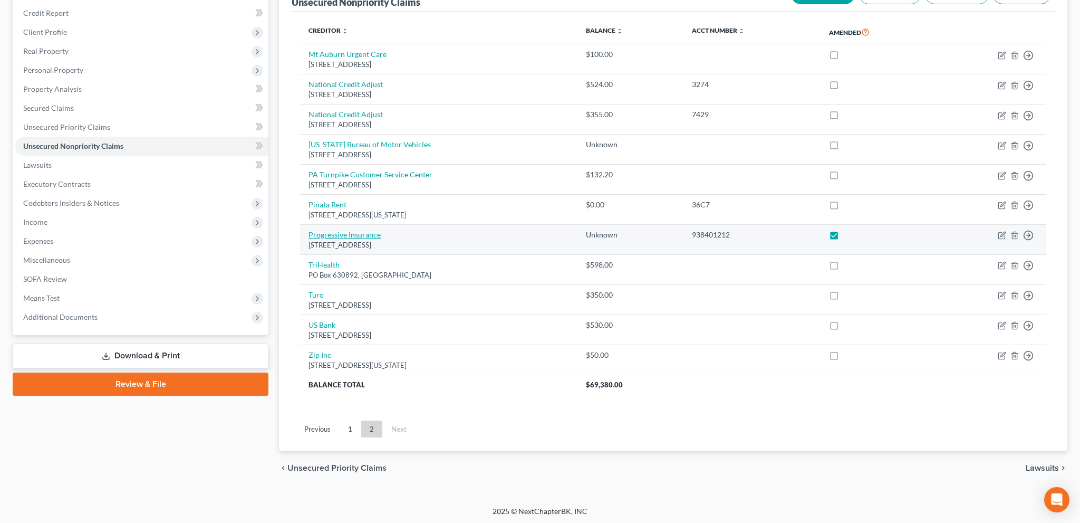
select select "36"
select select "14"
select select "0"
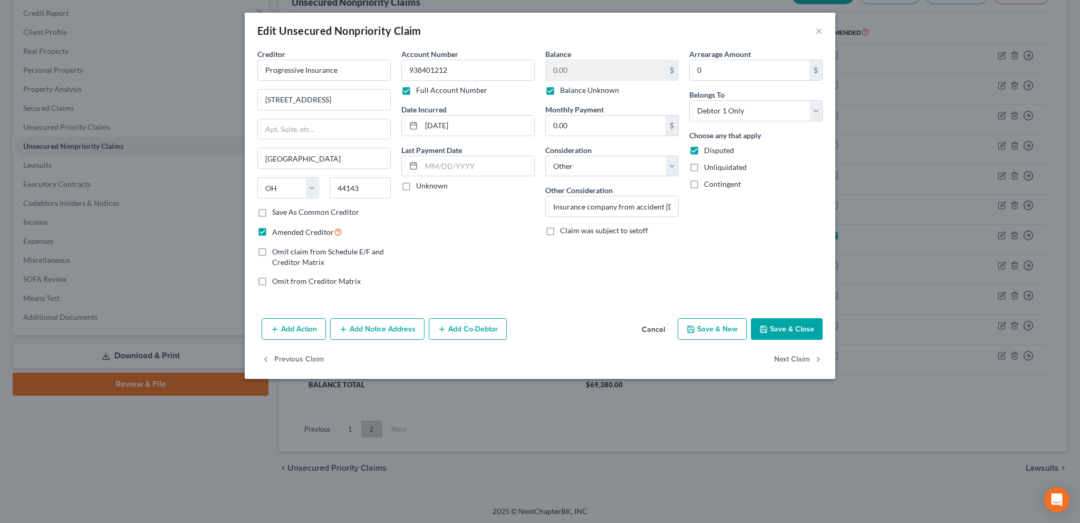
click at [785, 330] on button "Save & Close" at bounding box center [787, 329] width 72 height 22
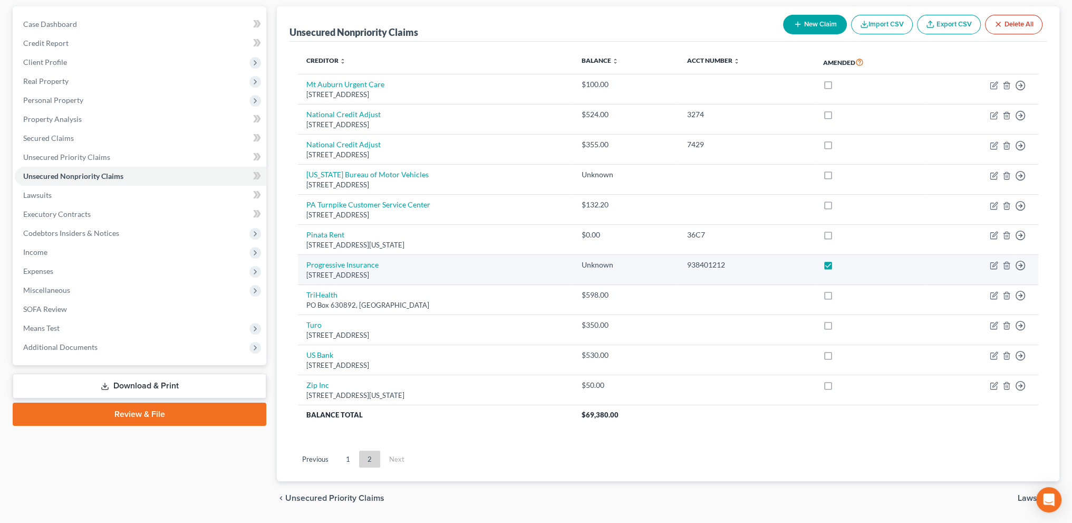
scroll to position [85, 0]
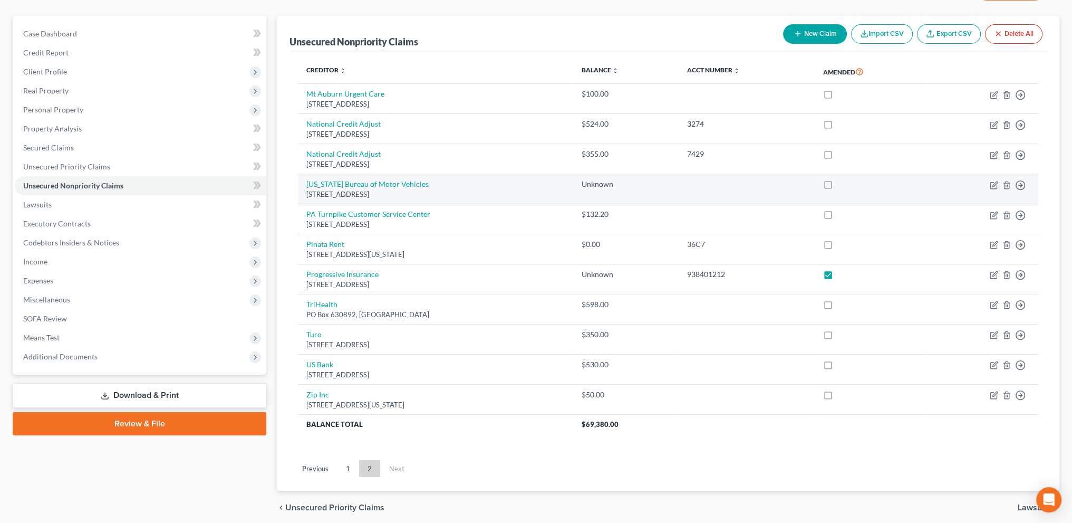
click at [838, 187] on label at bounding box center [838, 187] width 0 height 0
click at [846, 185] on input "checkbox" at bounding box center [845, 182] width 7 height 7
checkbox input "true"
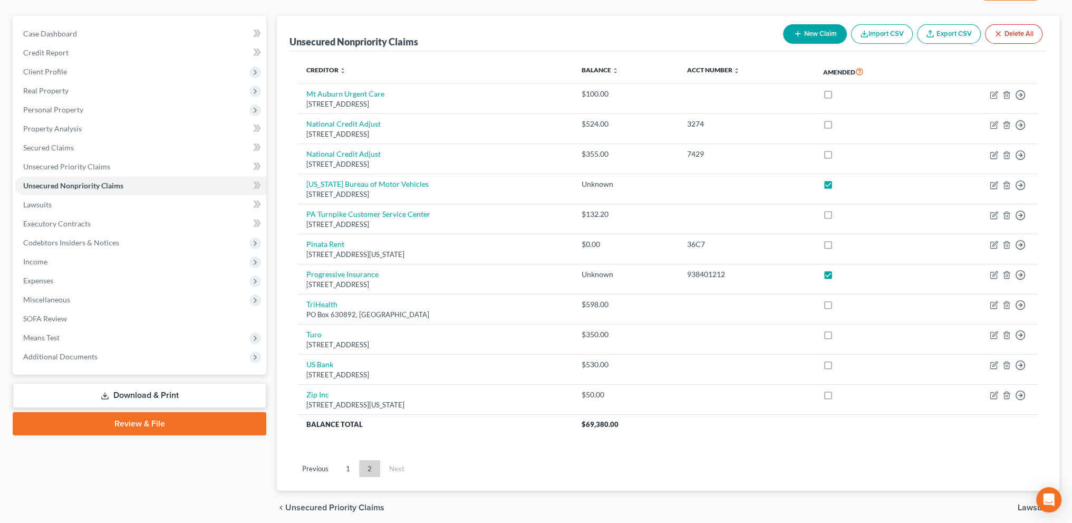
click at [122, 388] on link "Download & Print" at bounding box center [140, 395] width 254 height 25
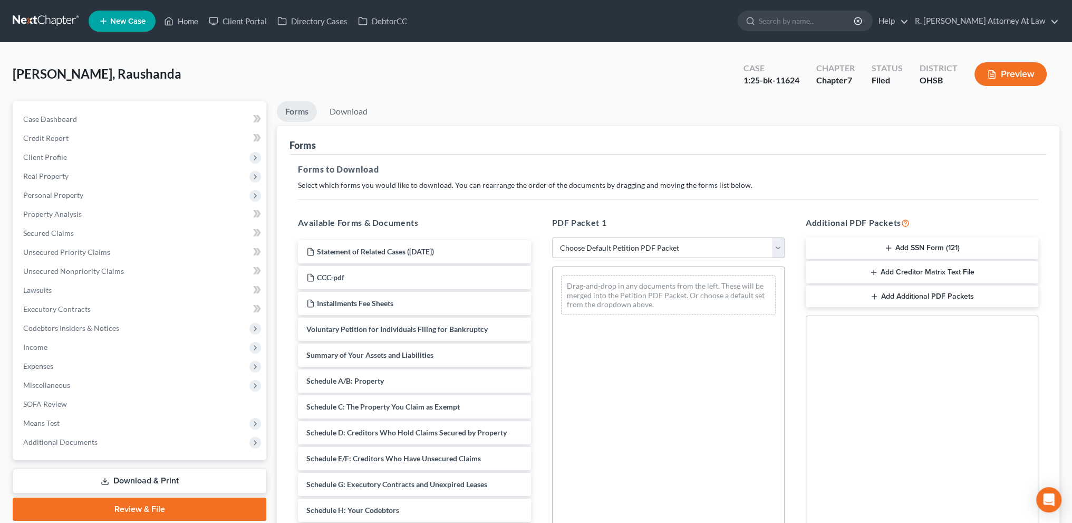
click at [584, 247] on select "Choose Default Petition PDF Packet Complete Bankruptcy Petition (all forms and …" at bounding box center [668, 247] width 233 height 21
select select "2"
click at [552, 237] on select "Choose Default Petition PDF Packet Complete Bankruptcy Petition (all forms and …" at bounding box center [668, 247] width 233 height 21
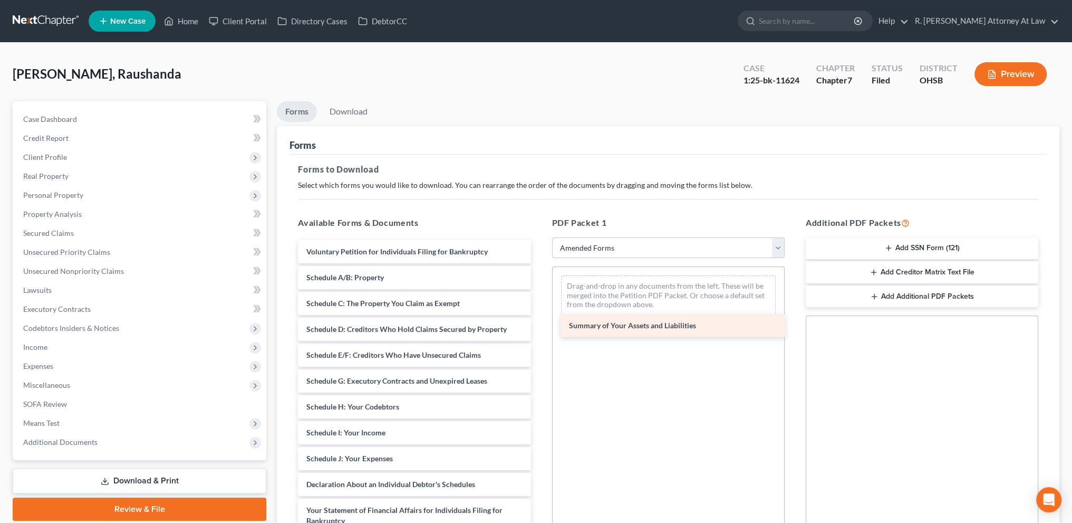
drag, startPoint x: 343, startPoint y: 273, endPoint x: 607, endPoint y: 317, distance: 268.0
click at [539, 320] on div "Summary of Your Assets and Liabilities Voluntary Petition for Individuals Filin…" at bounding box center [413, 474] width 249 height 468
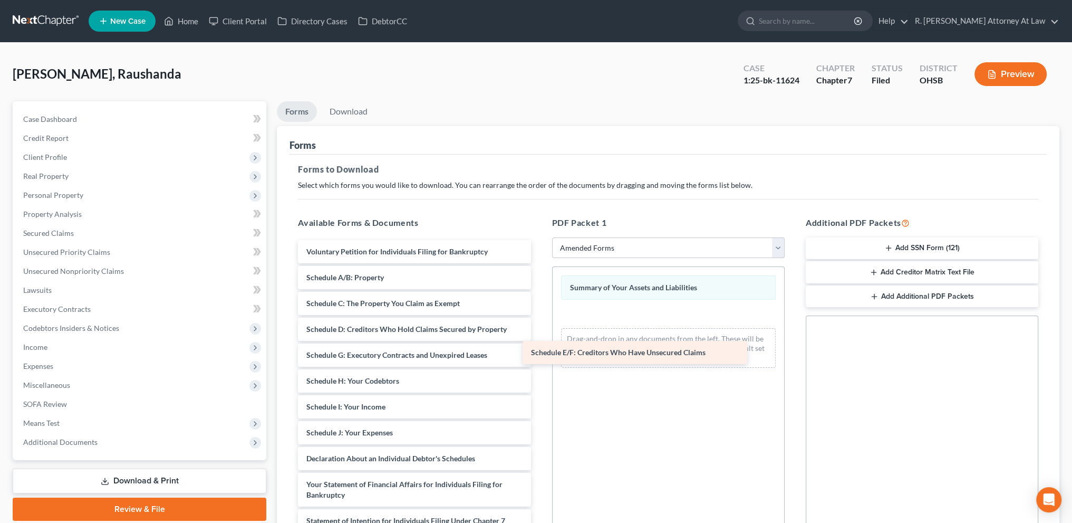
drag, startPoint x: 343, startPoint y: 360, endPoint x: 577, endPoint y: 339, distance: 235.6
click at [539, 345] on div "Schedule E/F: Creditors Who Have Unsecured Claims Voluntary Petition for Indivi…" at bounding box center [413, 461] width 249 height 442
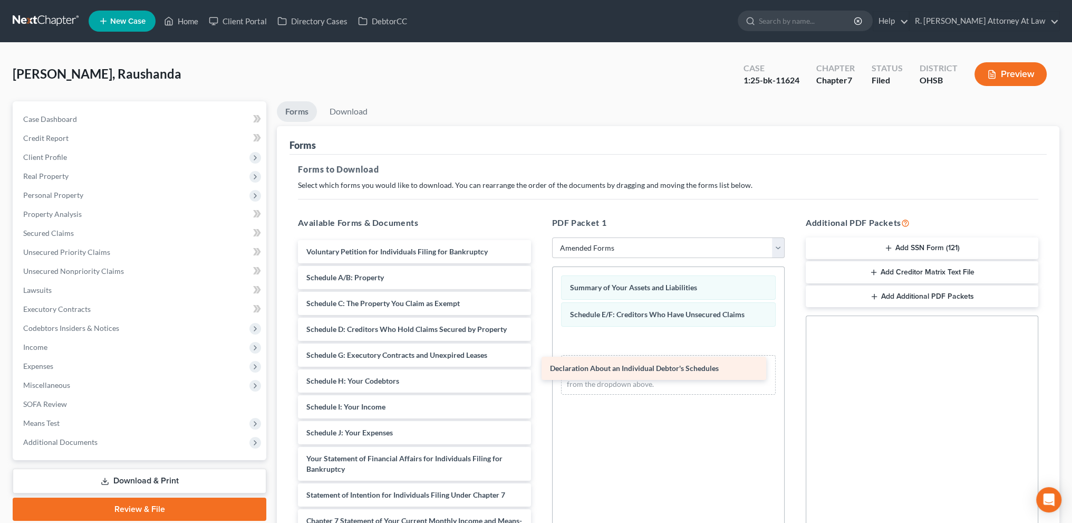
drag, startPoint x: 385, startPoint y: 459, endPoint x: 639, endPoint y: 360, distance: 272.8
click at [539, 368] on div "Declaration About an Individual Debtor's Schedules Voluntary Petition for Indiv…" at bounding box center [413, 448] width 249 height 417
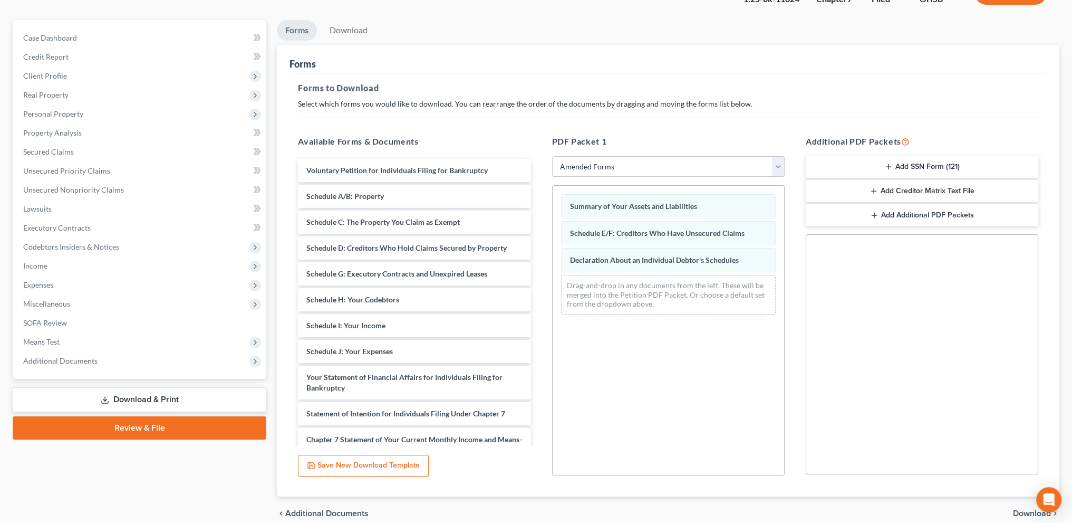
scroll to position [128, 0]
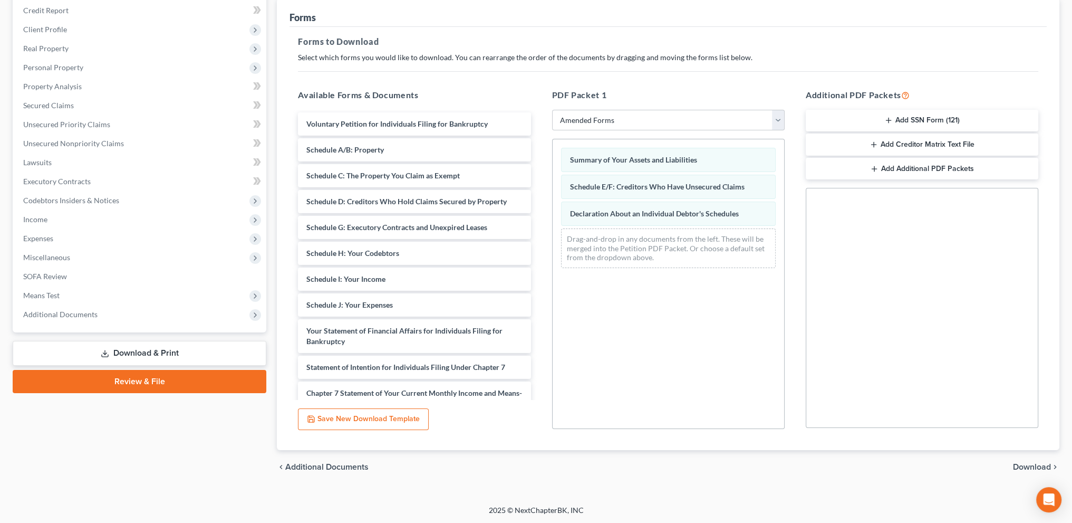
click at [1023, 464] on span "Download" at bounding box center [1032, 466] width 38 height 8
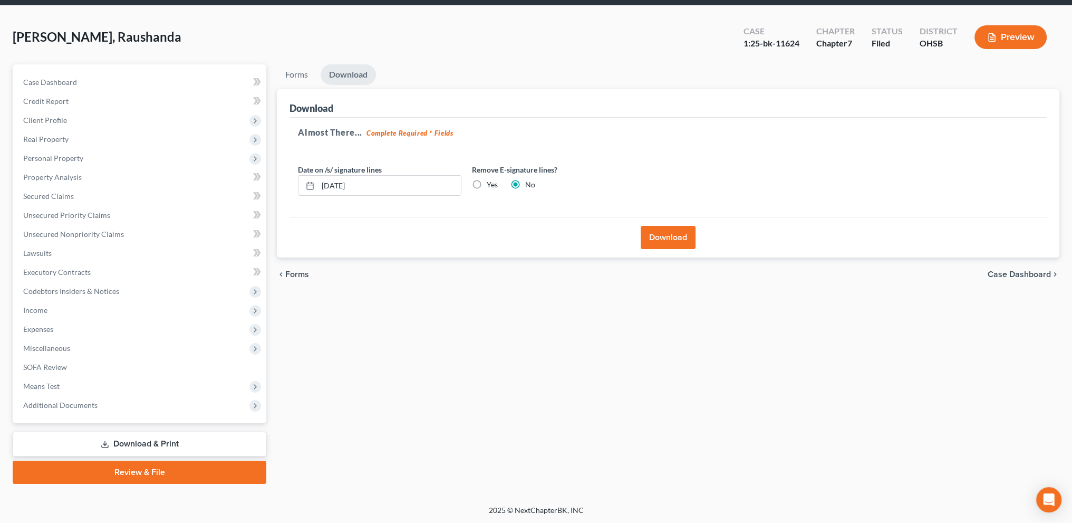
click at [680, 240] on button "Download" at bounding box center [668, 237] width 55 height 23
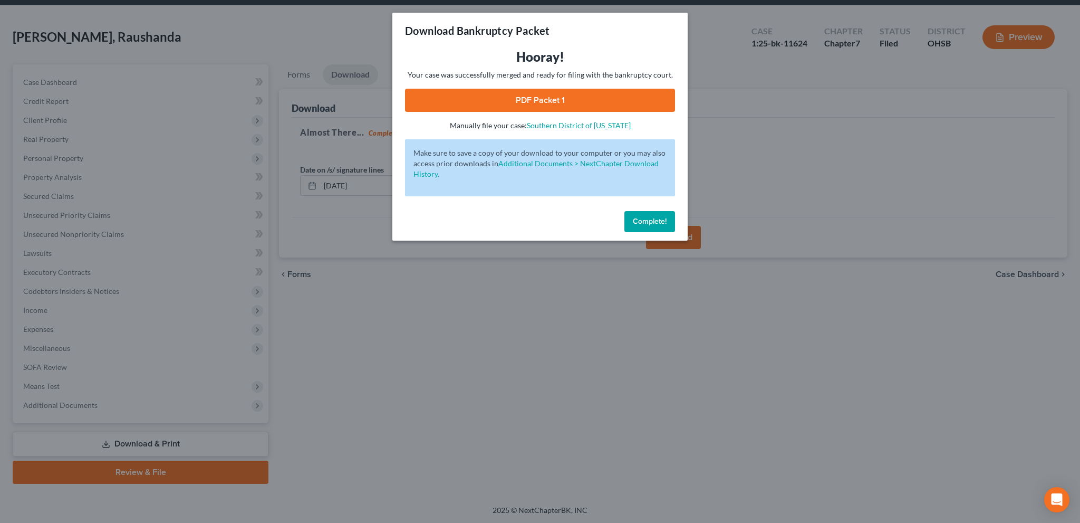
click at [540, 100] on link "PDF Packet 1" at bounding box center [540, 100] width 270 height 23
click at [645, 230] on button "Complete!" at bounding box center [649, 221] width 51 height 21
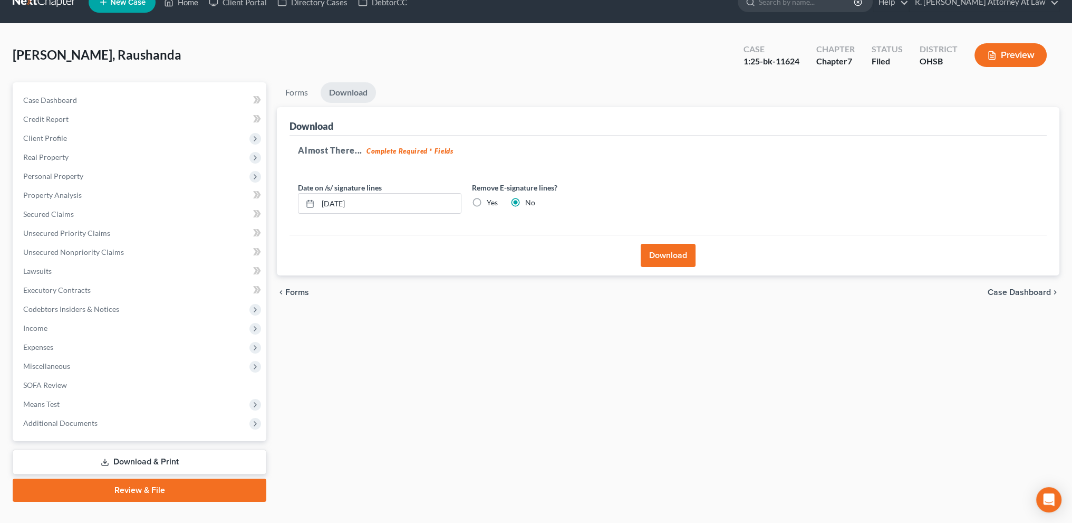
scroll to position [0, 0]
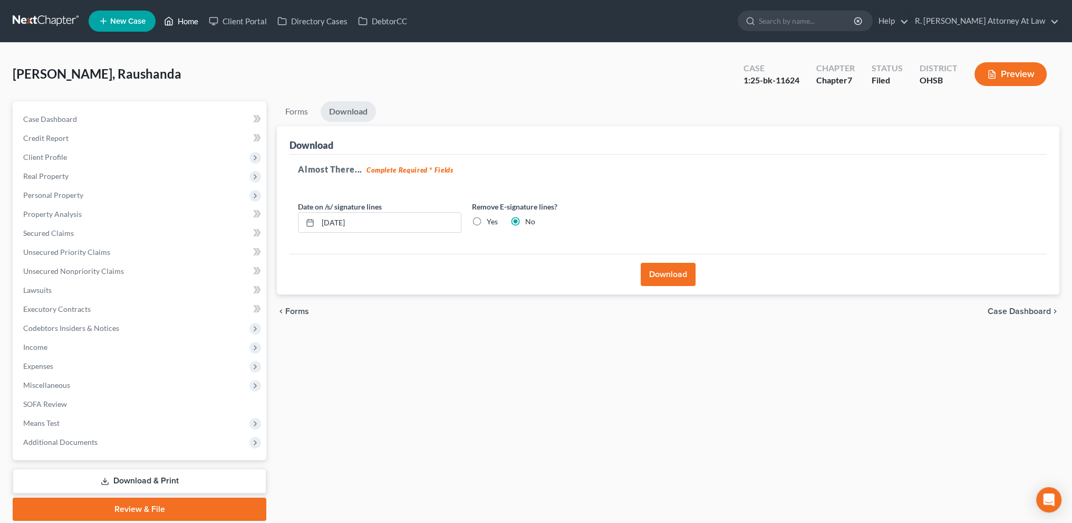
click at [188, 22] on link "Home" at bounding box center [181, 21] width 45 height 19
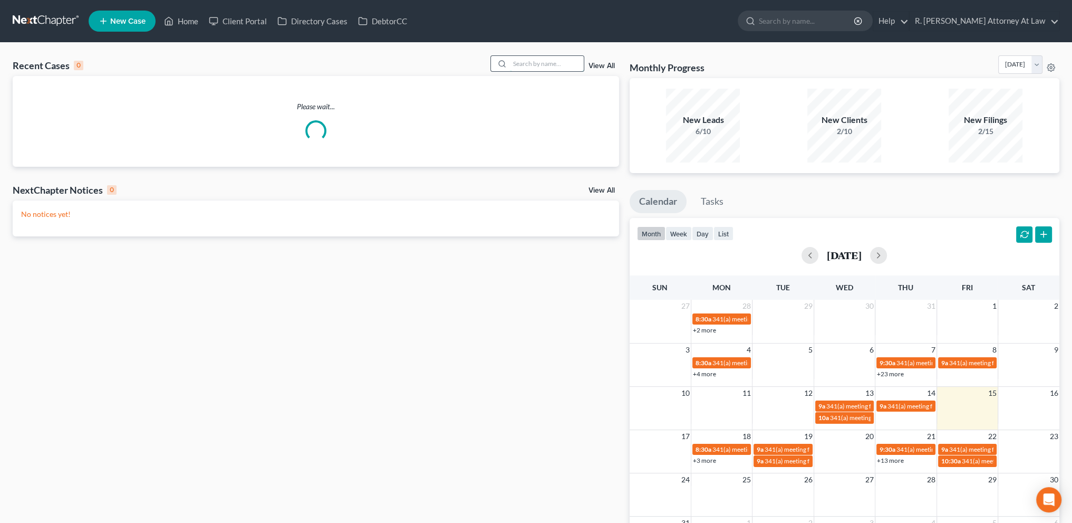
click at [535, 66] on input "search" at bounding box center [547, 63] width 74 height 15
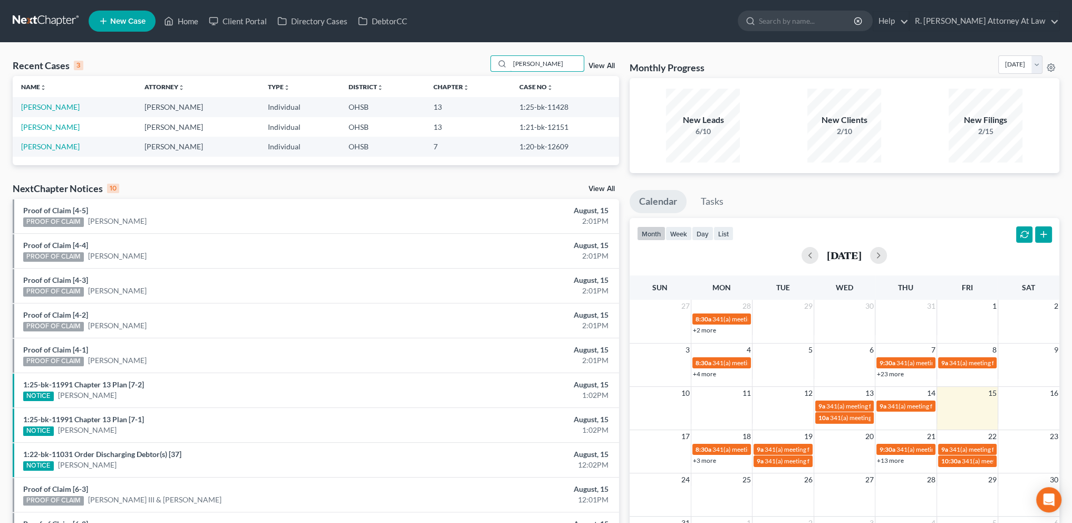
type input "[PERSON_NAME]"
click at [73, 104] on link "[PERSON_NAME]" at bounding box center [50, 106] width 59 height 9
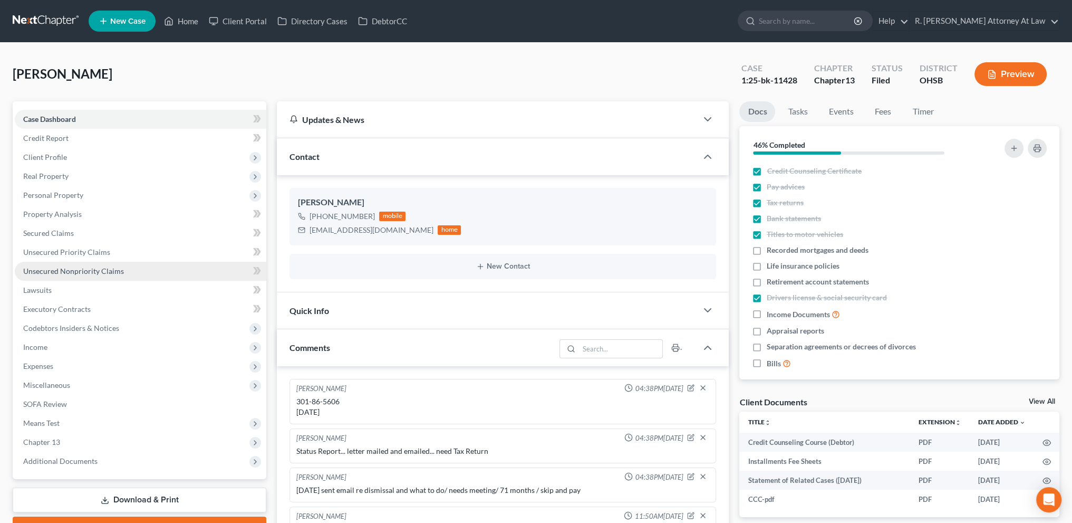
click at [51, 270] on span "Unsecured Nonpriority Claims" at bounding box center [73, 270] width 101 height 9
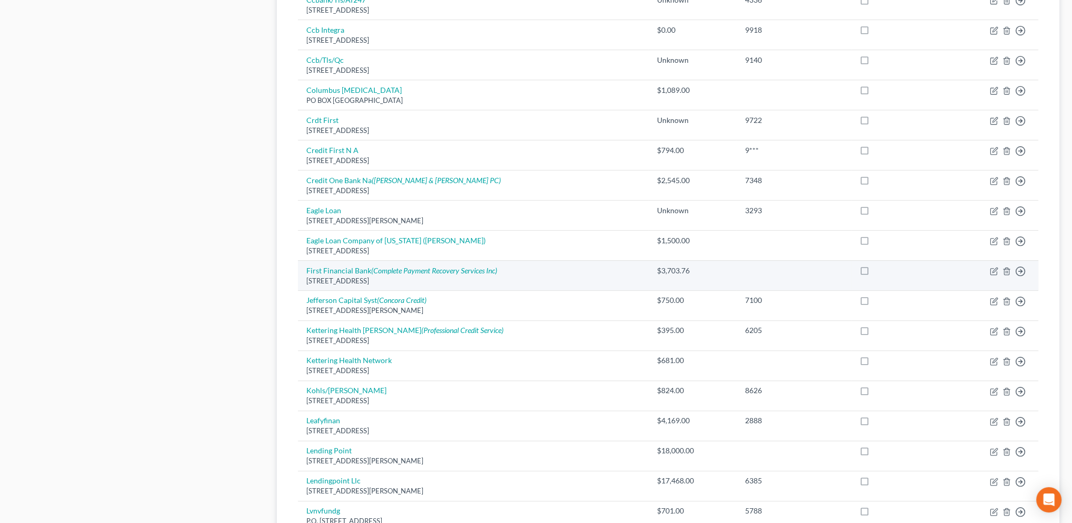
scroll to position [694, 0]
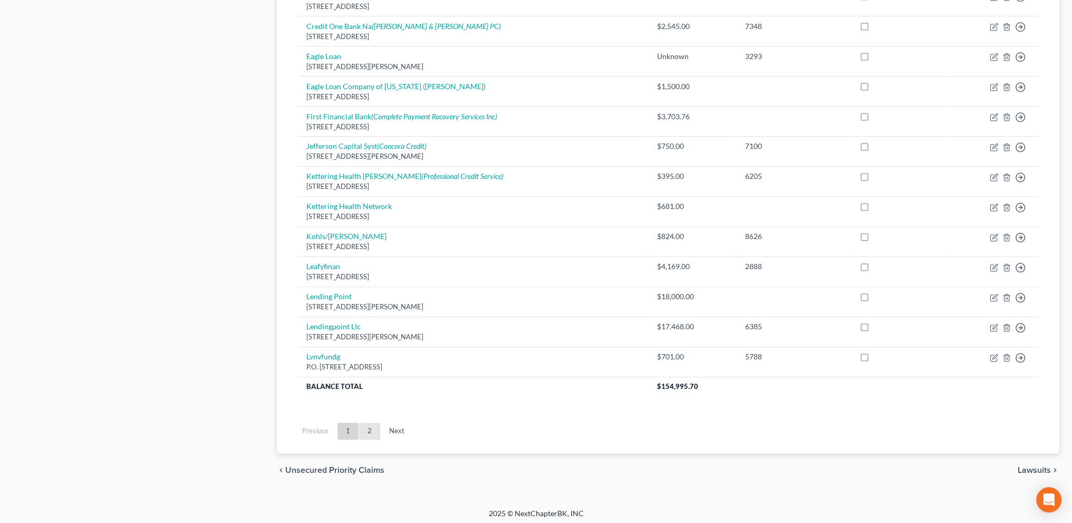
click at [368, 428] on link "2" at bounding box center [369, 430] width 21 height 17
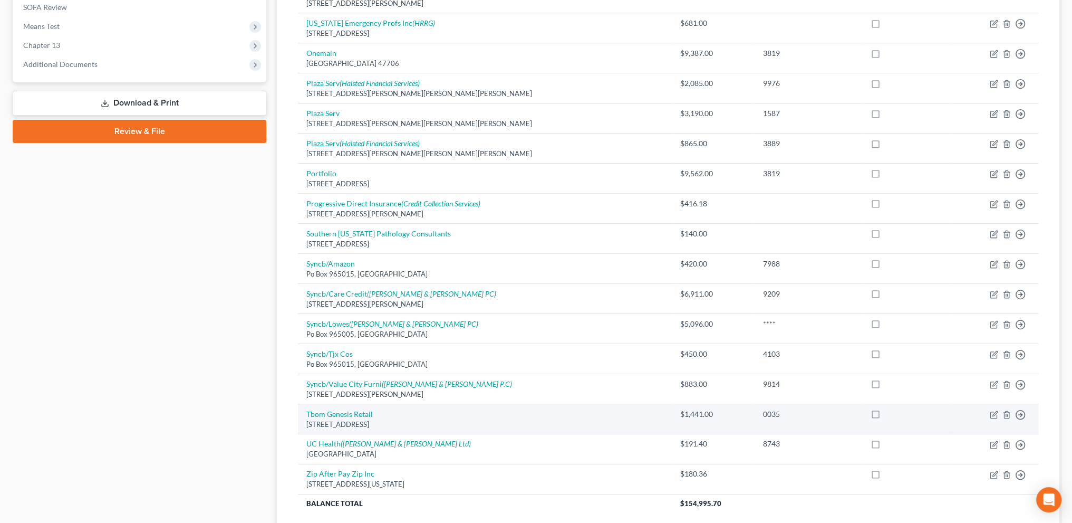
scroll to position [383, 0]
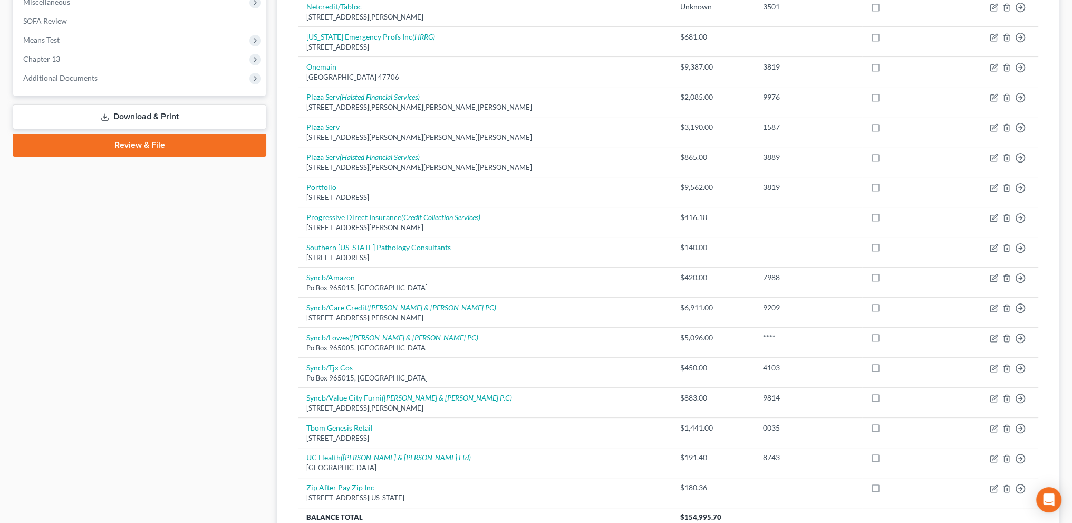
click at [146, 310] on div "Case Dashboard Payments Invoices Payments Payments Credit Report Client Profile" at bounding box center [139, 167] width 264 height 899
